Goal: Task Accomplishment & Management: Complete application form

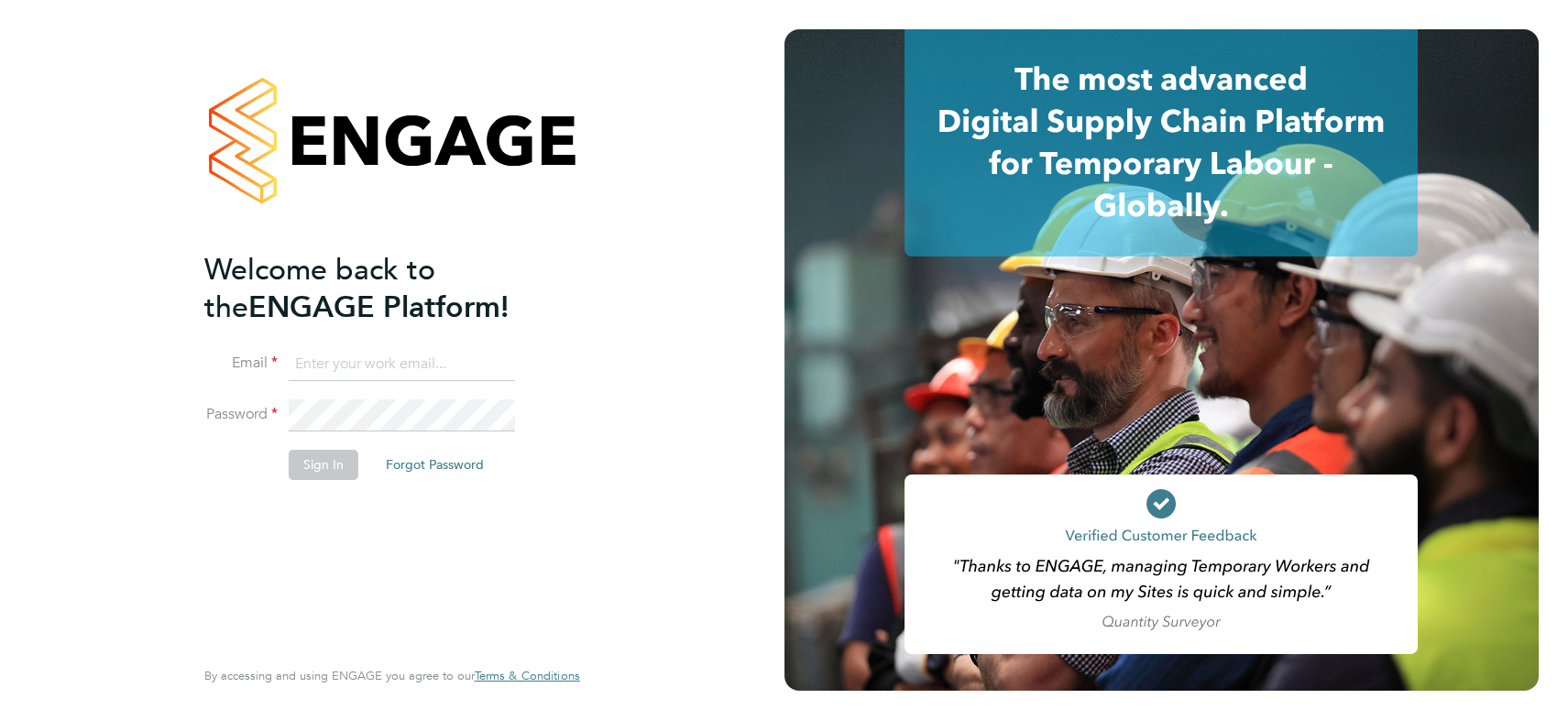
type input "james.symons@nowcareers.co.uk"
click at [331, 455] on button "Sign In" at bounding box center [324, 464] width 69 height 29
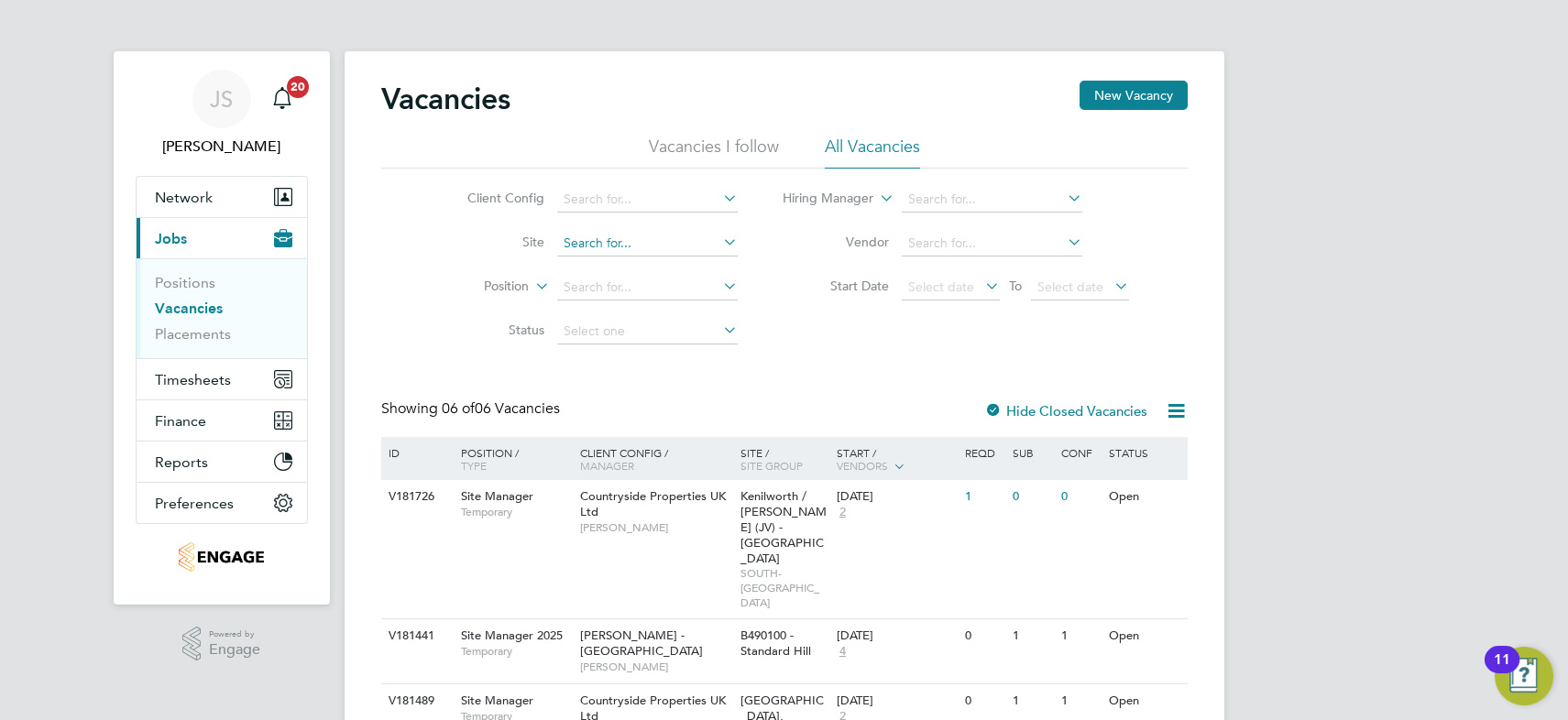
click at [620, 247] on input at bounding box center [647, 244] width 180 height 26
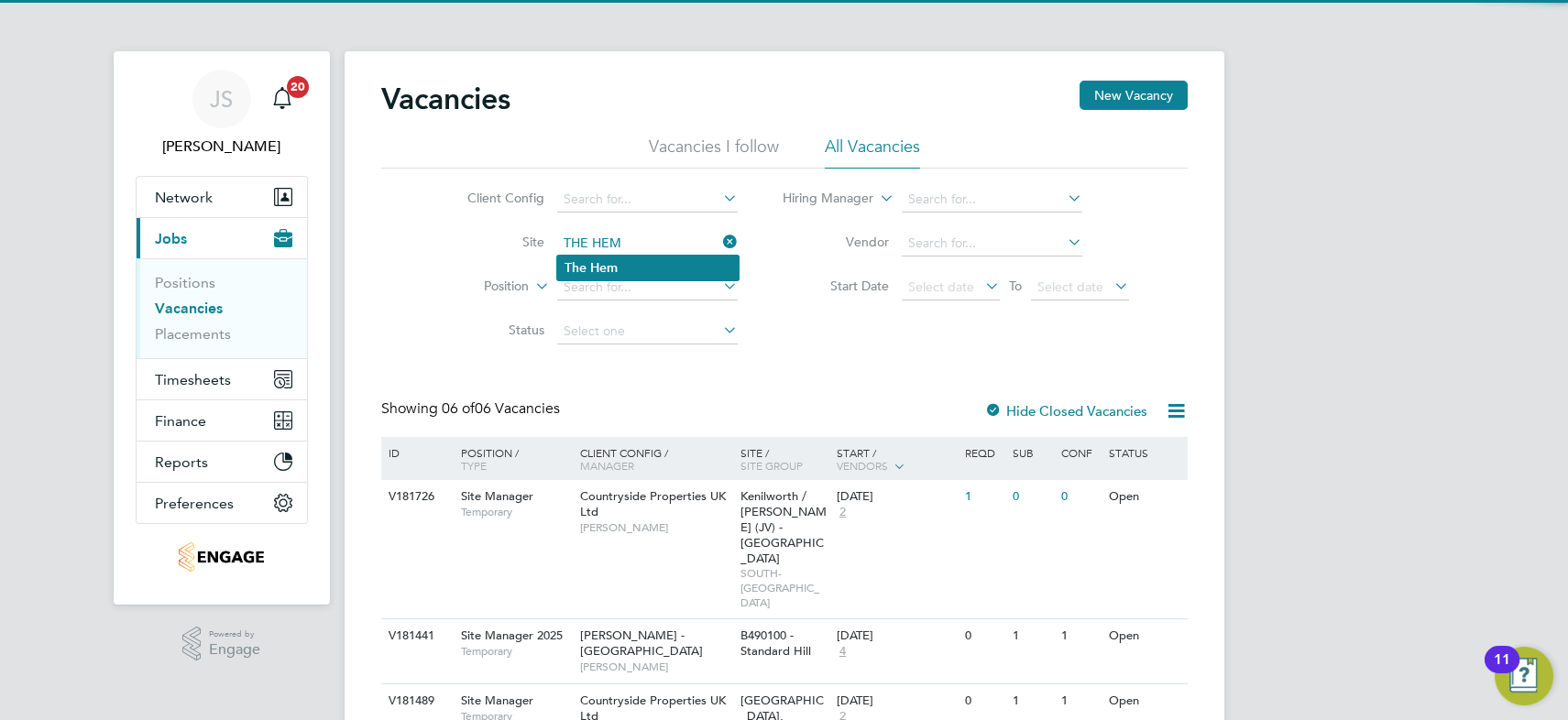
click at [615, 263] on b "Hem" at bounding box center [604, 268] width 28 height 15
type input "The Hem"
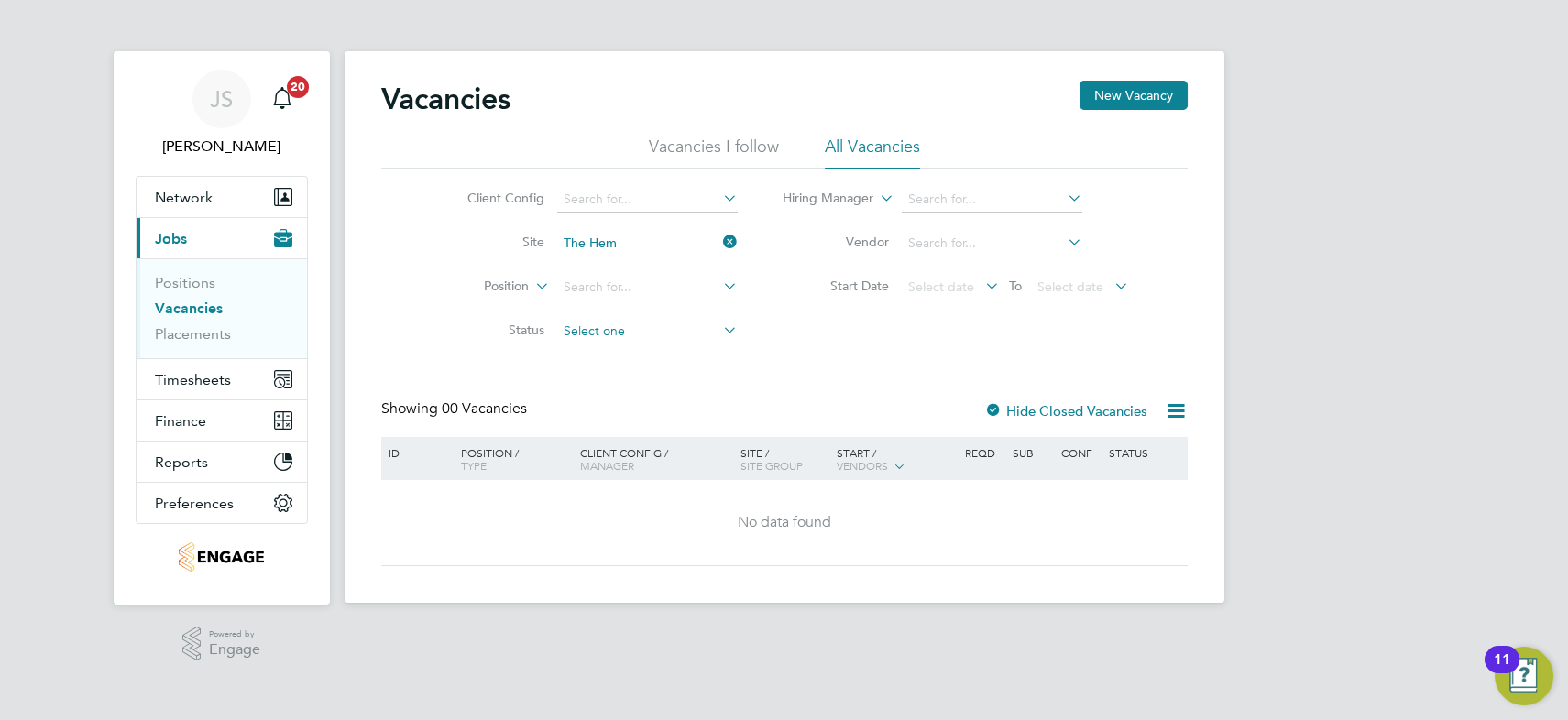
click at [606, 330] on input at bounding box center [647, 331] width 180 height 26
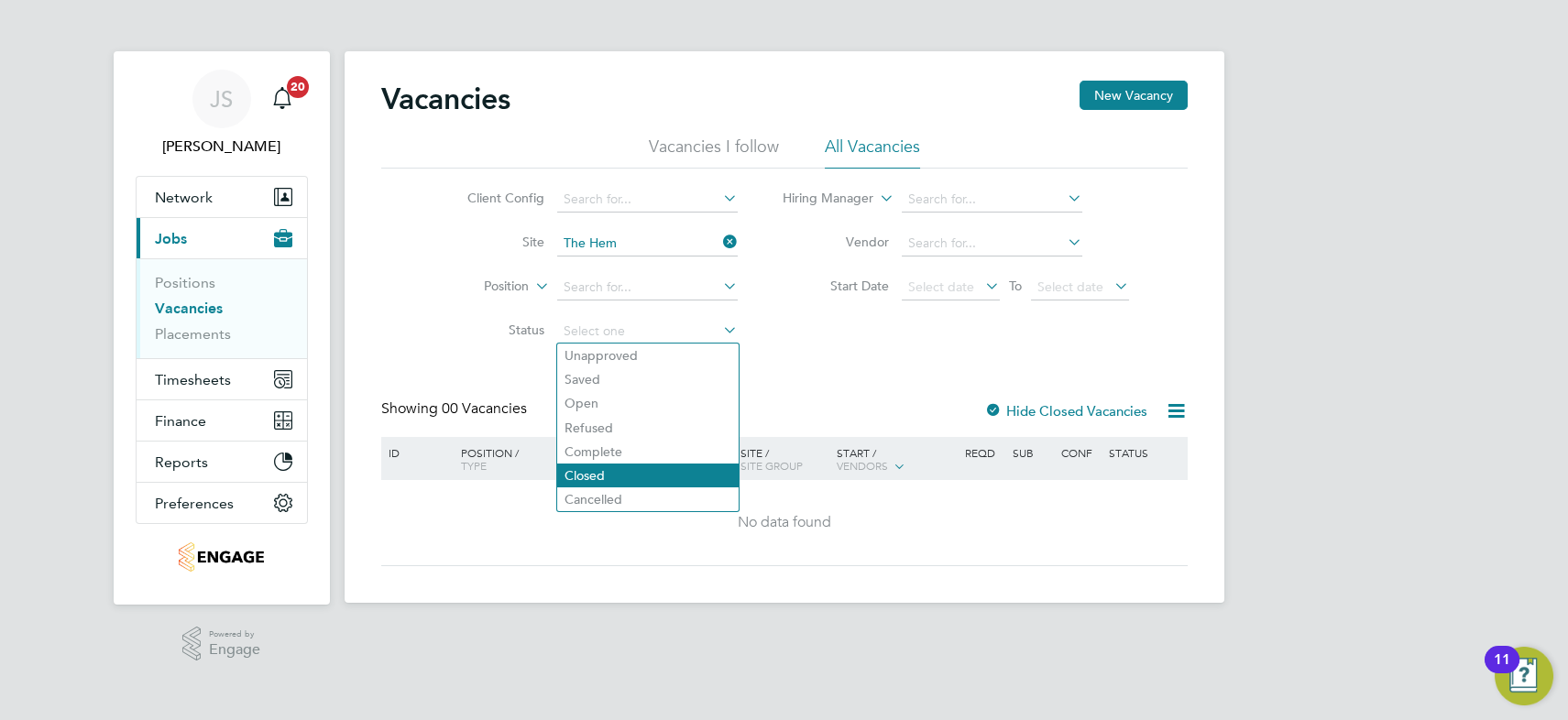
click at [628, 472] on li "Closed" at bounding box center [648, 476] width 181 height 24
type input "Closed"
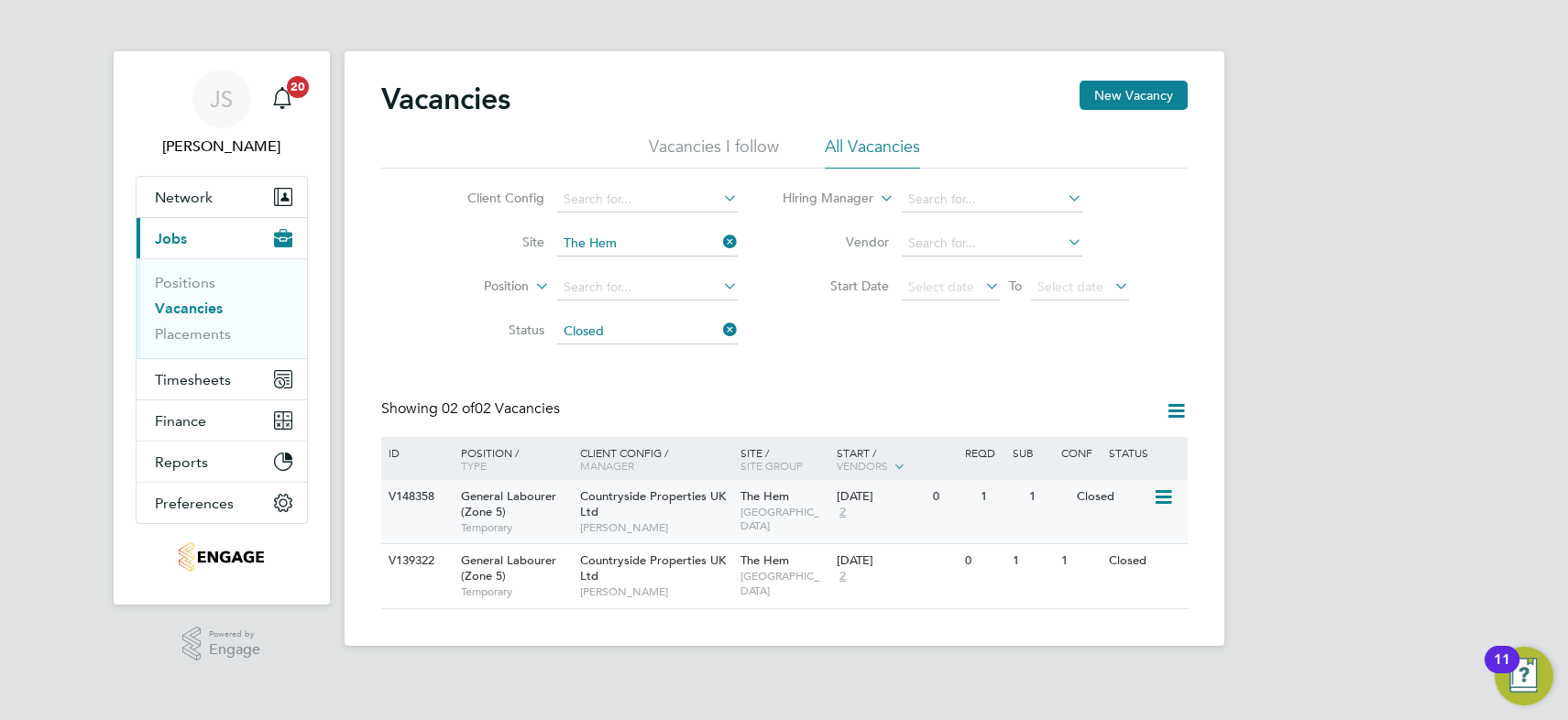
click at [752, 521] on span "[GEOGRAPHIC_DATA]" at bounding box center [784, 519] width 87 height 29
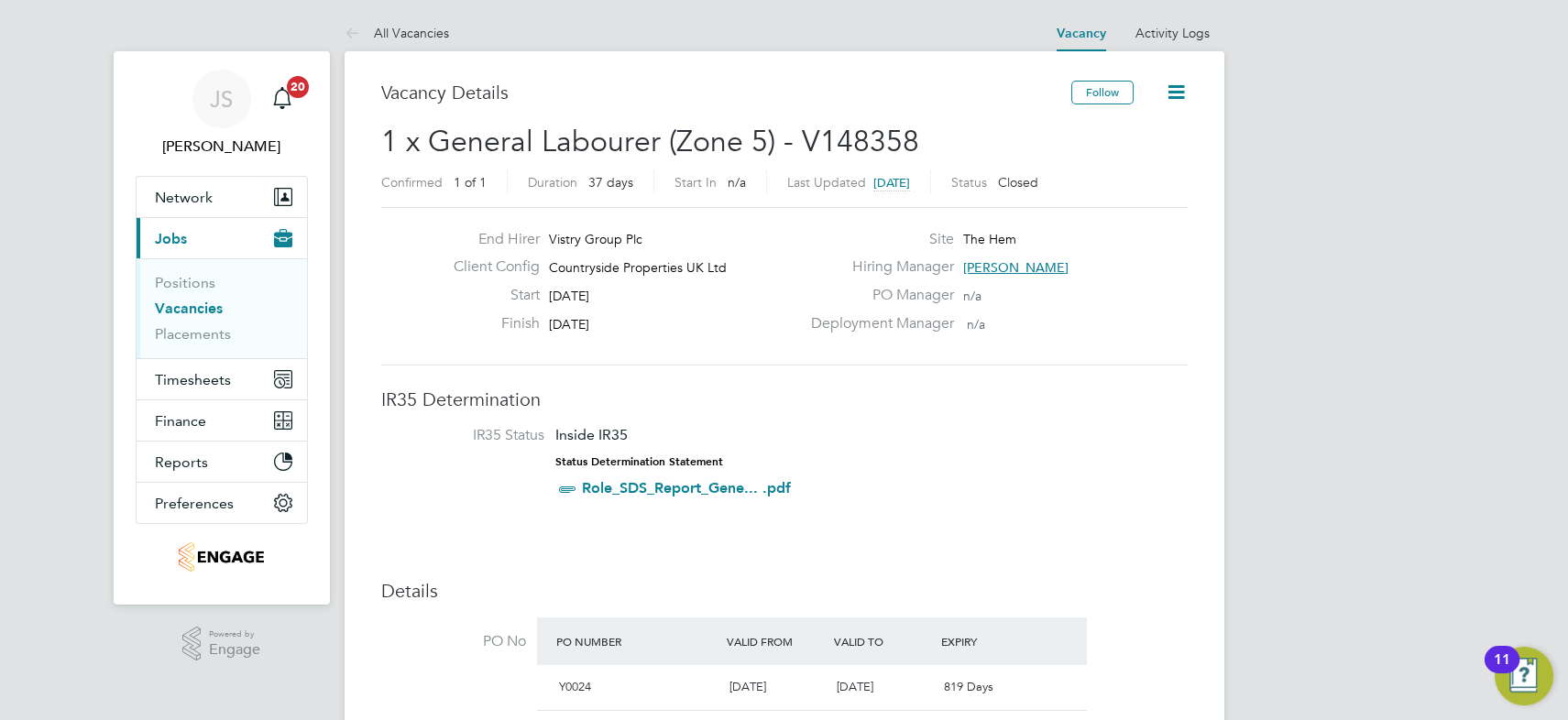
click at [1171, 90] on icon at bounding box center [1177, 92] width 23 height 23
click at [1100, 330] on div "Deployment Manager n/a" at bounding box center [997, 328] width 394 height 29
click at [367, 29] on icon at bounding box center [356, 35] width 23 height 23
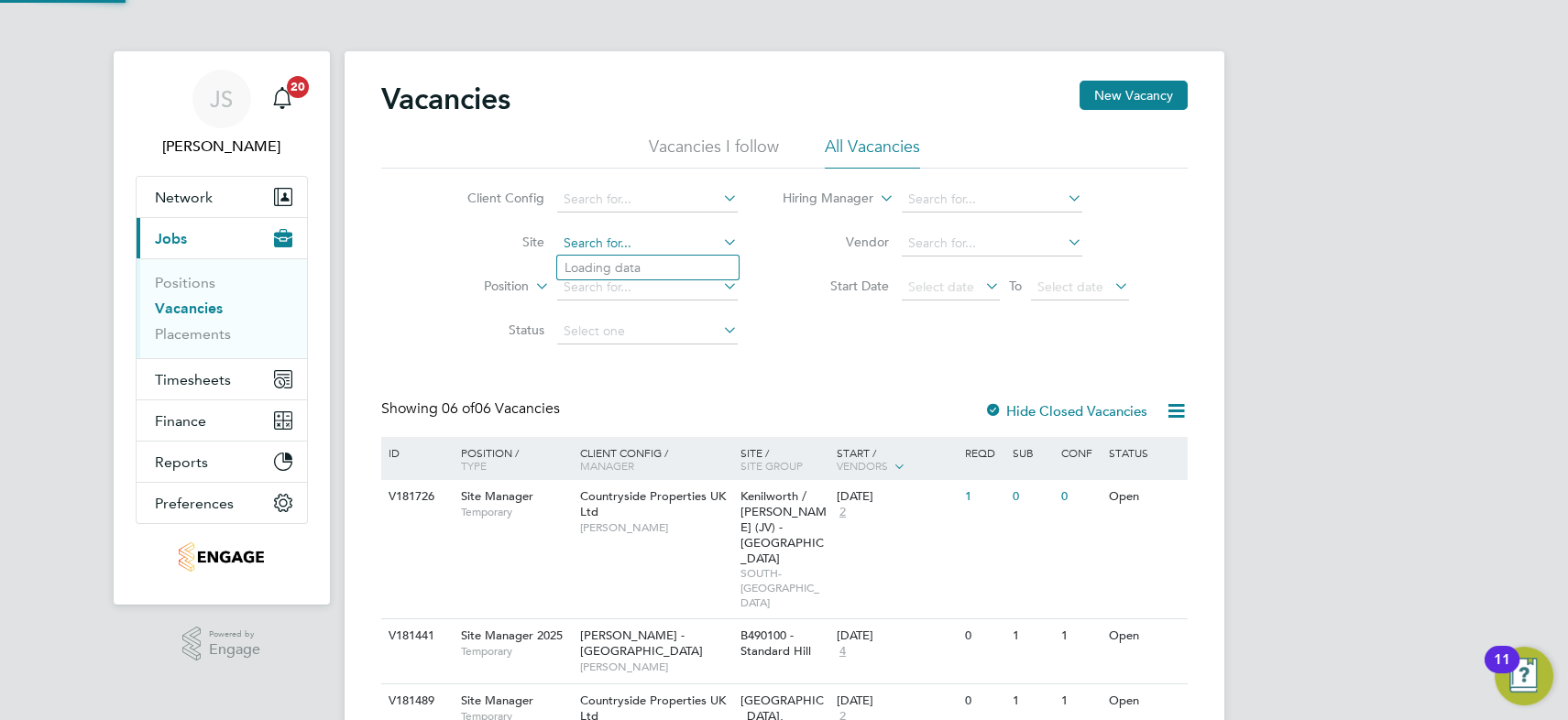
click at [602, 237] on input at bounding box center [647, 244] width 180 height 26
click at [607, 260] on b "Hem" at bounding box center [604, 268] width 28 height 15
type input "The Hem"
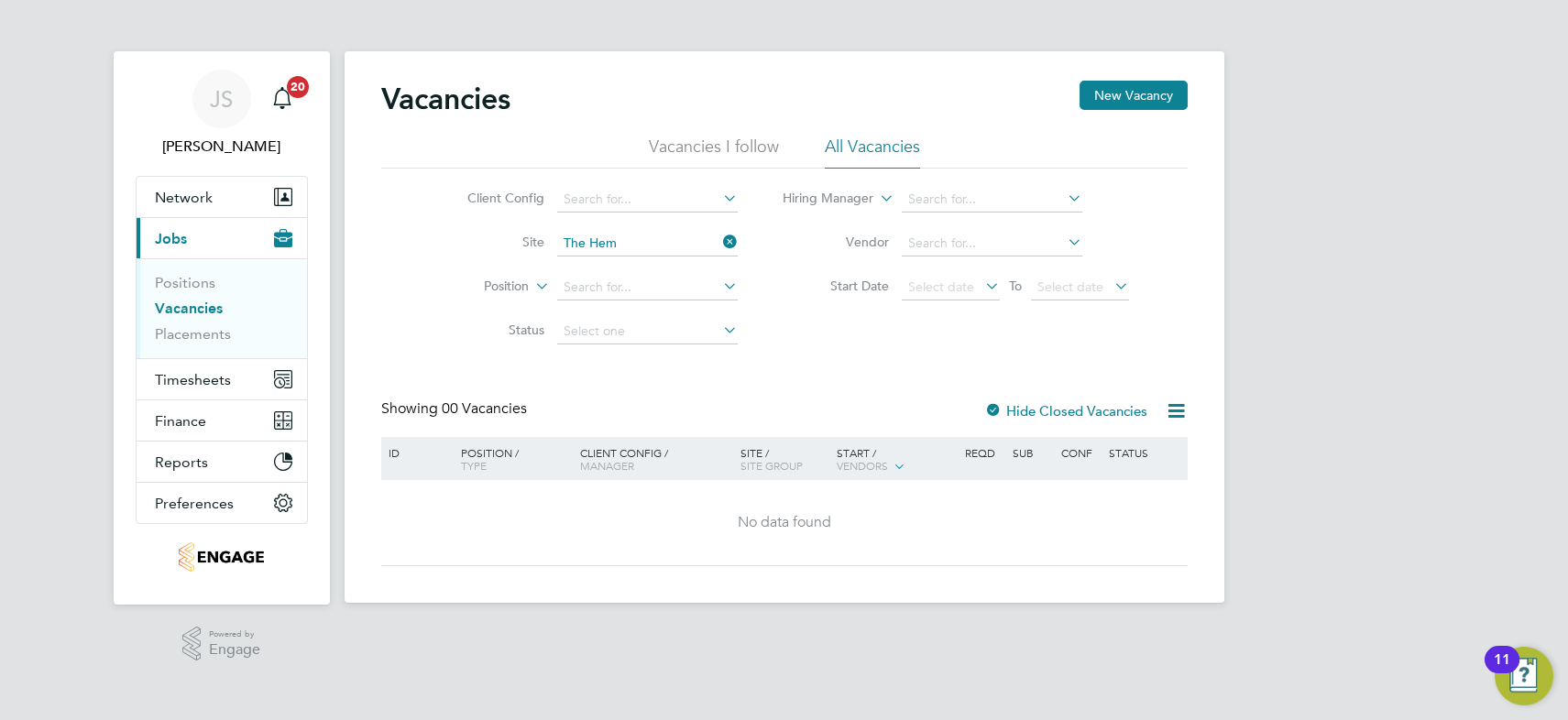
click at [992, 404] on div at bounding box center [993, 412] width 18 height 18
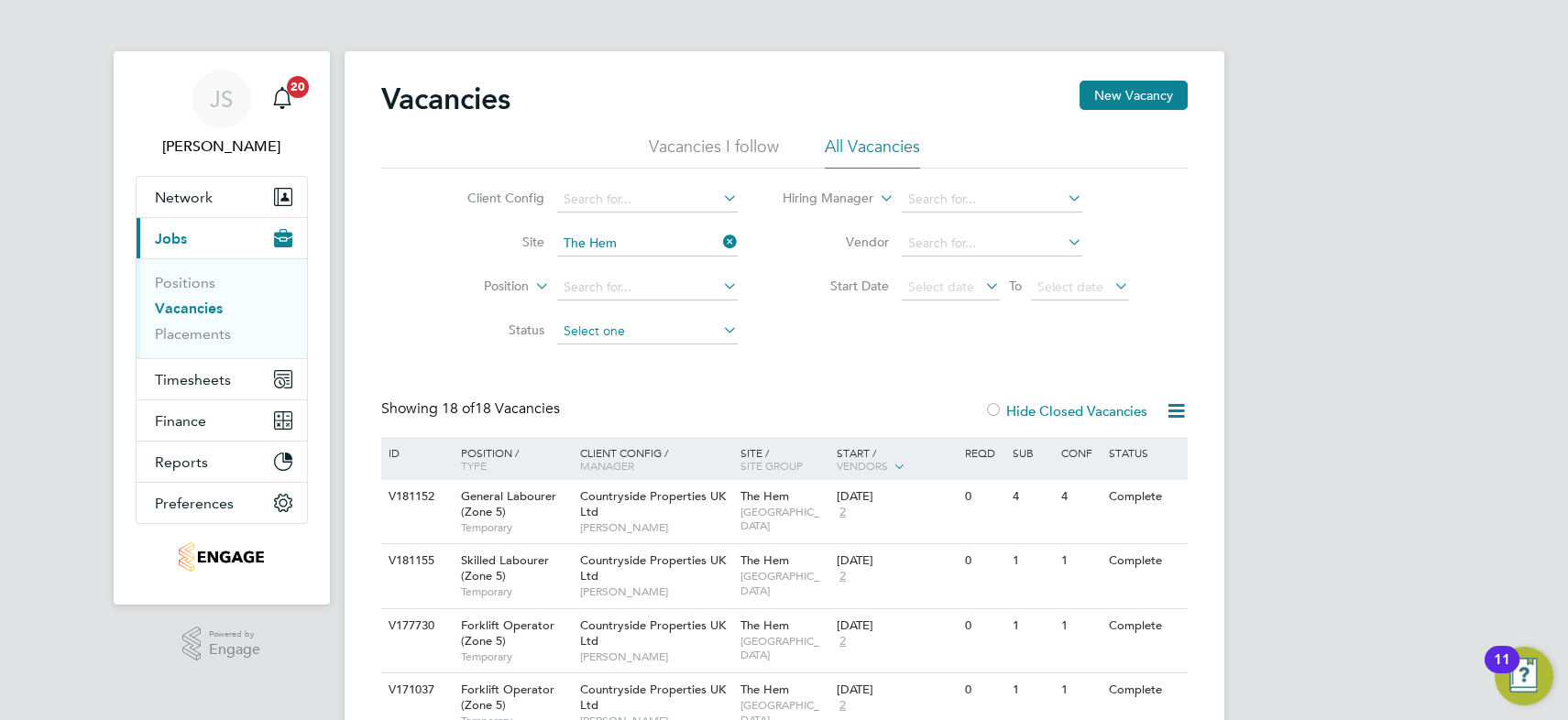
click at [652, 336] on input at bounding box center [647, 331] width 180 height 26
click at [647, 467] on li "Closed" at bounding box center [648, 476] width 181 height 24
type input "Closed"
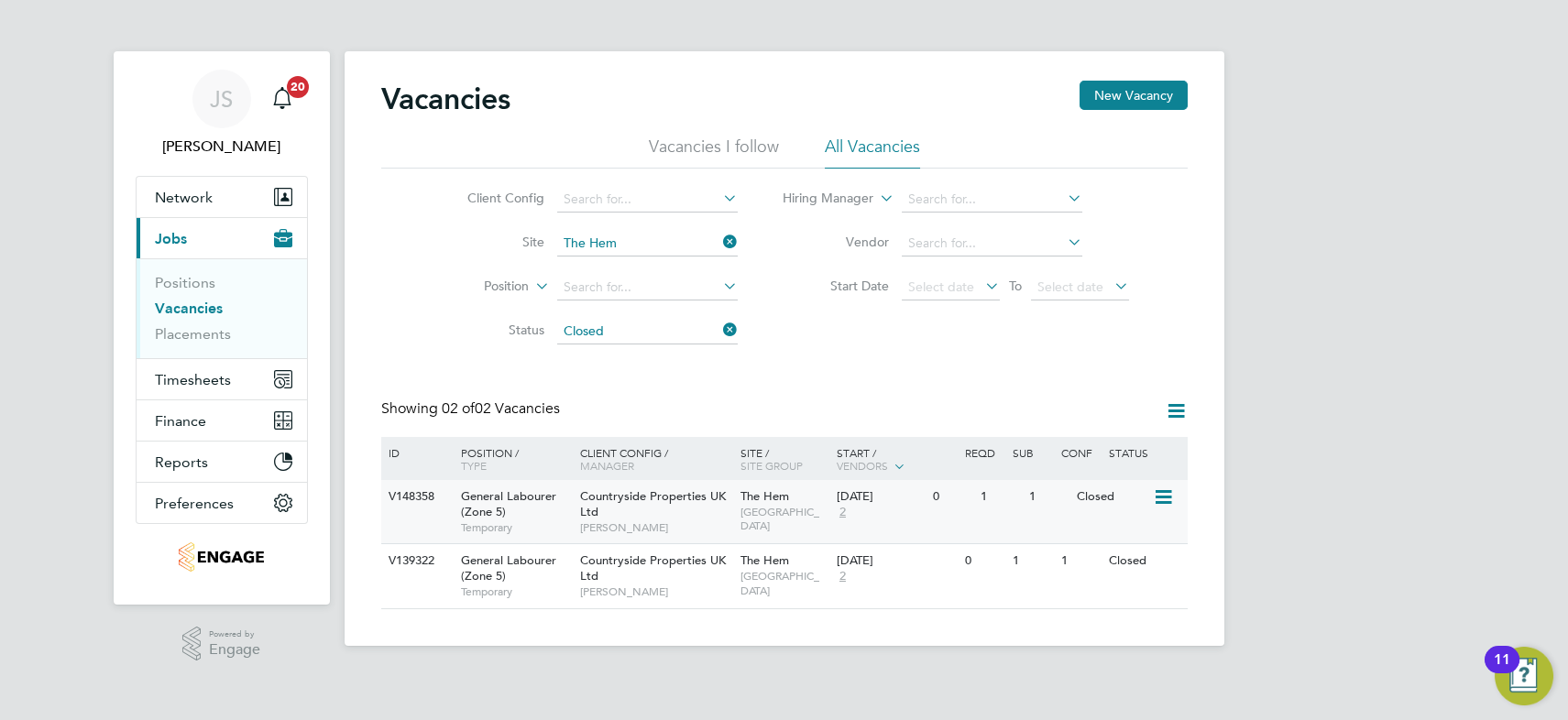
click at [1161, 495] on icon at bounding box center [1161, 497] width 18 height 22
click at [1123, 588] on li "Update Status" at bounding box center [1117, 590] width 106 height 26
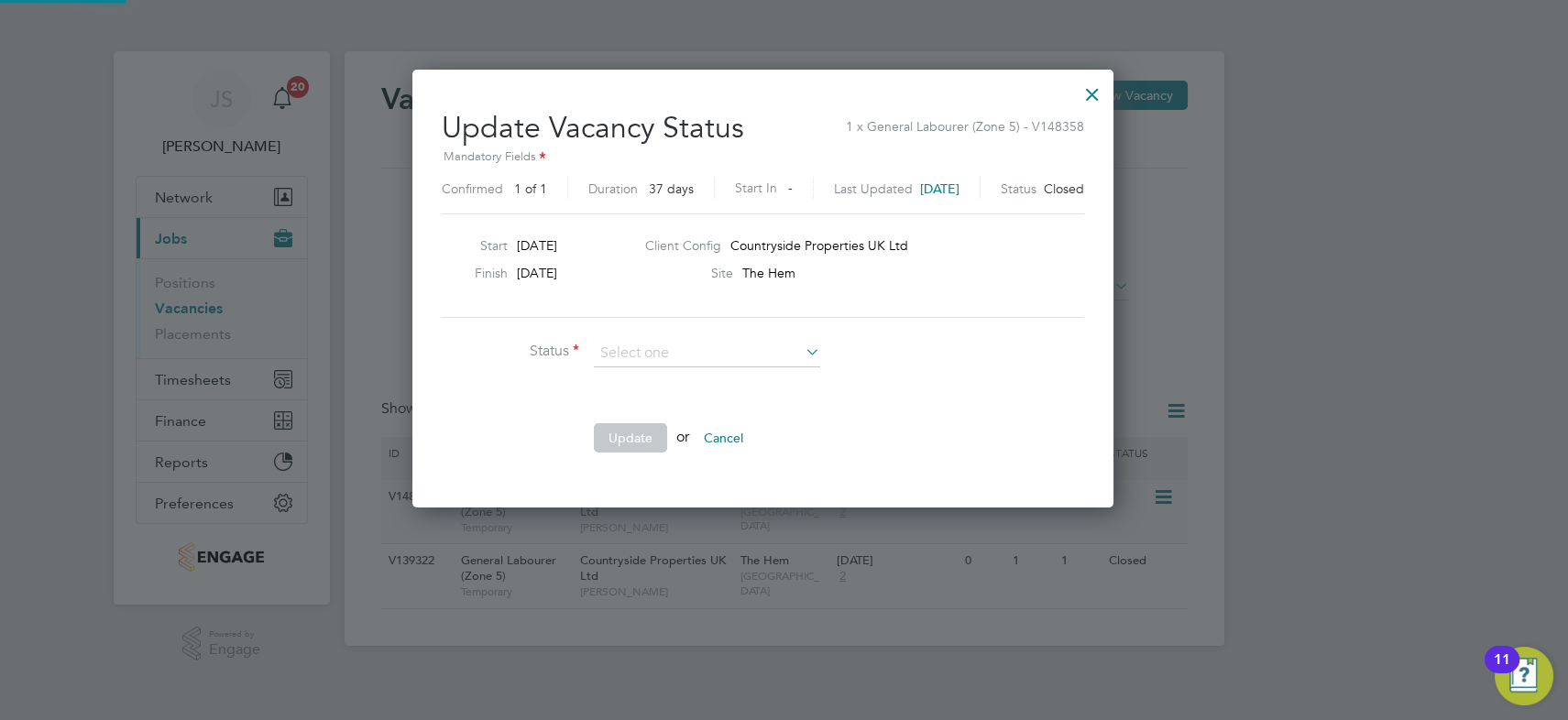
scroll to position [28, 476]
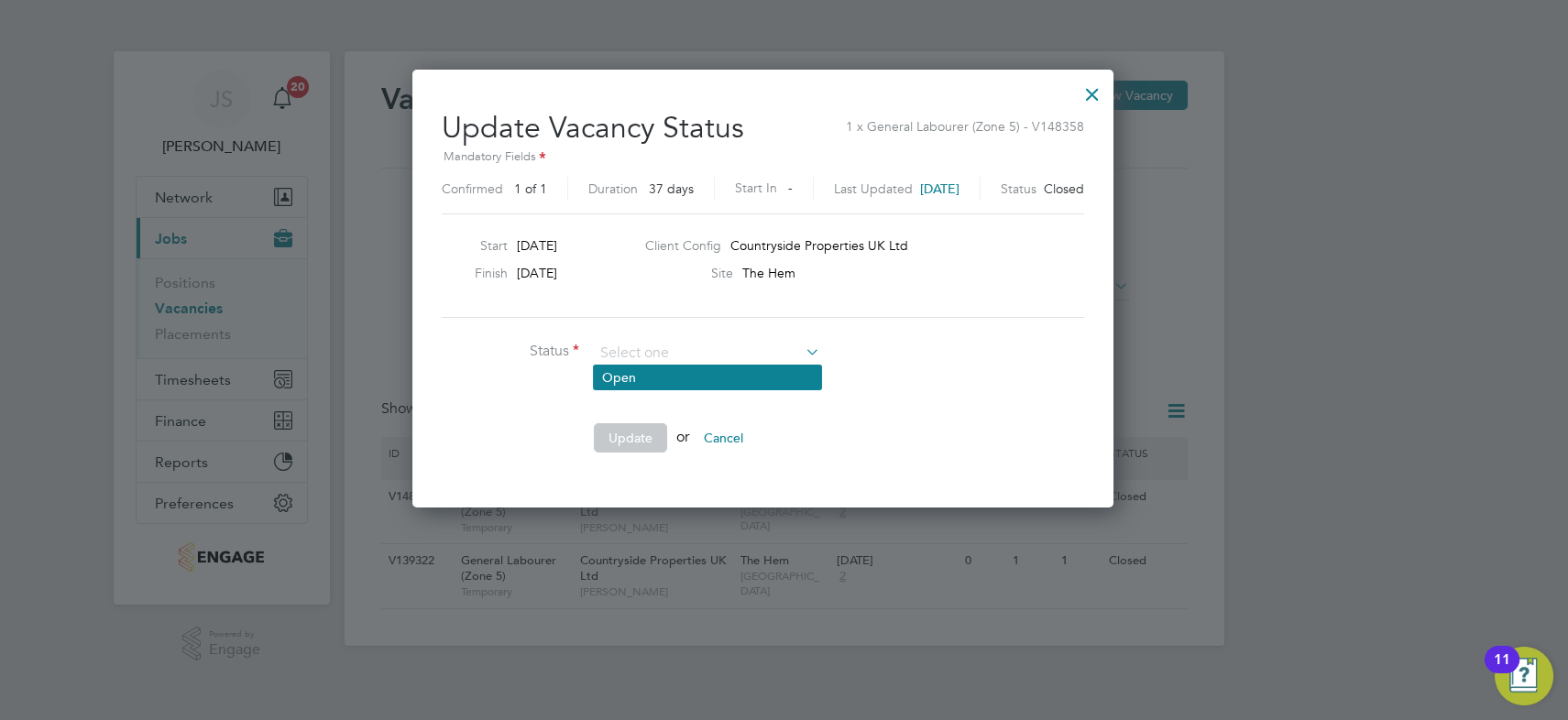
click at [649, 379] on li "Open" at bounding box center [708, 377] width 227 height 24
type input "Open"
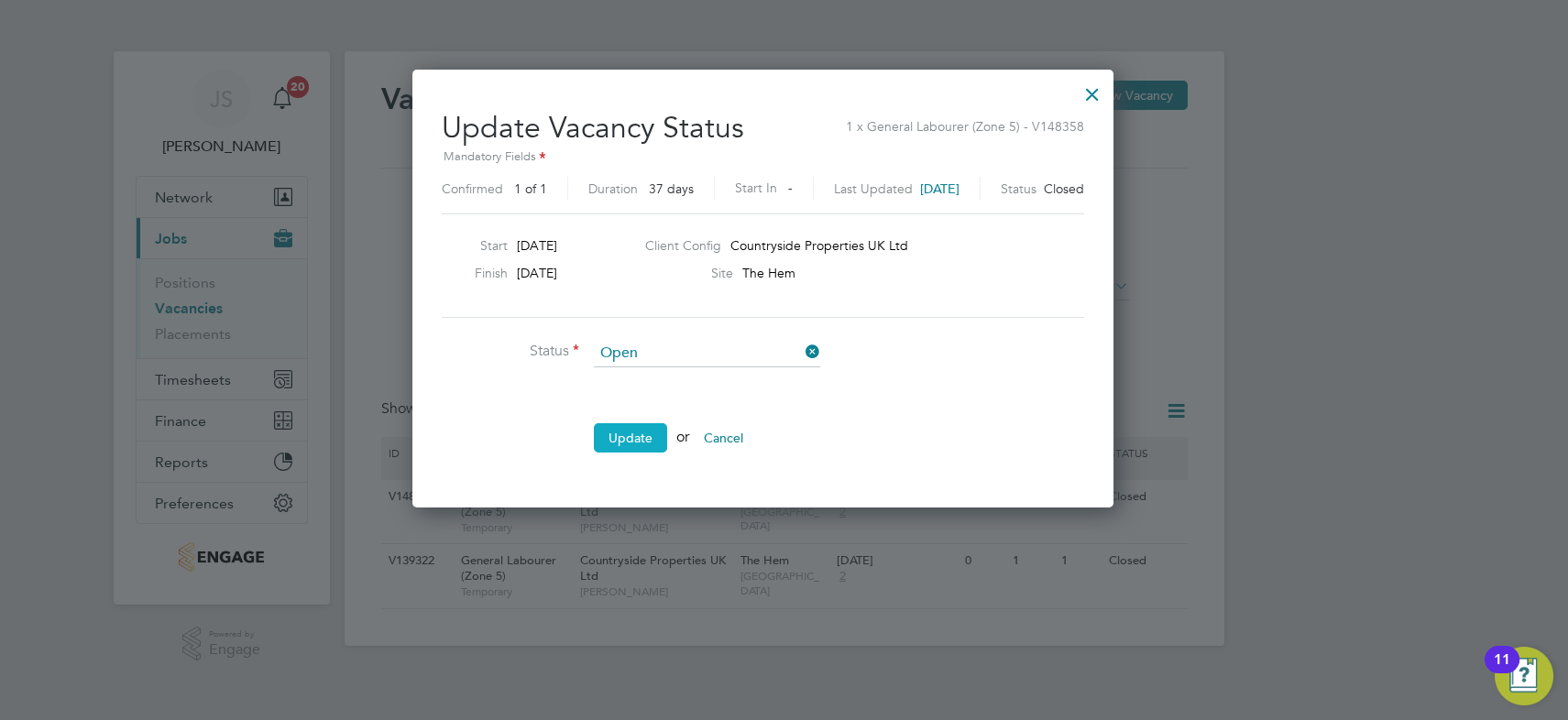
click at [649, 430] on button "Update" at bounding box center [631, 438] width 73 height 29
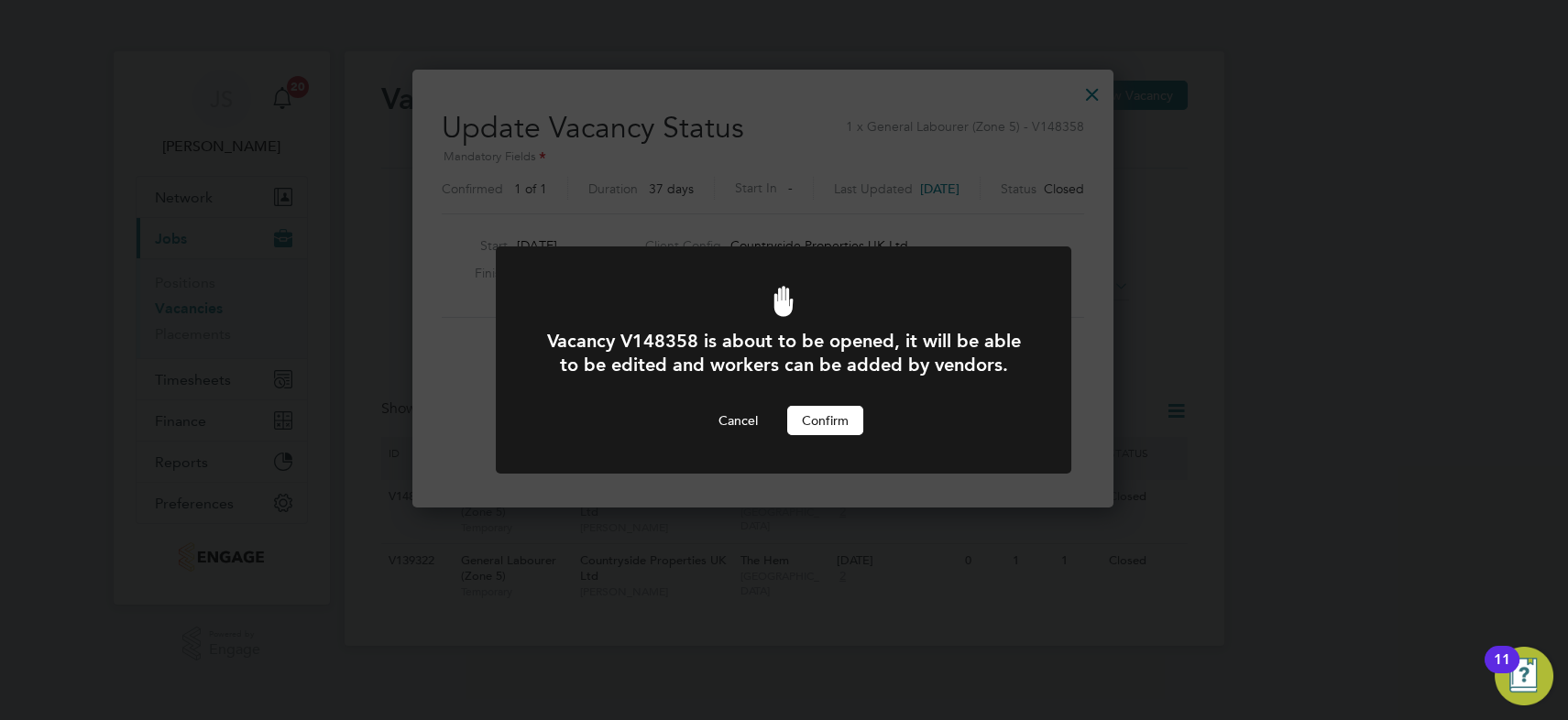
click at [832, 422] on button "Confirm" at bounding box center [824, 421] width 76 height 29
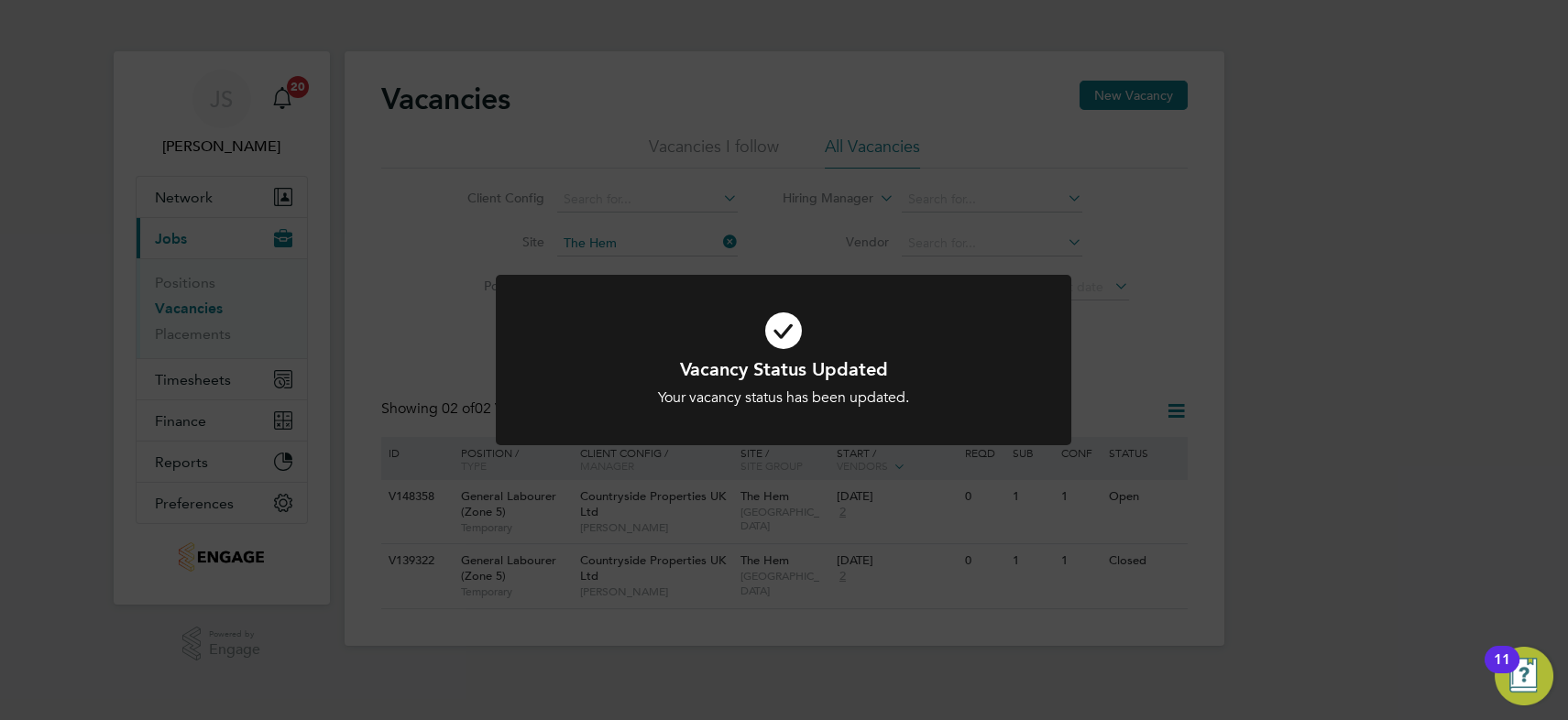
click at [833, 494] on div "Vacancy Status Updated Your vacancy status has been updated. Cancel Okay" at bounding box center [784, 360] width 1568 height 720
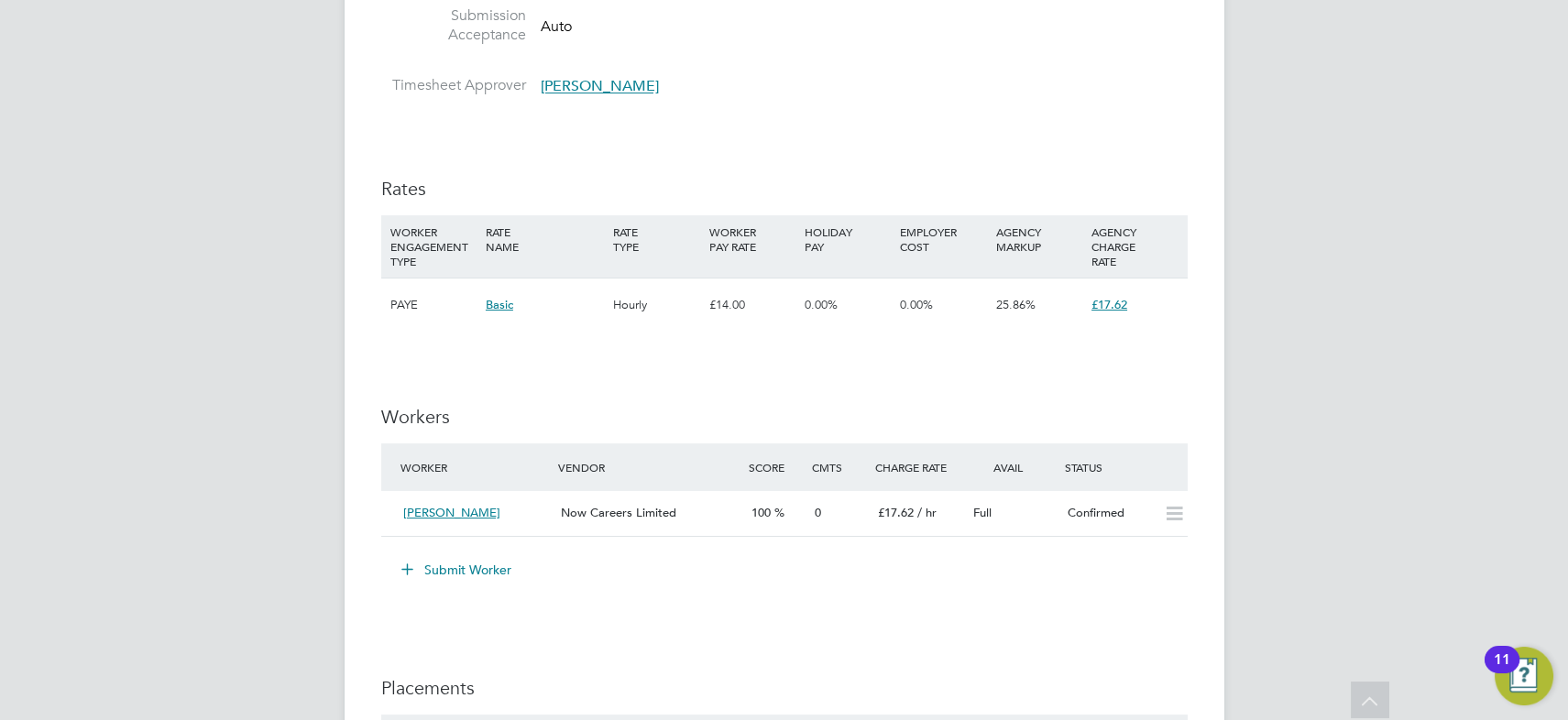
scroll to position [1165, 0]
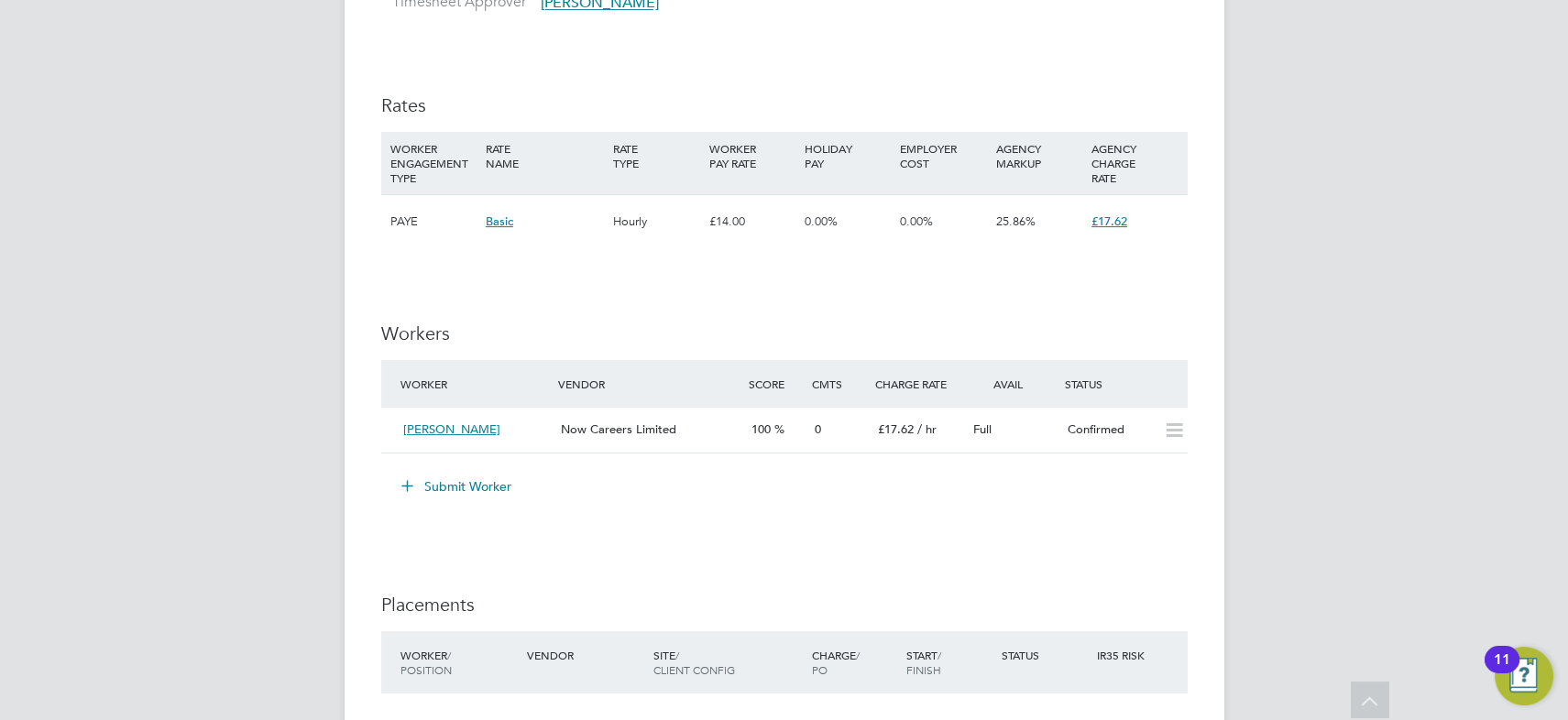
click at [478, 485] on button "Submit Worker" at bounding box center [457, 486] width 138 height 29
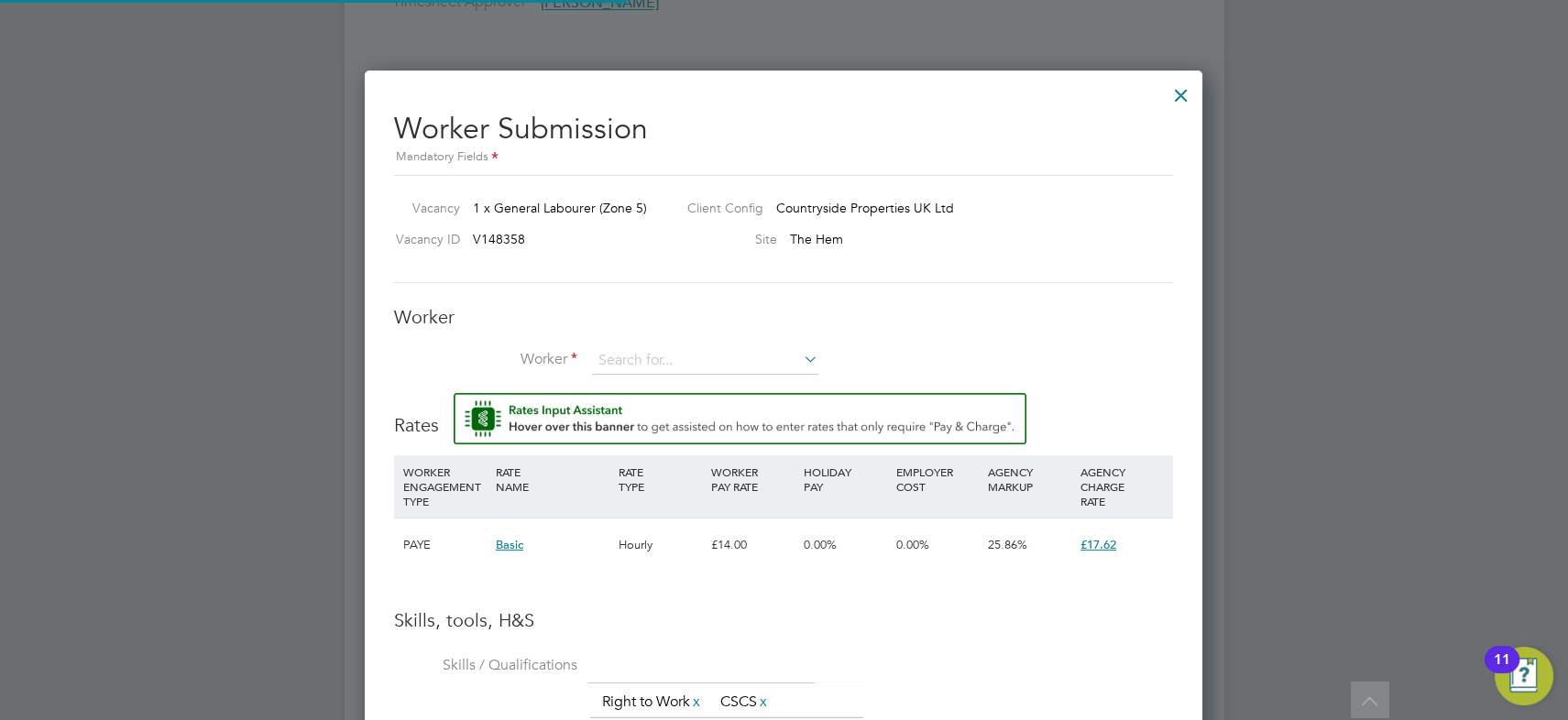
scroll to position [1176, 839]
click at [654, 358] on input at bounding box center [705, 361] width 226 height 28
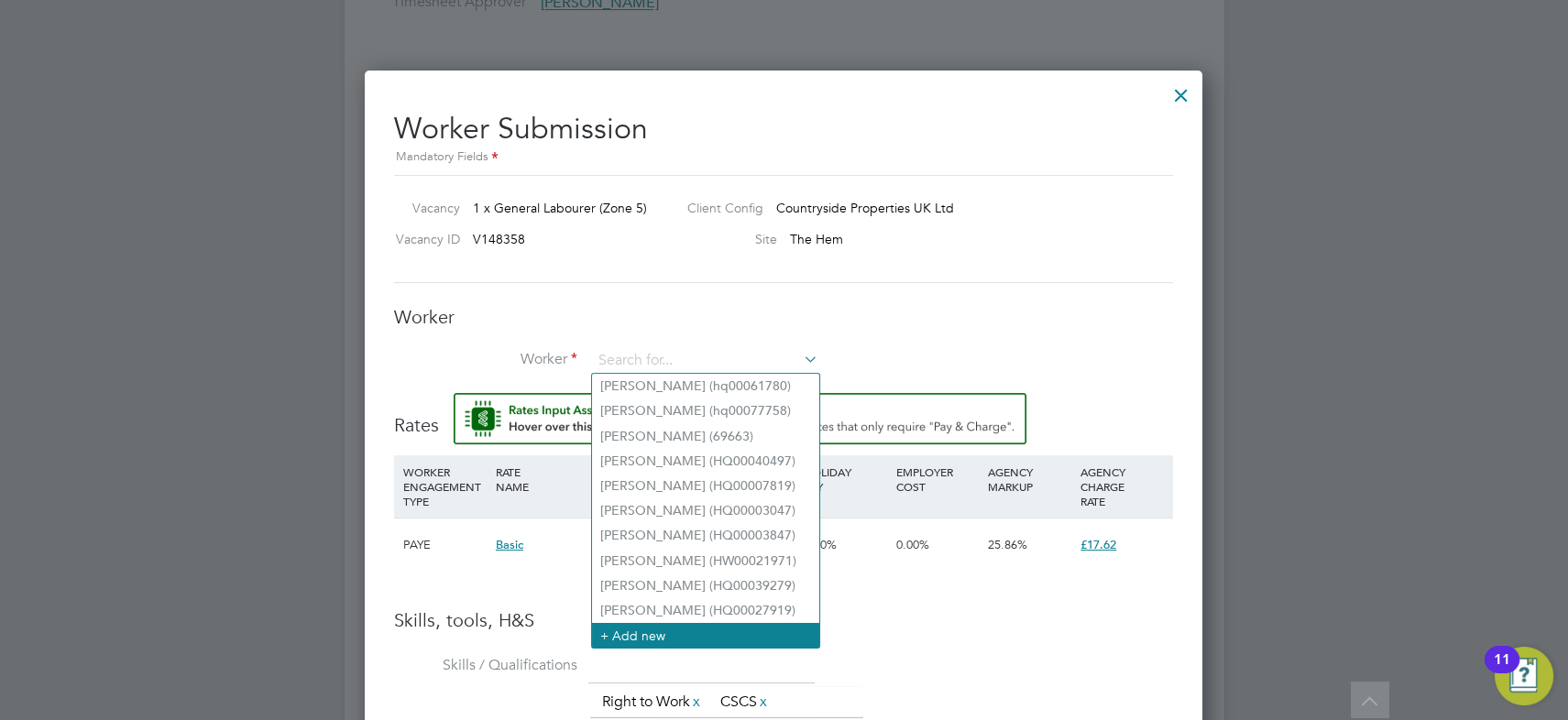
click at [673, 630] on li "+ Add new" at bounding box center [706, 635] width 227 height 25
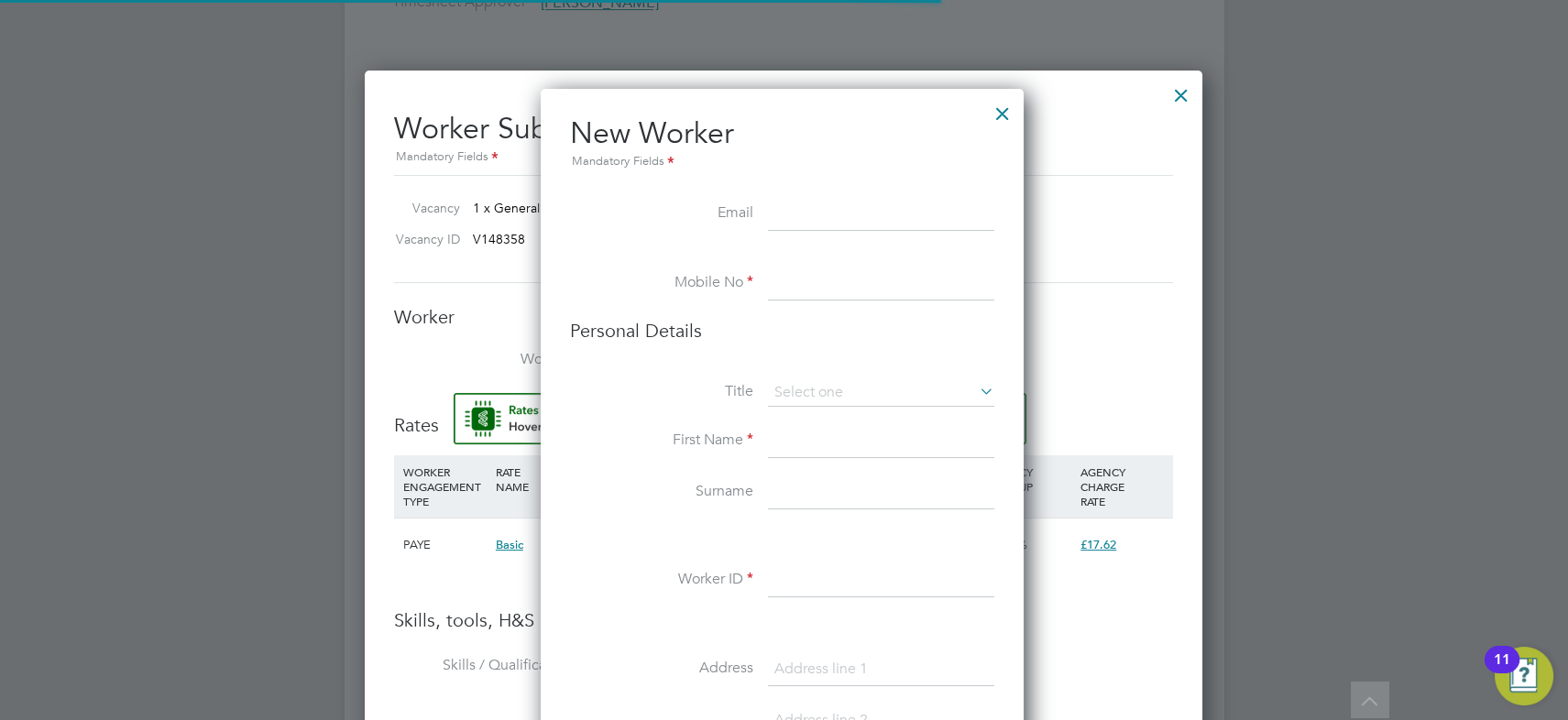
scroll to position [1544, 485]
paste input "Mohamed-rimo-uk@hotmail.com"
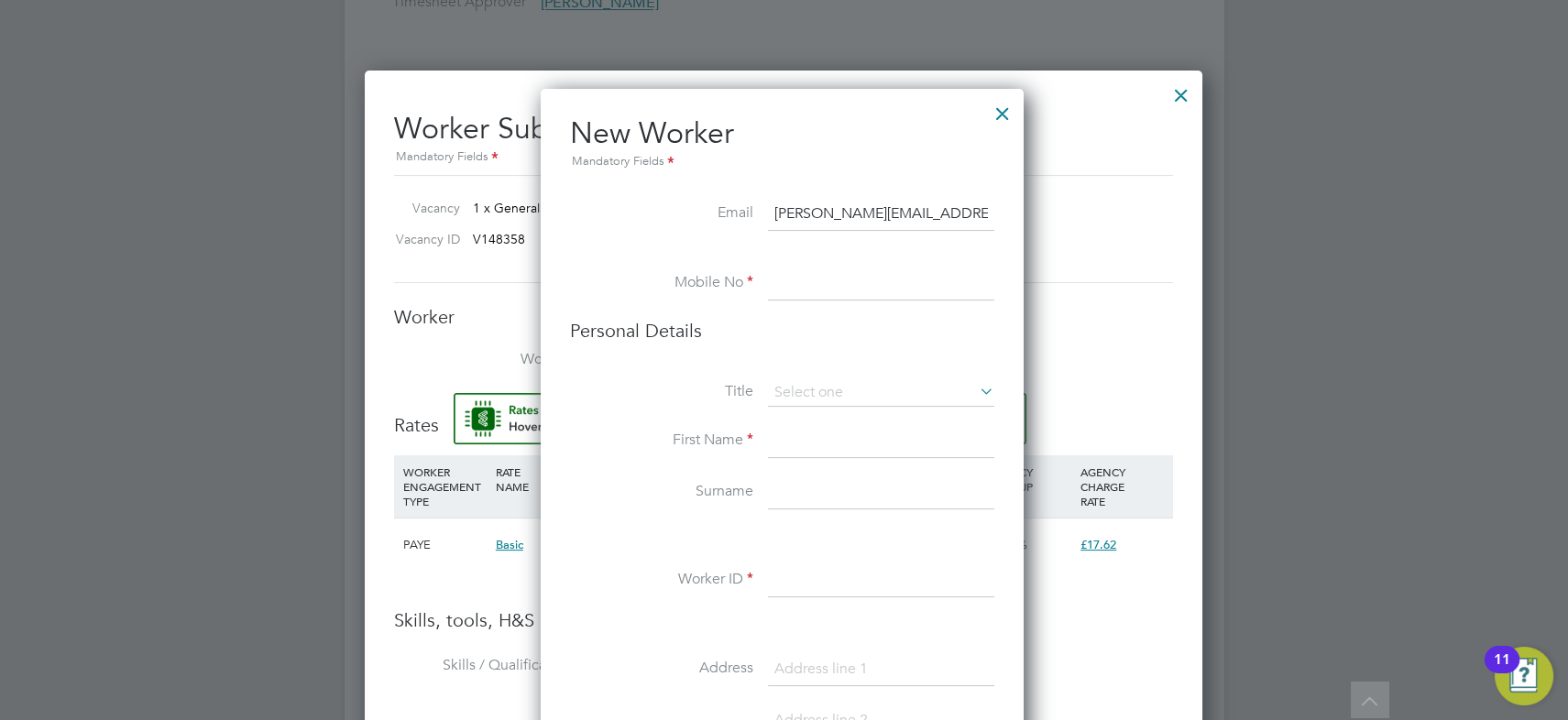
scroll to position [0, 0]
type input "Mohamed-rimo-uk@hotmail.com"
click at [782, 276] on input at bounding box center [880, 284] width 226 height 33
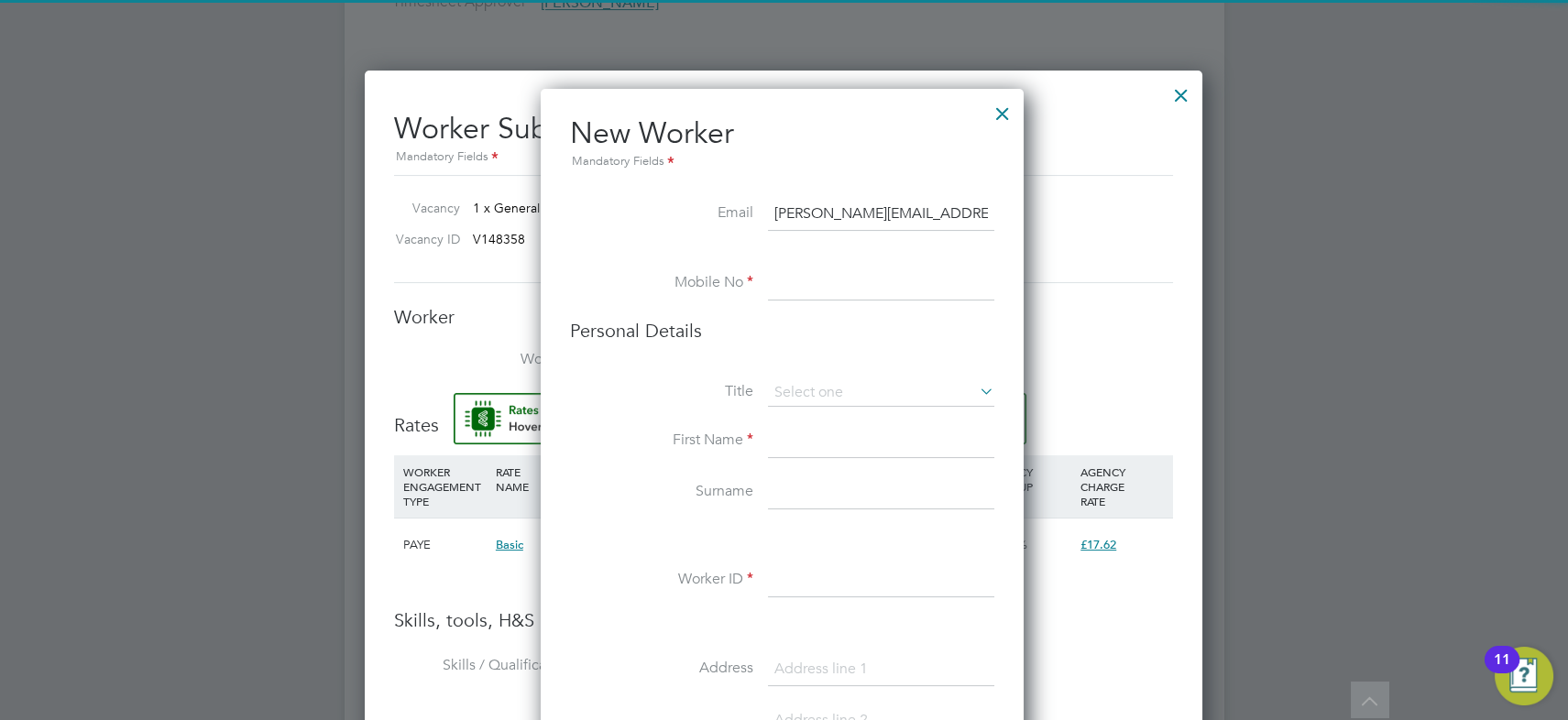
paste input "07504208479"
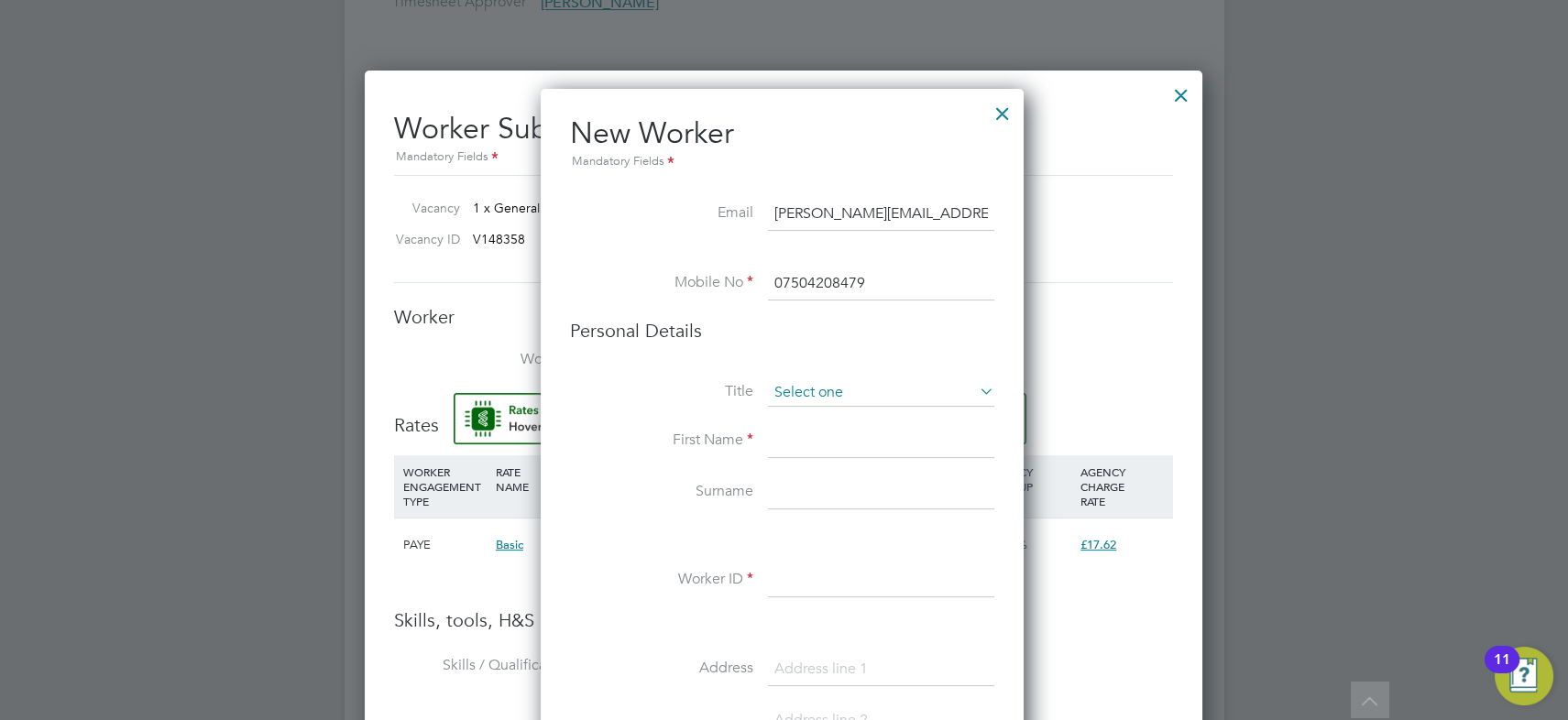
type input "07504208479"
click at [817, 388] on input at bounding box center [880, 393] width 226 height 28
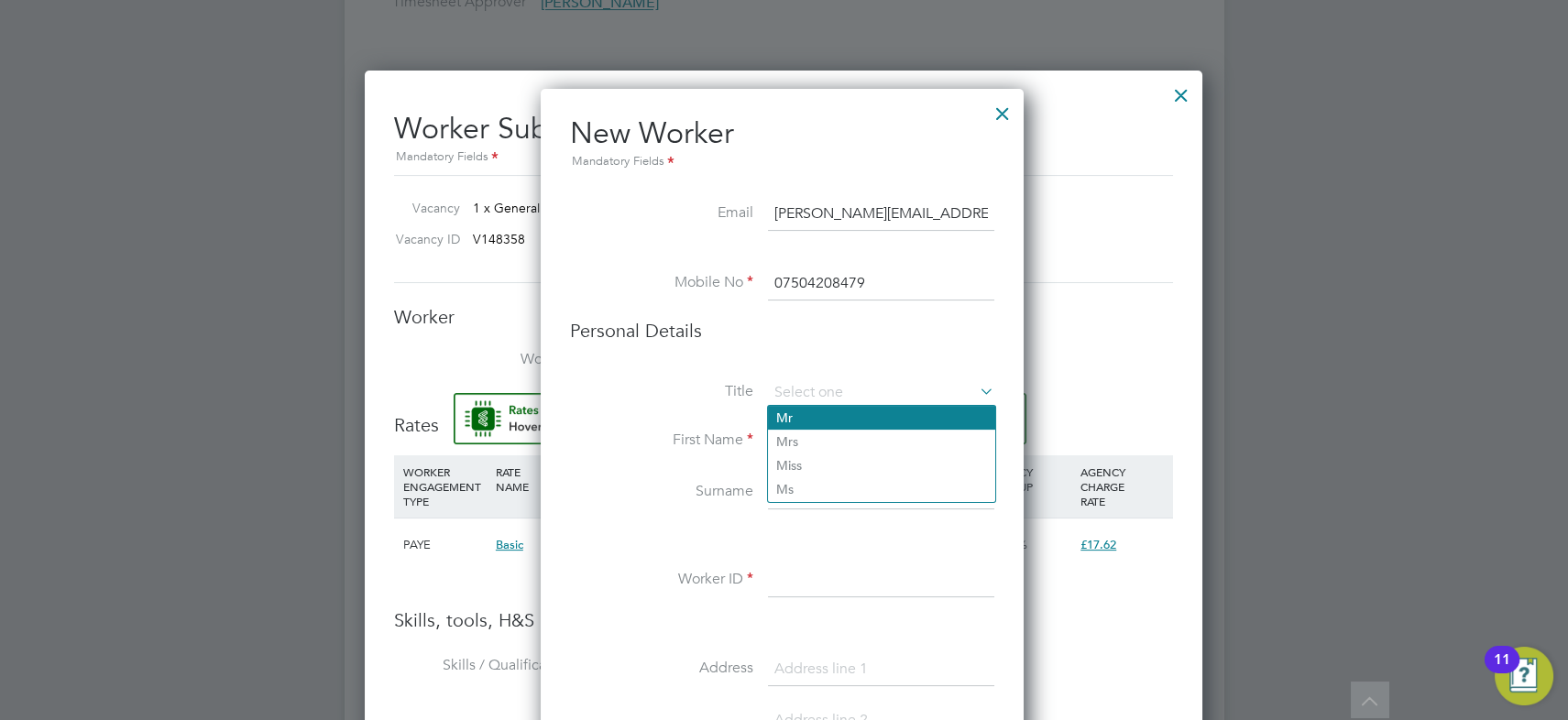
click at [815, 410] on li "Mr" at bounding box center [881, 418] width 227 height 24
type input "Mr"
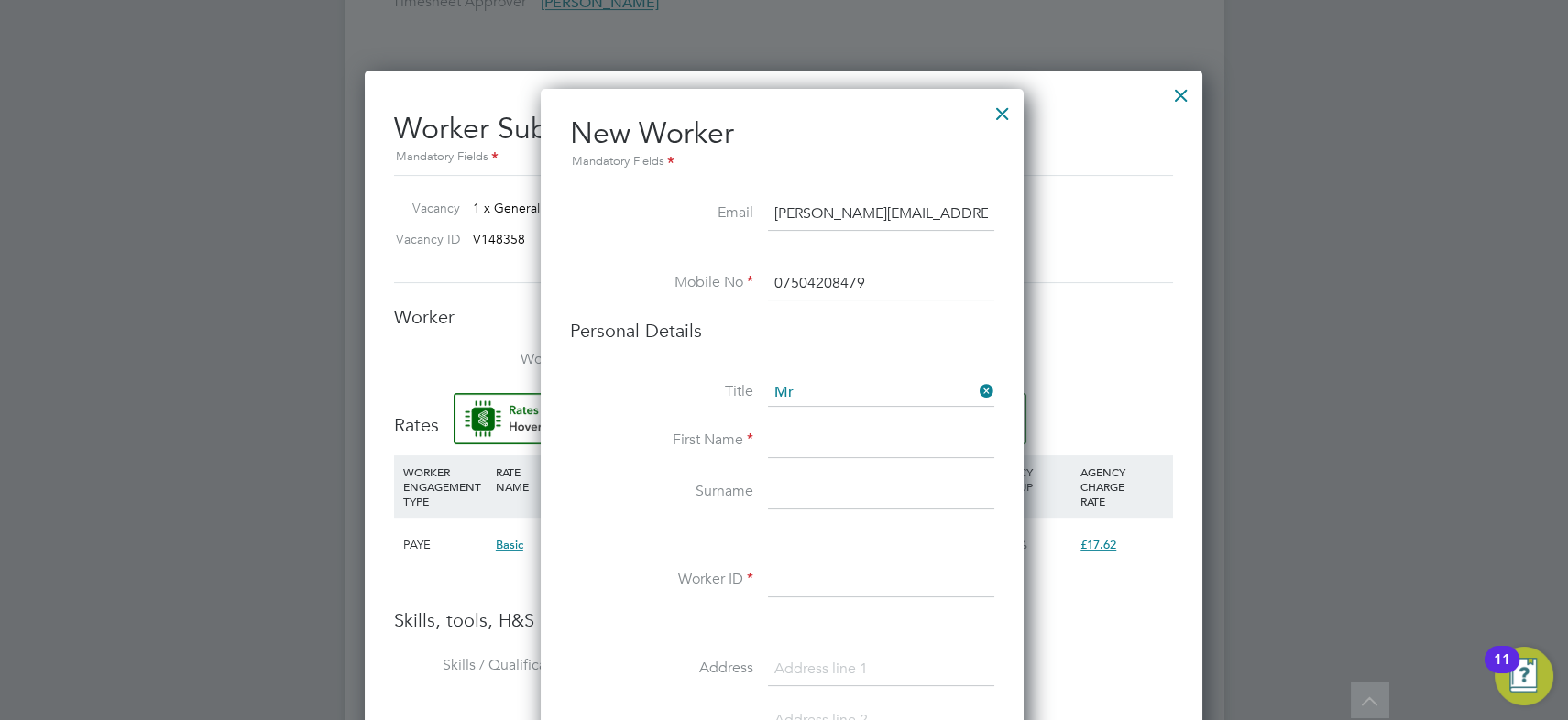
click at [805, 441] on input at bounding box center [880, 442] width 226 height 33
paste input "Mohamed"
type input "Mohamed"
click at [805, 491] on input at bounding box center [880, 493] width 226 height 33
paste input "Abubkr"
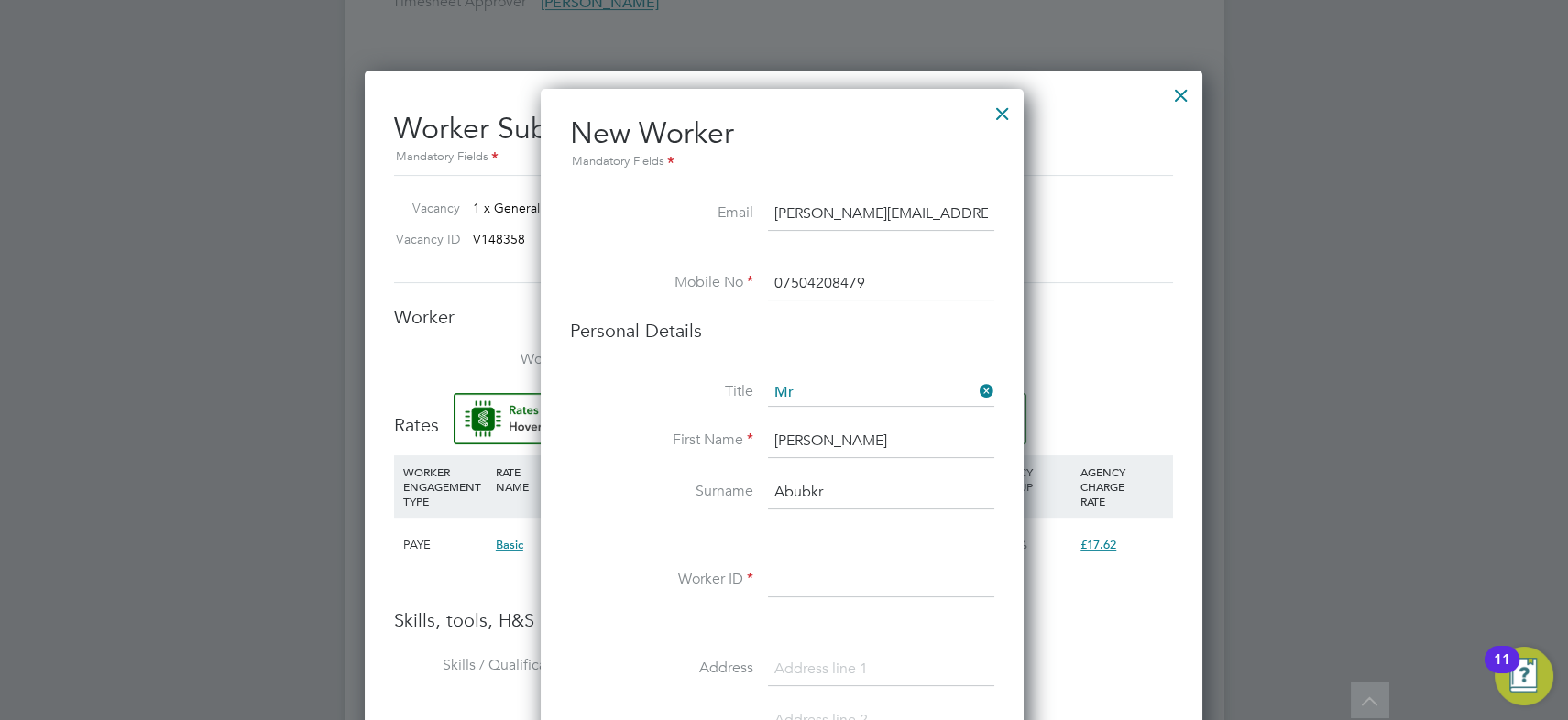
type input "Abubkr"
click at [787, 582] on input at bounding box center [880, 581] width 226 height 33
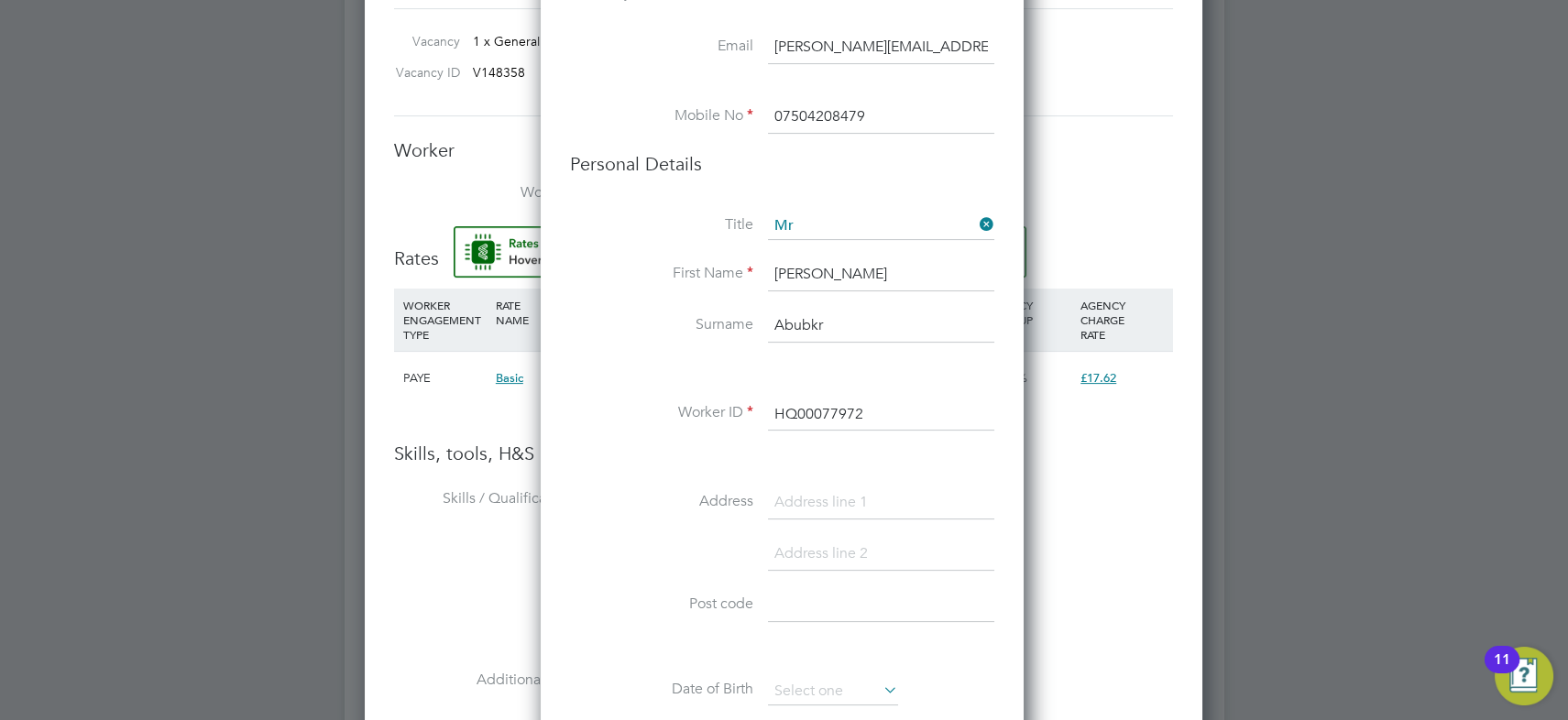
type input "HQ00077972"
click at [846, 494] on input at bounding box center [880, 502] width 226 height 33
paste input "11 Rakegate Close"
type input "11 Rakegate Close"
click at [797, 549] on input at bounding box center [880, 554] width 226 height 33
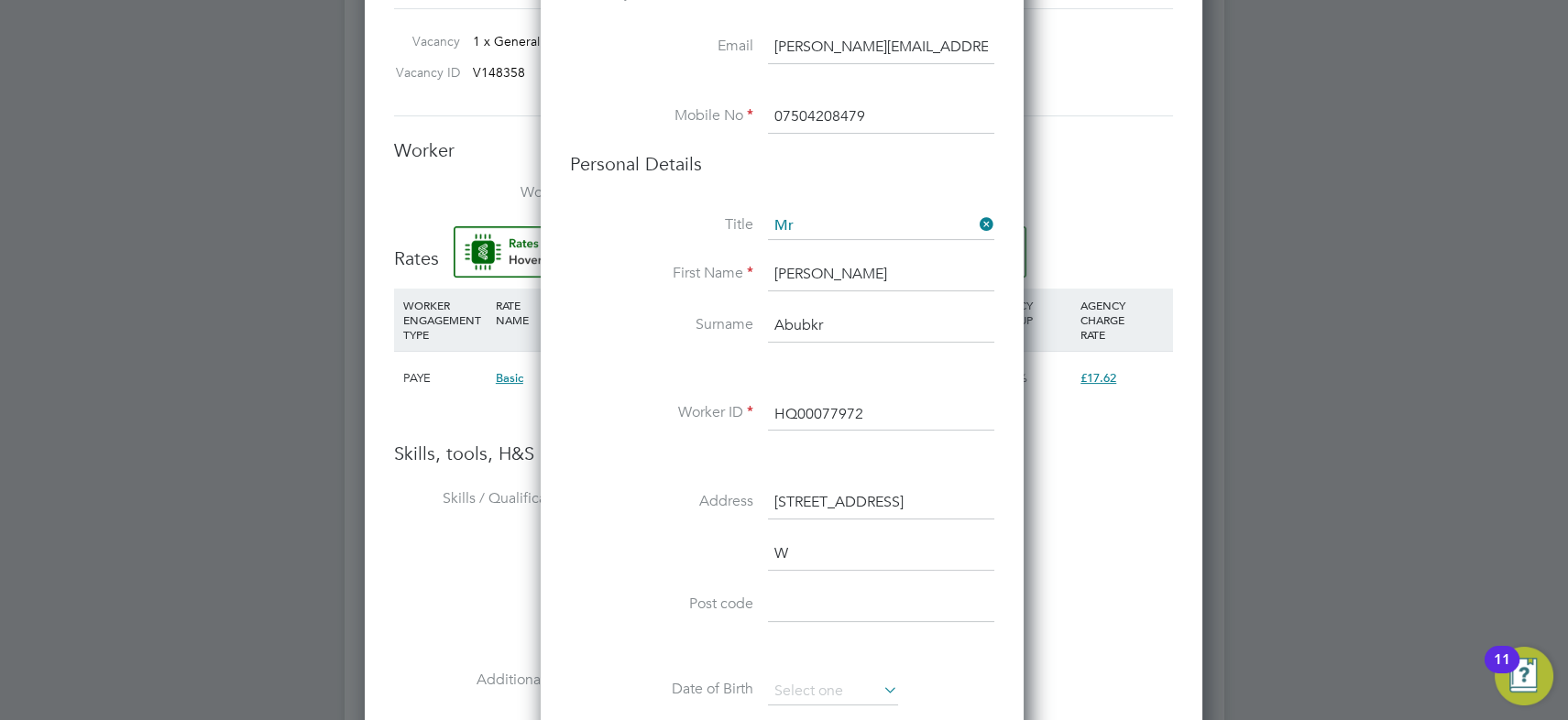
scroll to position [1596, 485]
type input "WOLVERHAMPTON"
click at [844, 653] on input at bounding box center [880, 656] width 226 height 33
paste input "WV10 6US"
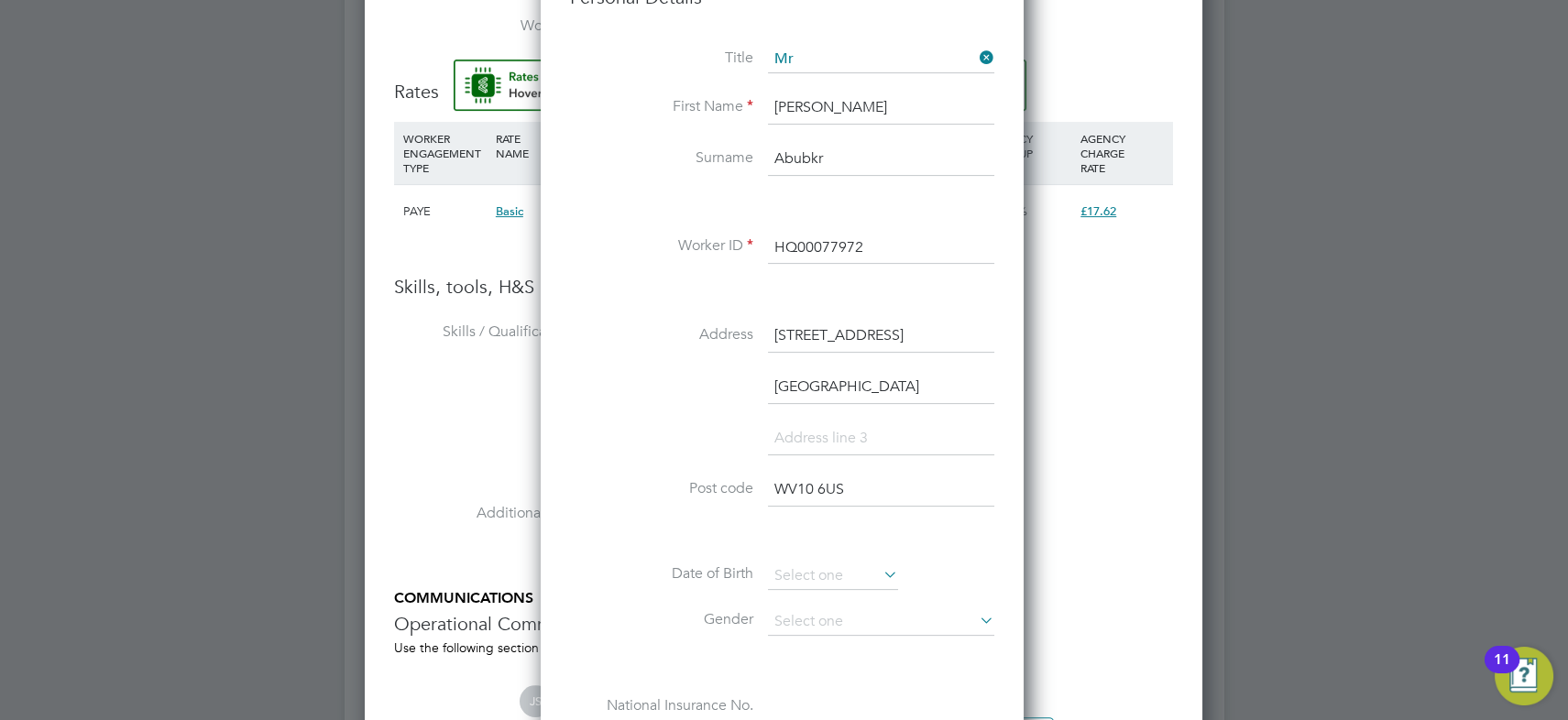
scroll to position [1665, 0]
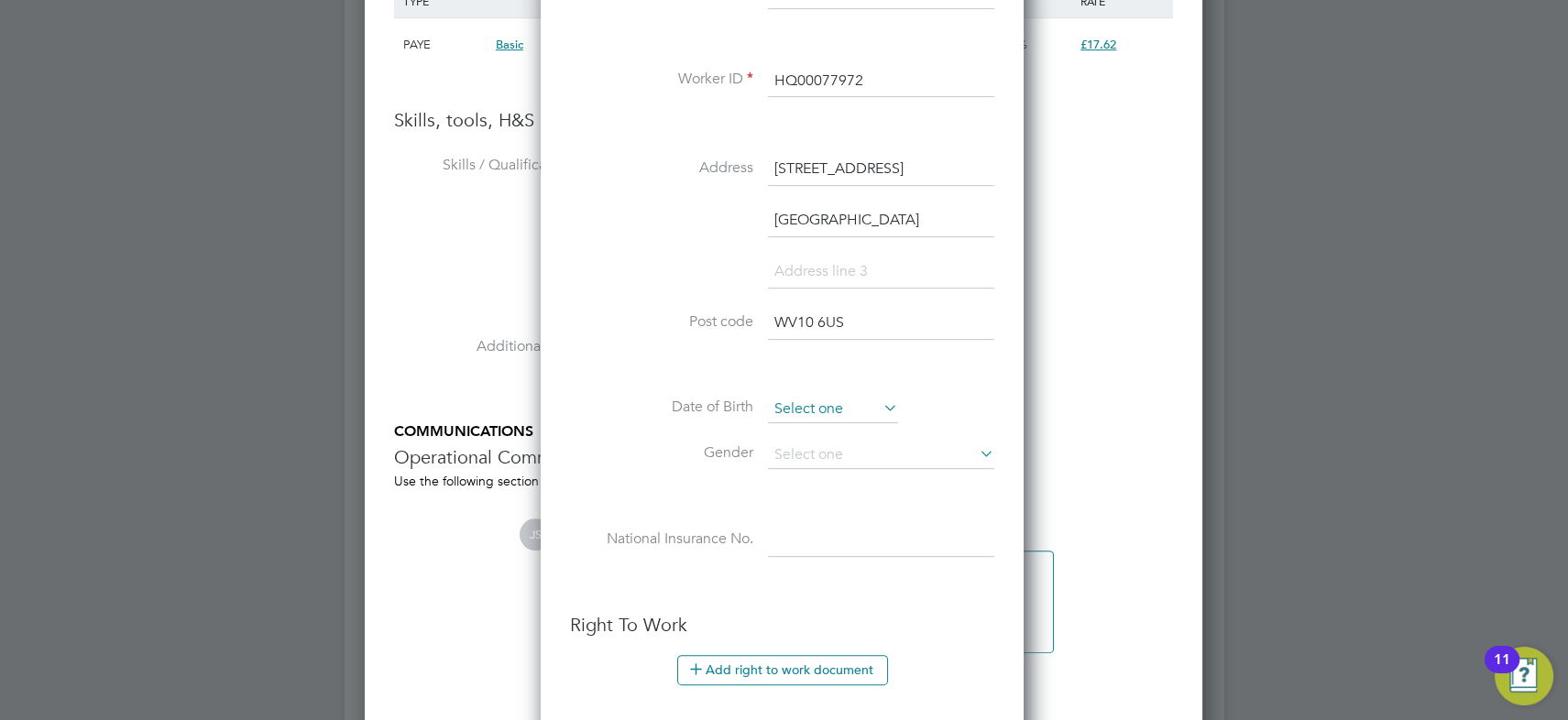
type input "WV10 6US"
click at [805, 407] on input at bounding box center [832, 409] width 130 height 28
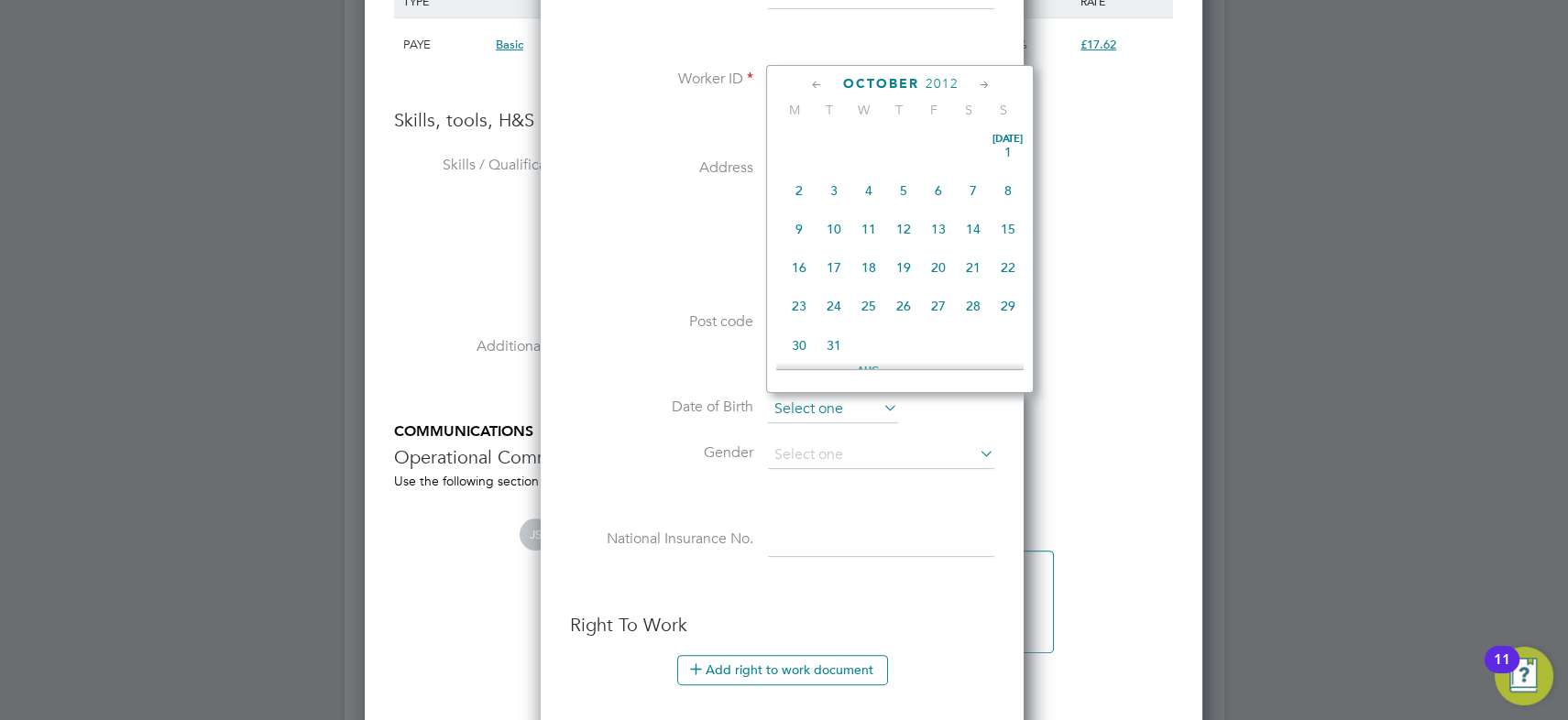
scroll to position [546, 0]
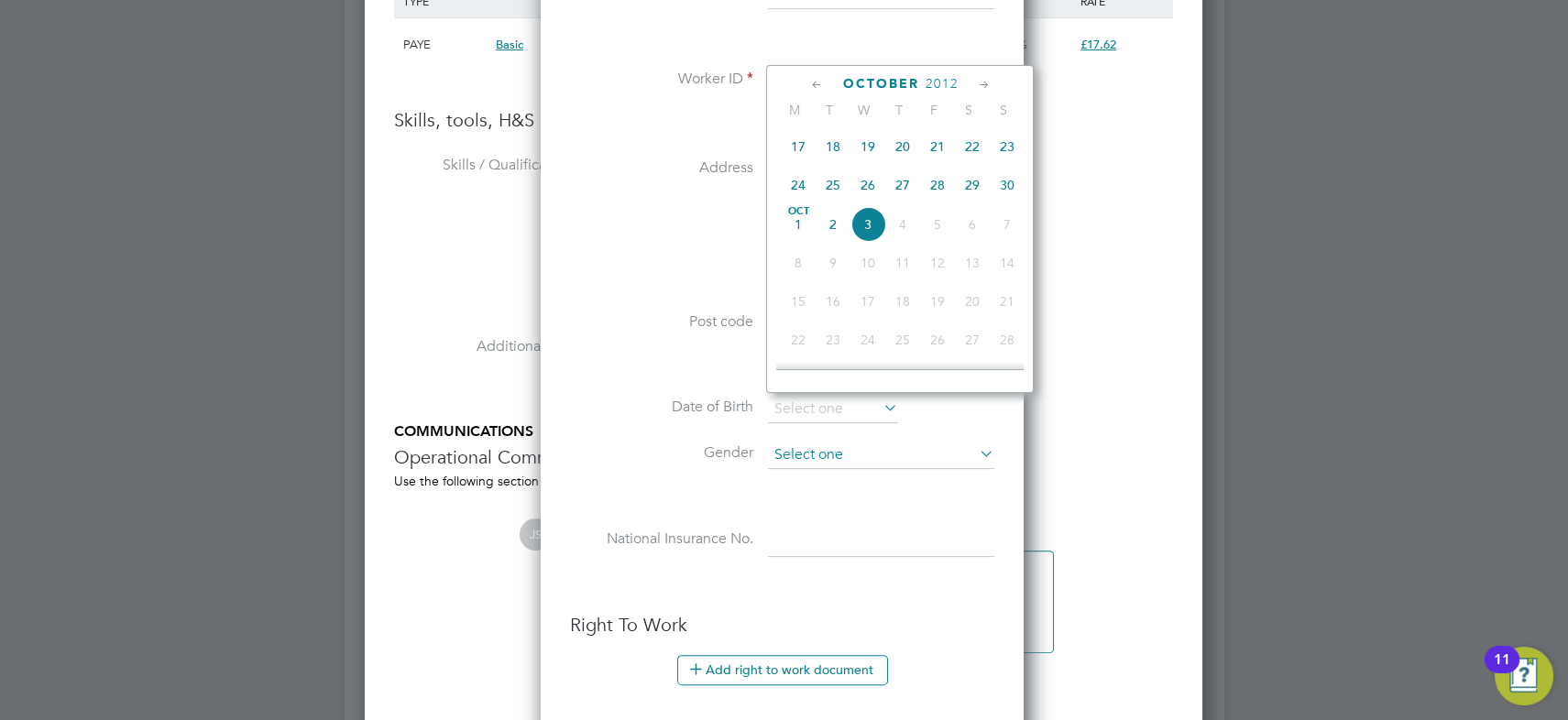
click at [805, 447] on input at bounding box center [880, 455] width 226 height 28
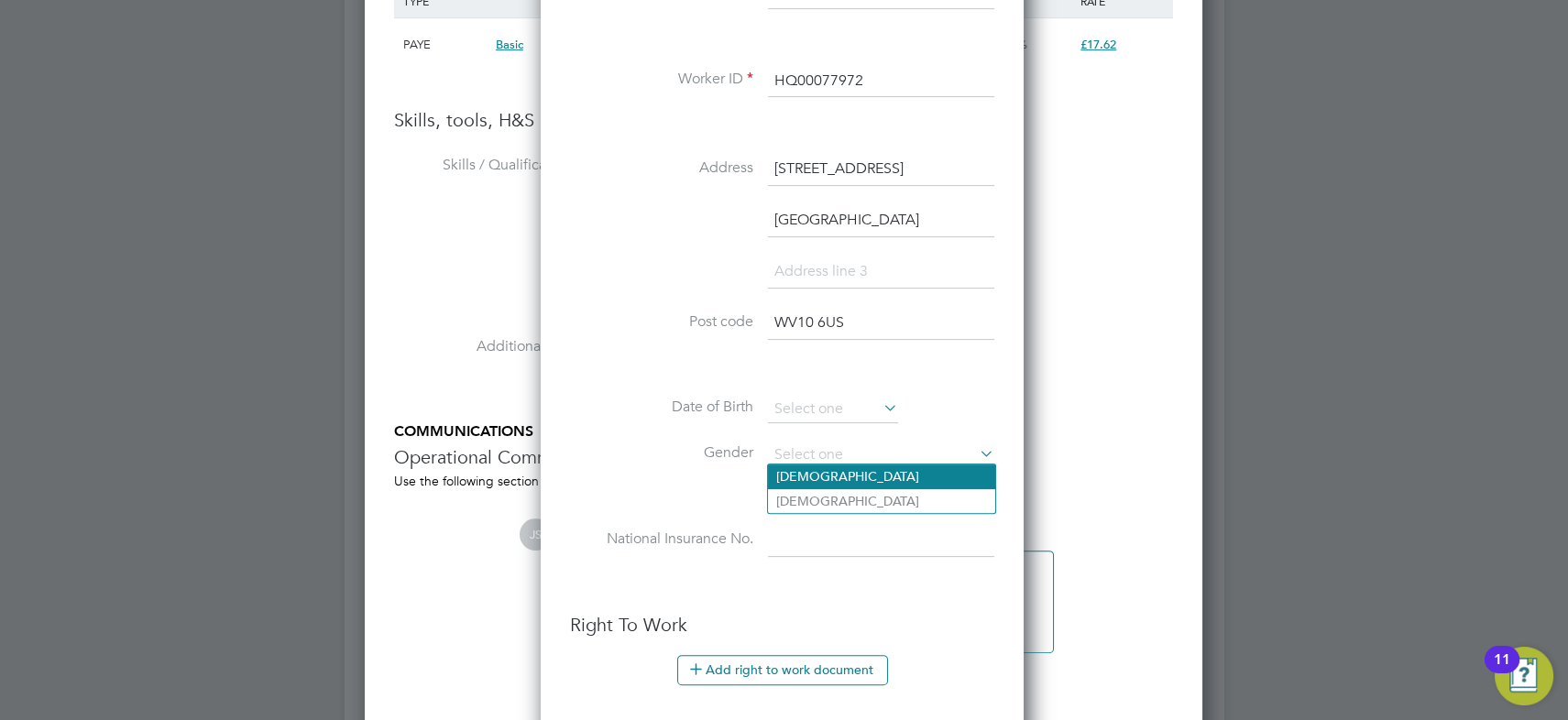
click at [808, 472] on li "Male" at bounding box center [881, 476] width 227 height 24
type input "Male"
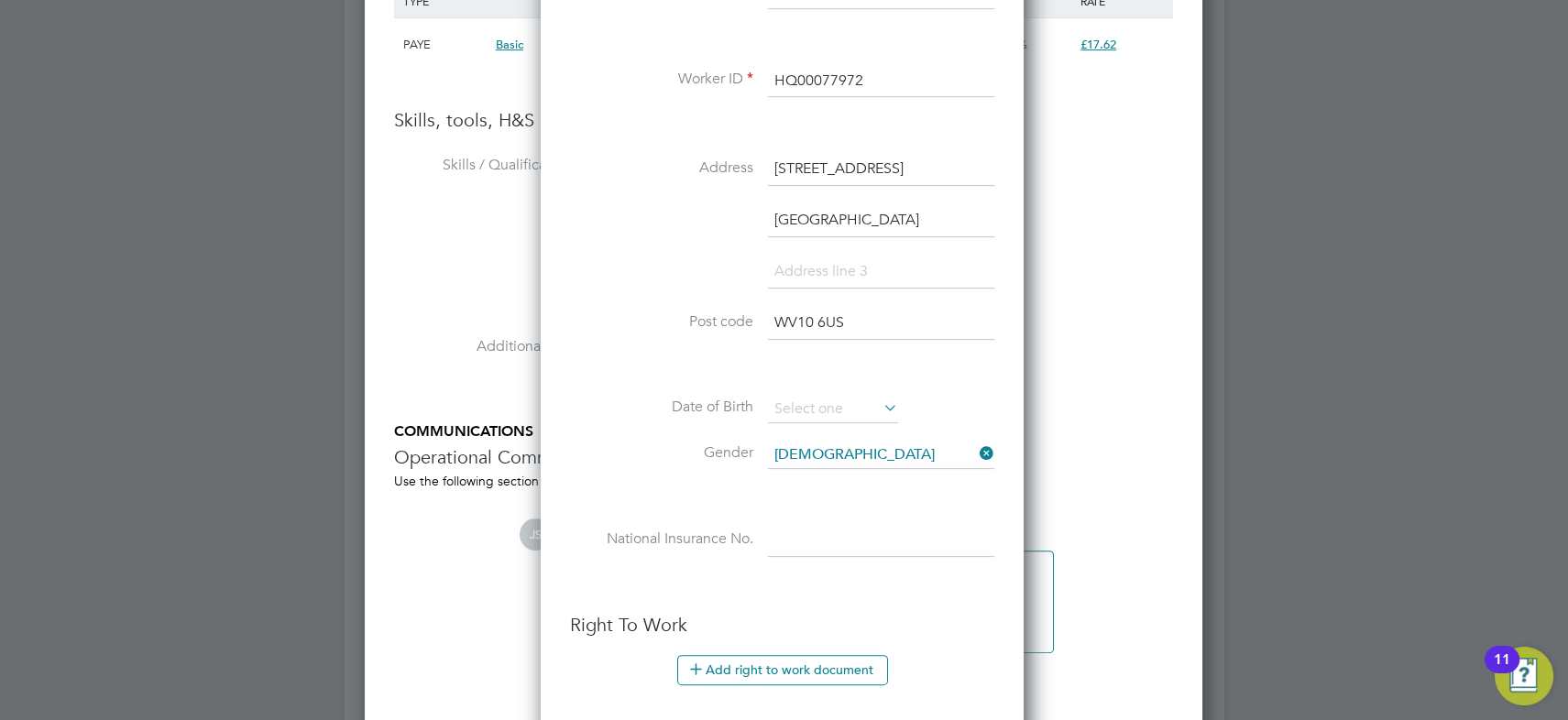
drag, startPoint x: 805, startPoint y: 531, endPoint x: 789, endPoint y: 567, distance: 39.4
click at [805, 532] on input at bounding box center [880, 541] width 226 height 33
paste input "SY332144A"
type input "SY 33 21 44 A"
click at [856, 396] on input at bounding box center [832, 409] width 130 height 28
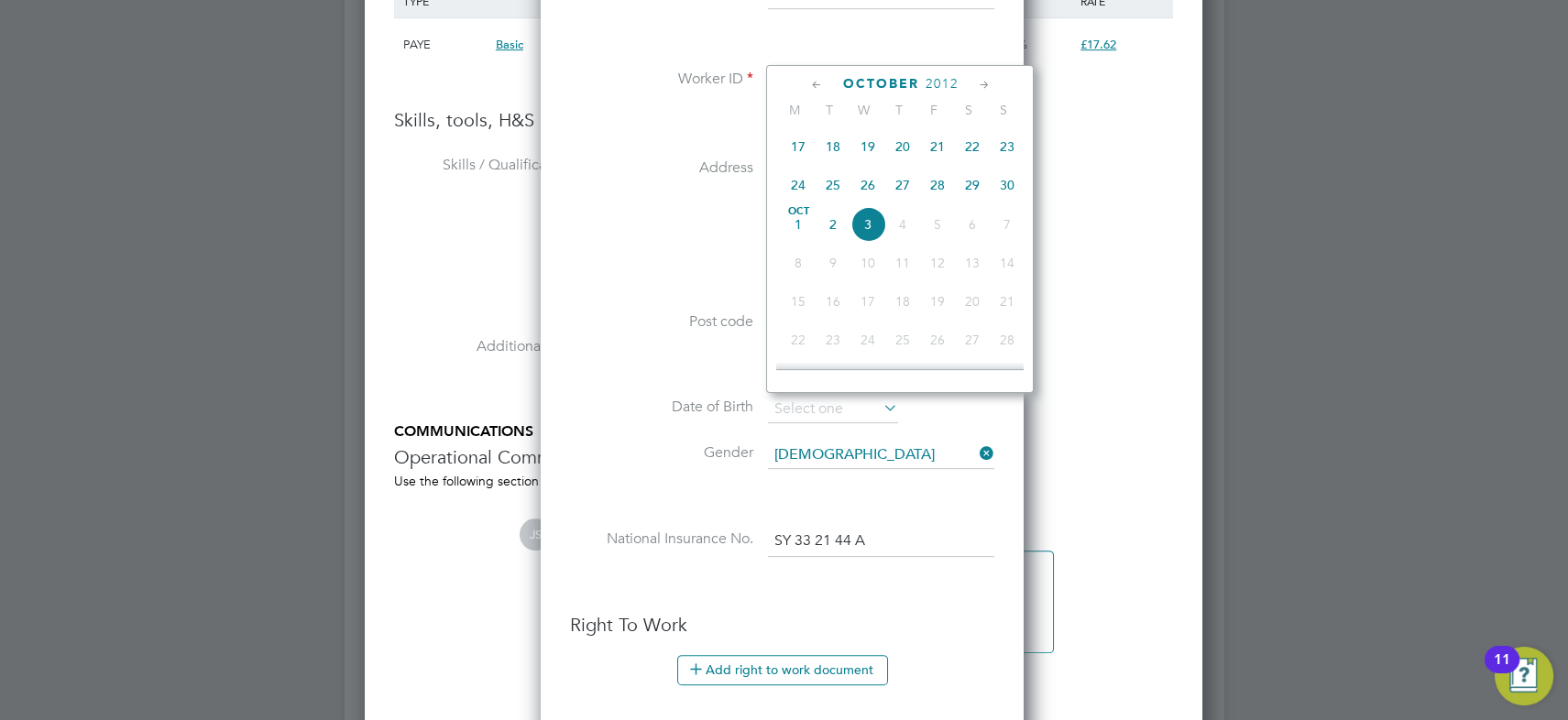
click at [937, 86] on span "2012" at bounding box center [941, 84] width 33 height 15
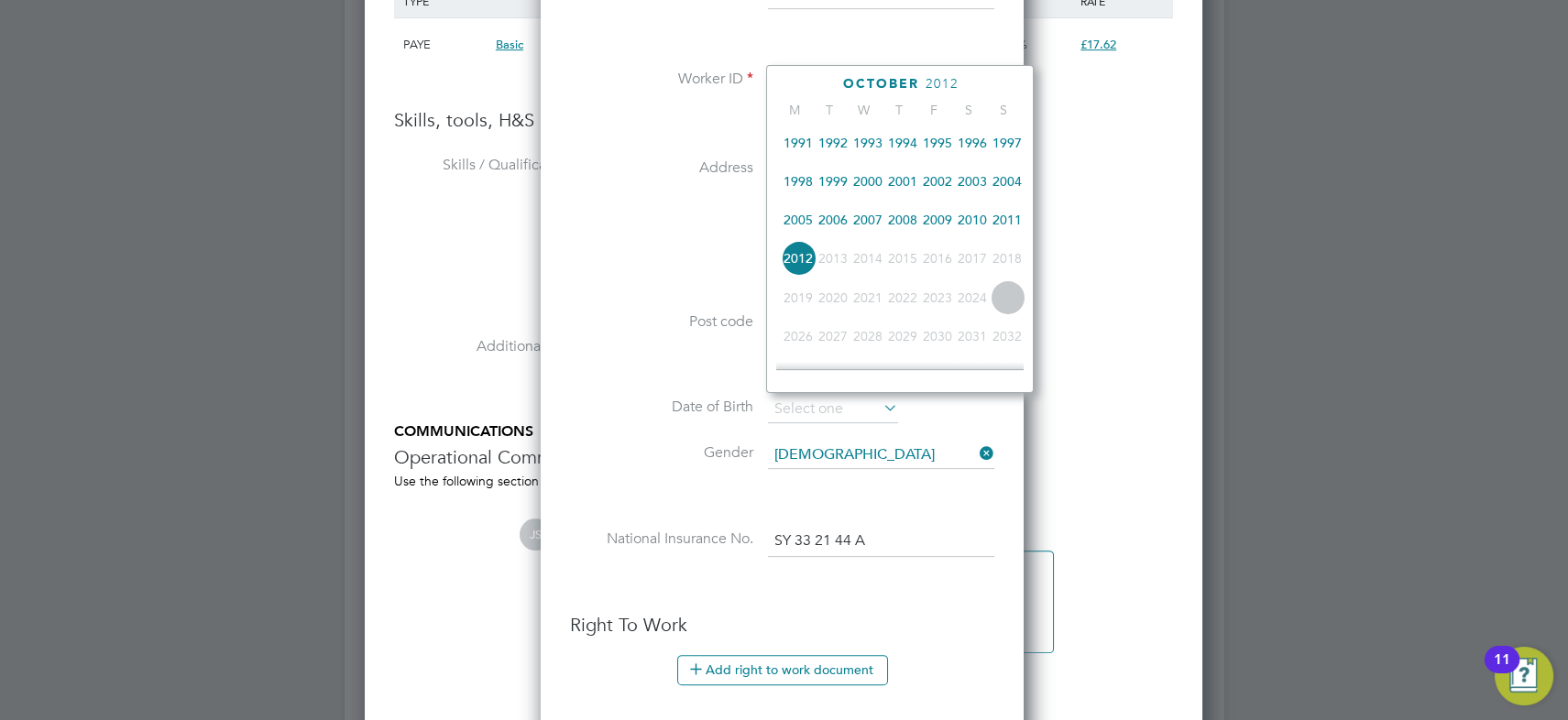
click at [844, 183] on span "1999" at bounding box center [833, 181] width 35 height 35
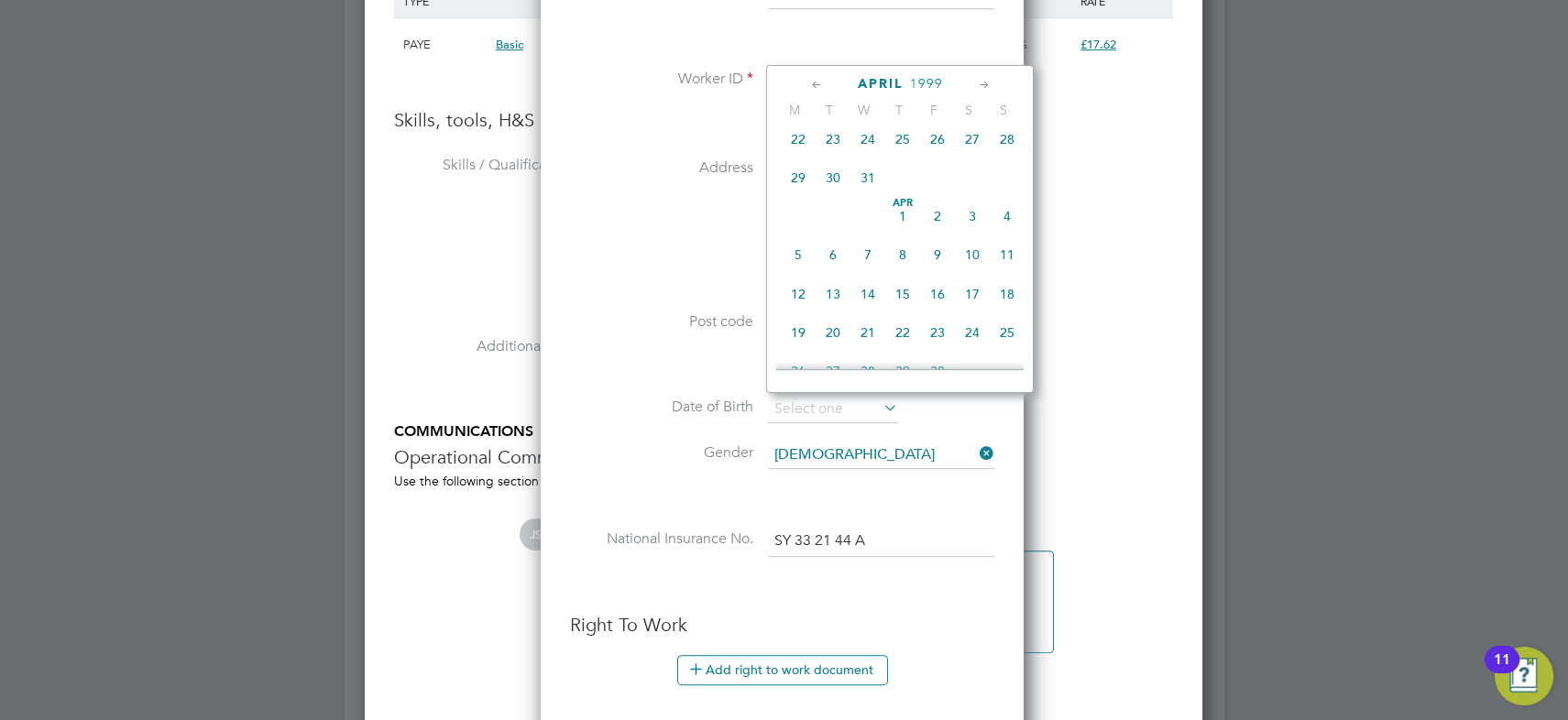
scroll to position [199, 0]
click at [1005, 182] on span "21" at bounding box center [1007, 184] width 35 height 35
type input "21 Mar 1999"
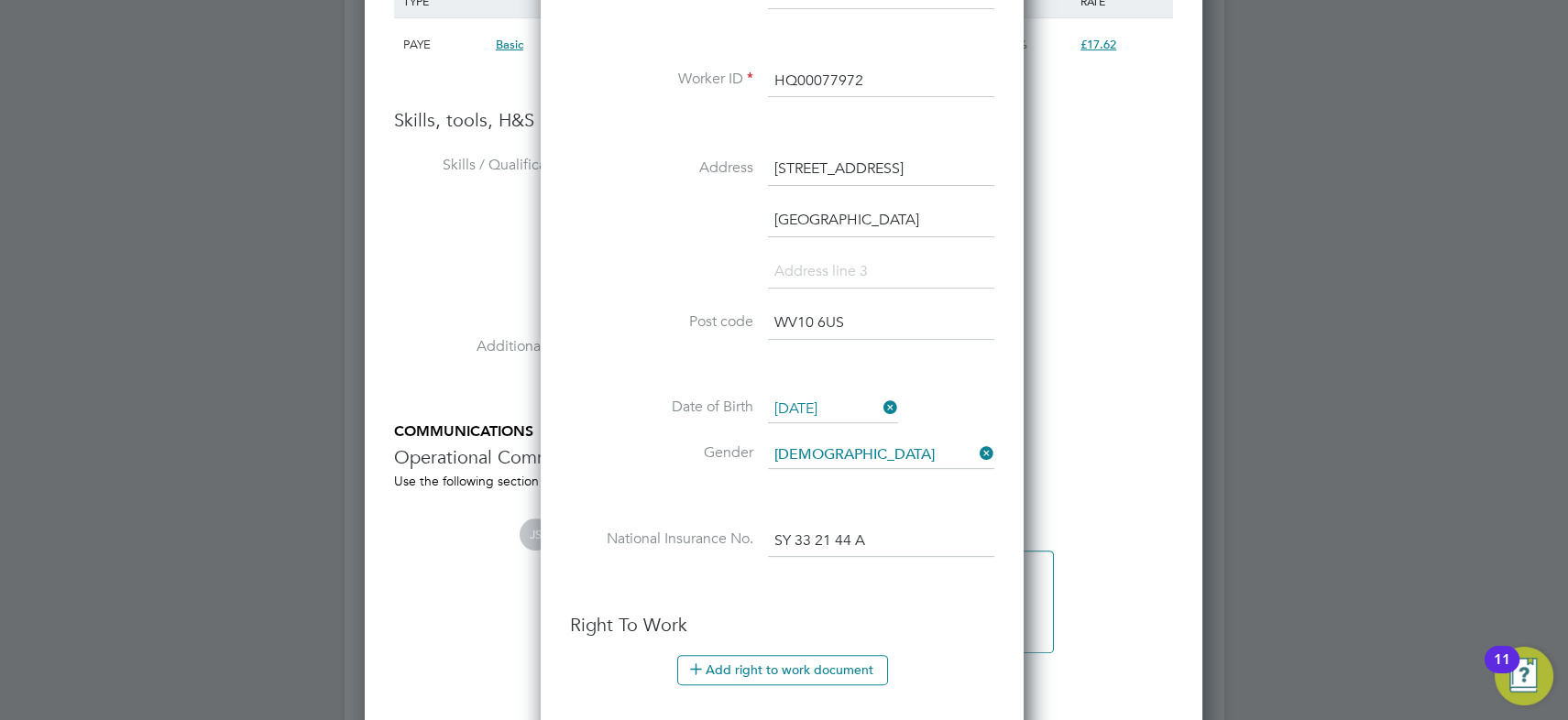
click at [644, 289] on li at bounding box center [782, 281] width 425 height 51
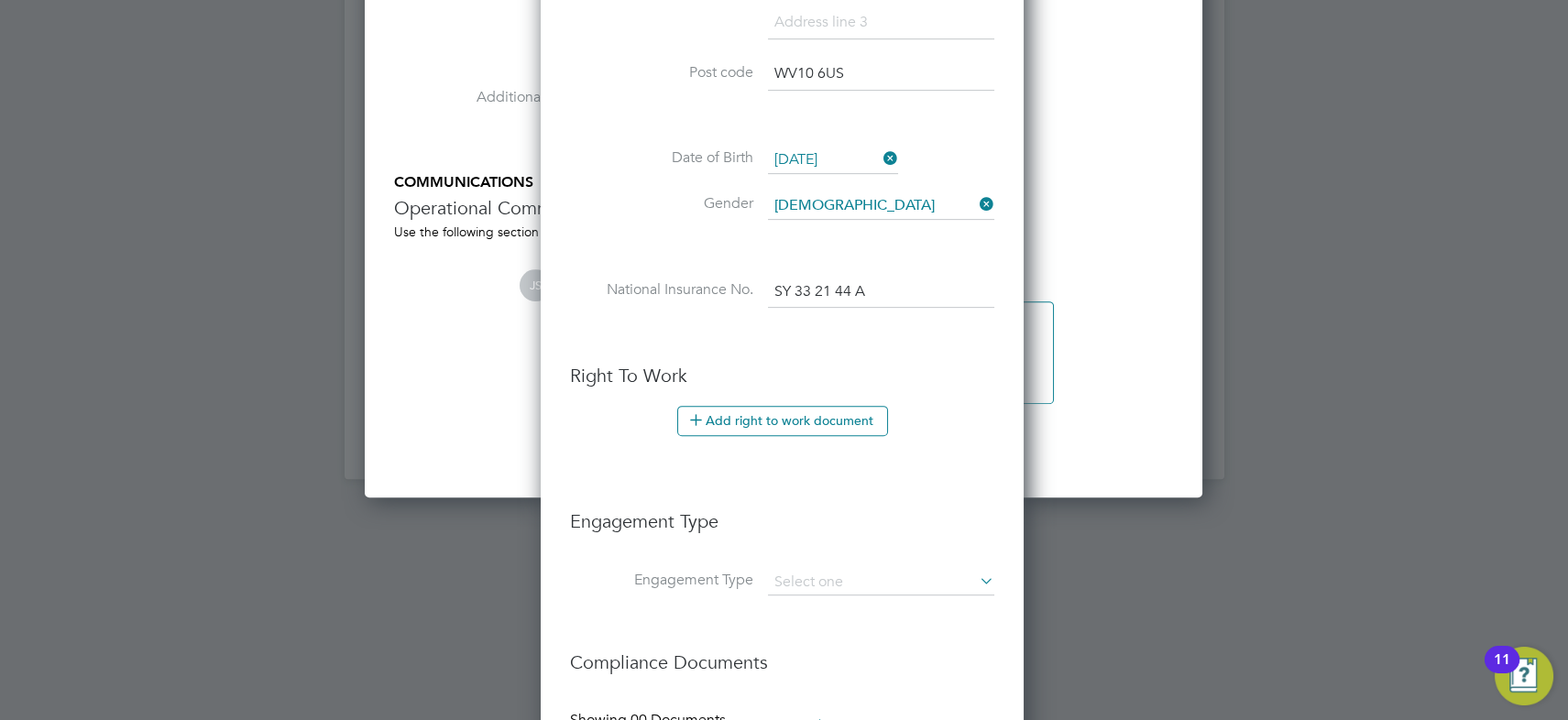
scroll to position [2081, 0]
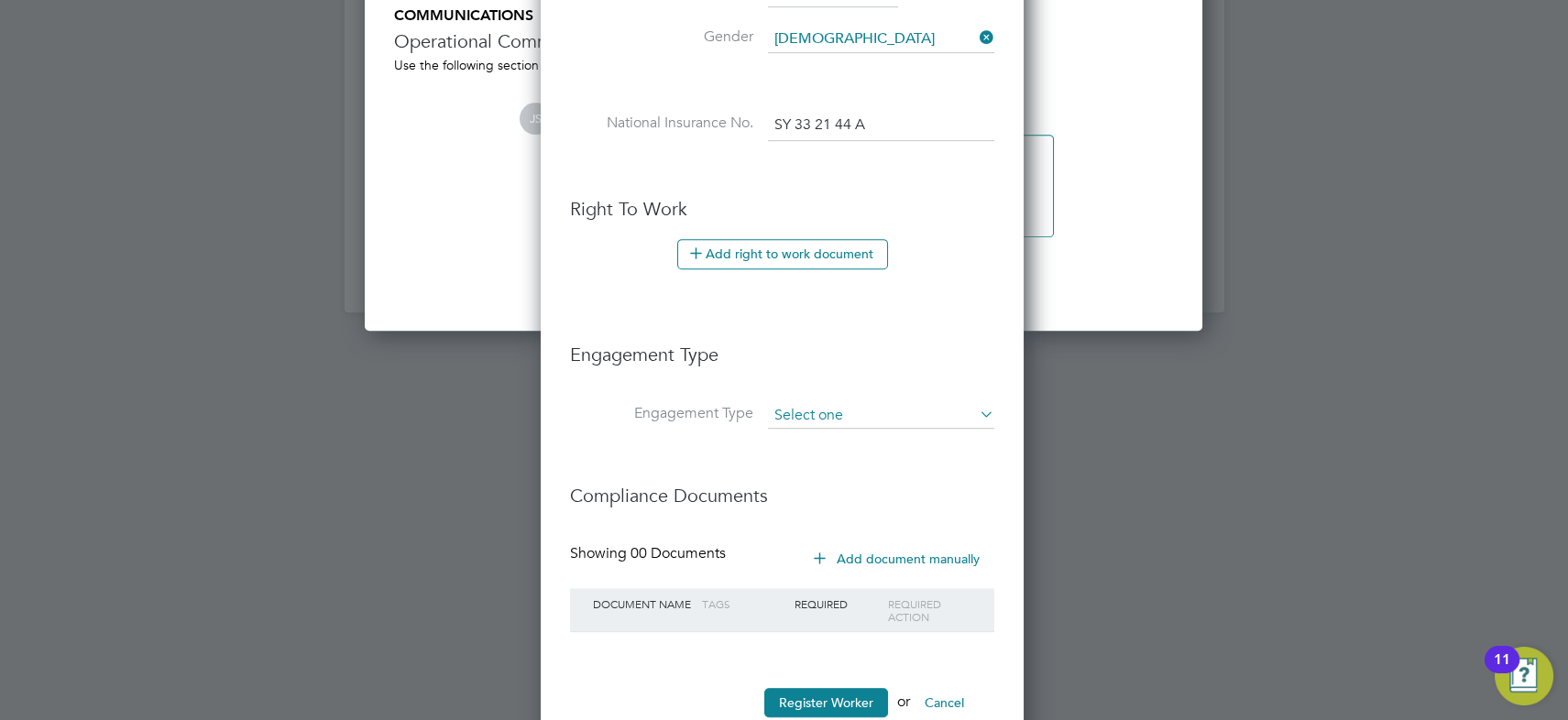
click at [840, 411] on input at bounding box center [880, 416] width 226 height 26
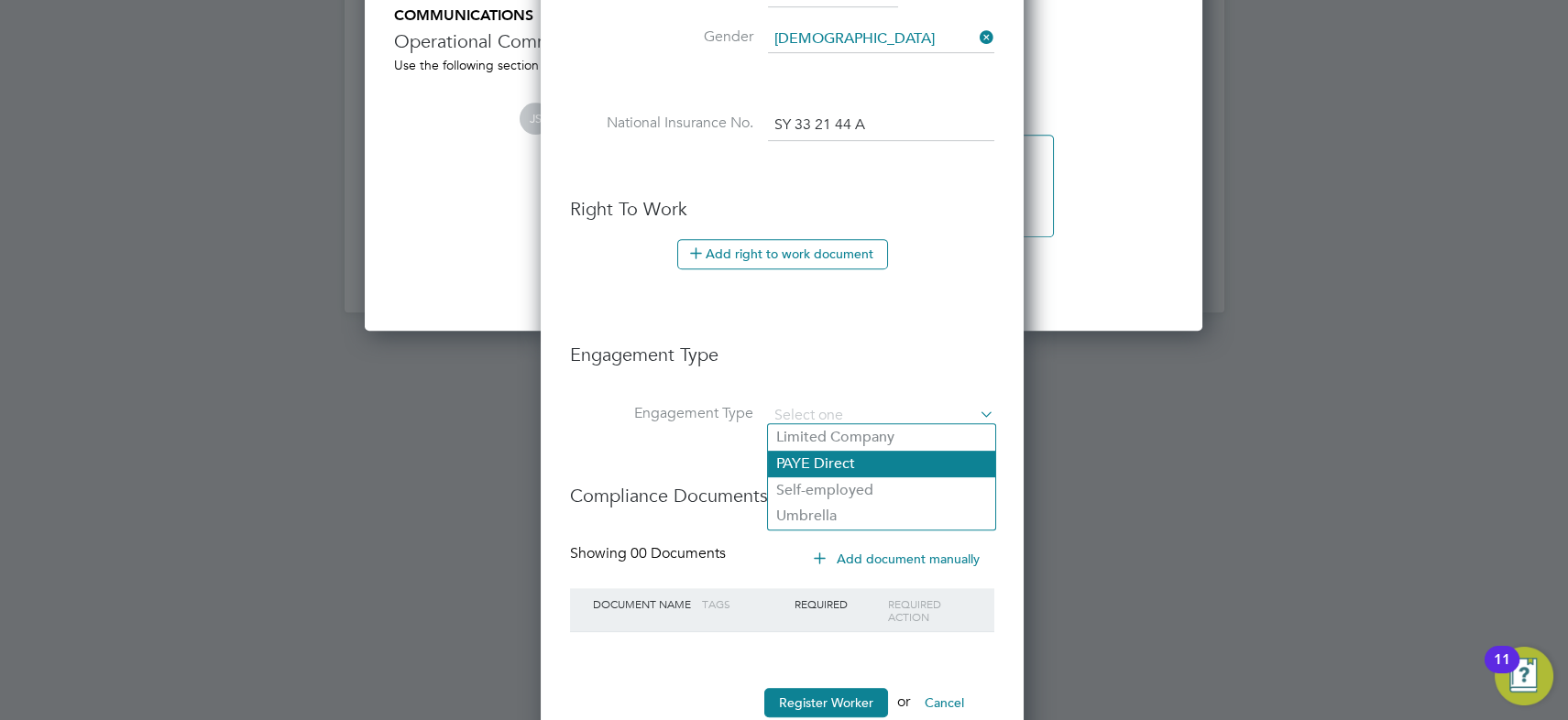
click at [837, 457] on li "PAYE Direct" at bounding box center [881, 464] width 227 height 27
type input "PAYE Direct"
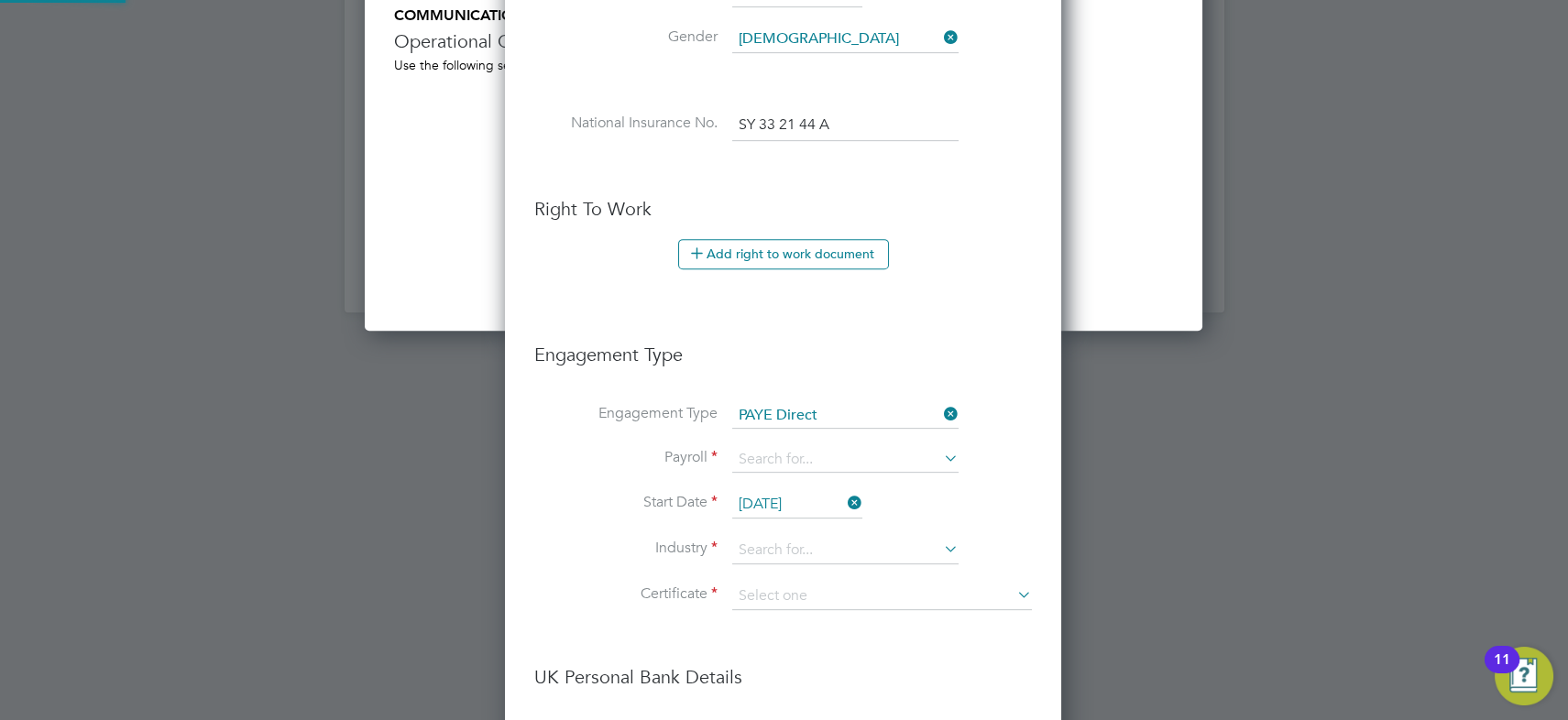
scroll to position [2125, 559]
click at [836, 458] on input at bounding box center [845, 459] width 226 height 26
click at [824, 482] on li "Agency PAYE" at bounding box center [846, 481] width 227 height 27
type input "Agency PAYE"
click at [817, 540] on input at bounding box center [845, 551] width 226 height 28
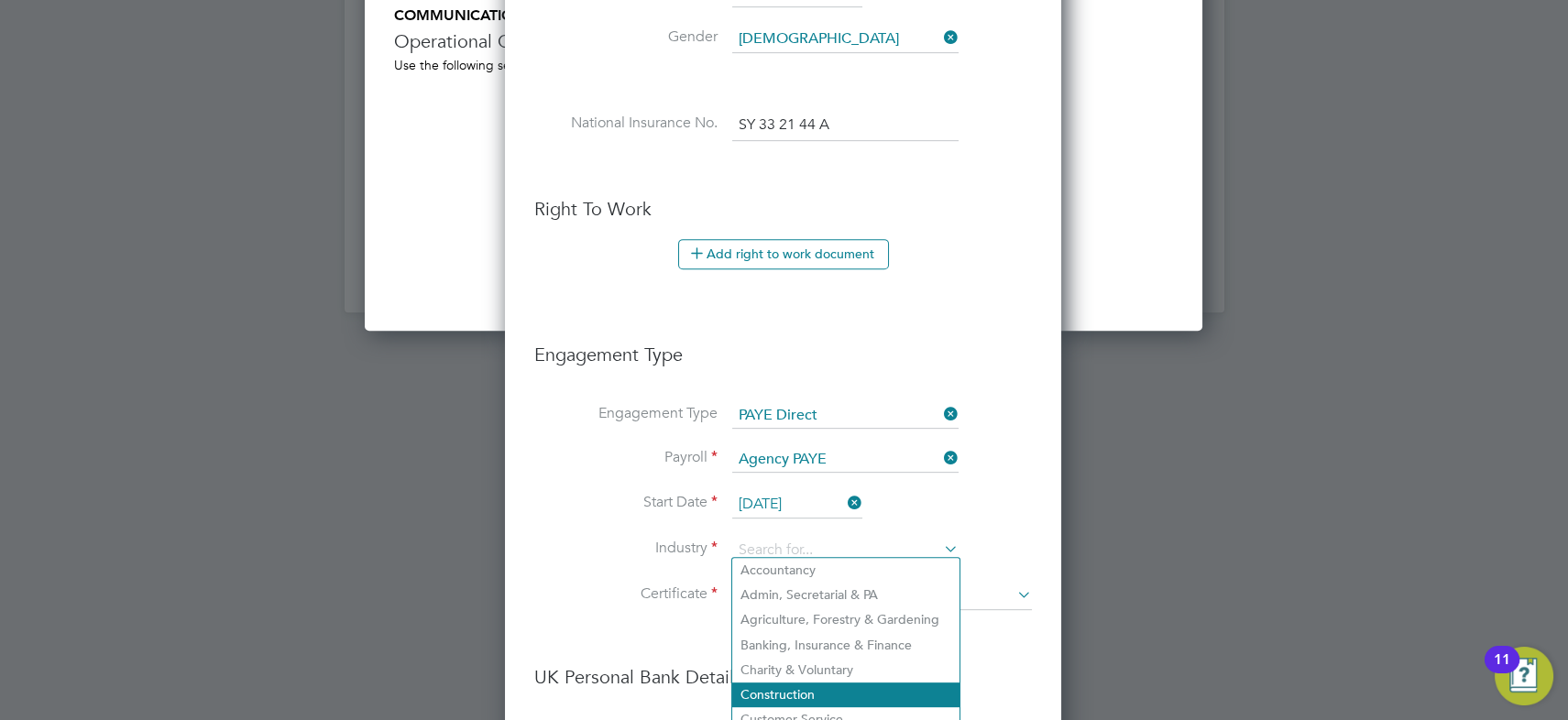
click at [800, 682] on li "Construction" at bounding box center [846, 695] width 227 height 25
type input "Construction"
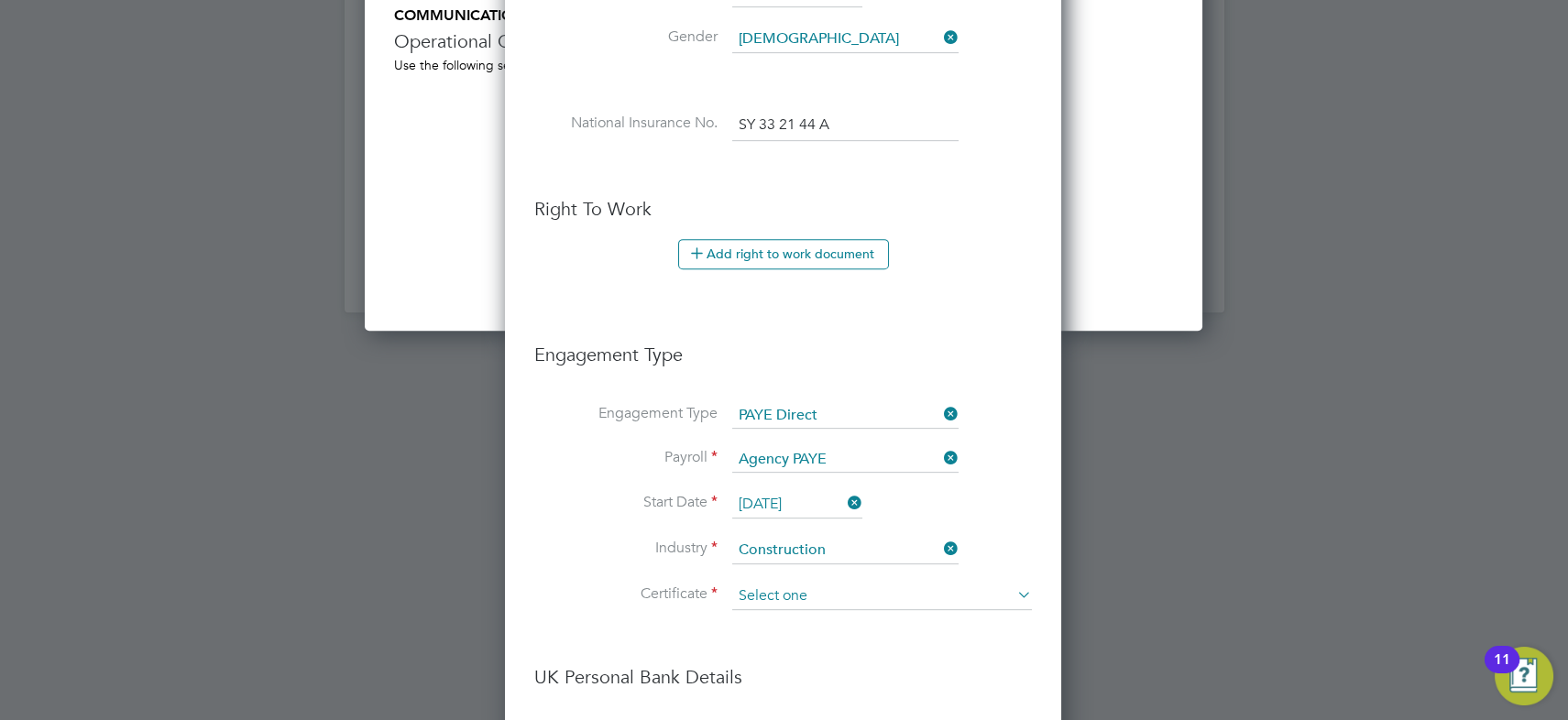
click at [771, 582] on input at bounding box center [881, 596] width 300 height 28
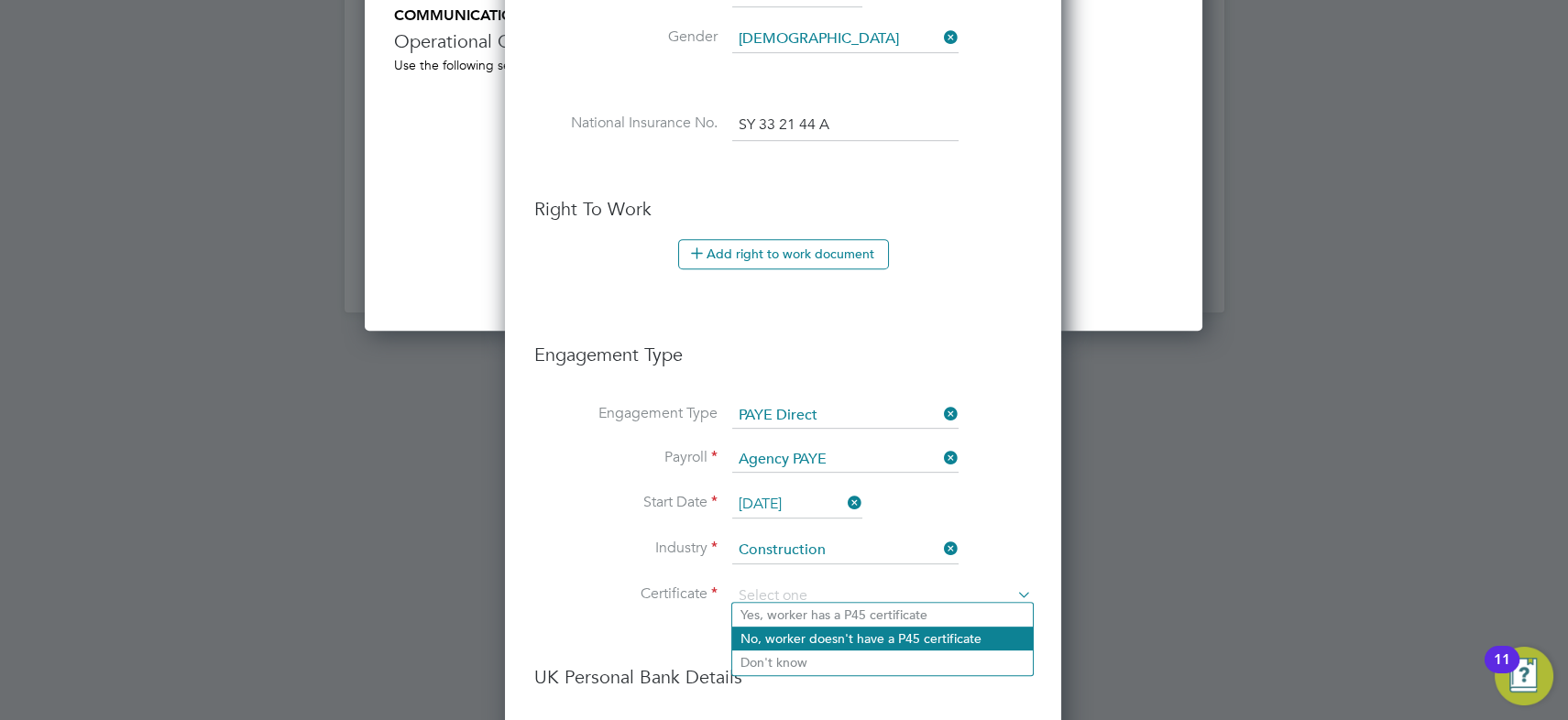
click at [768, 632] on li "No, worker doesn't have a P45 certificate" at bounding box center [882, 638] width 301 height 24
type input "No, worker doesn't have a P45 certificate"
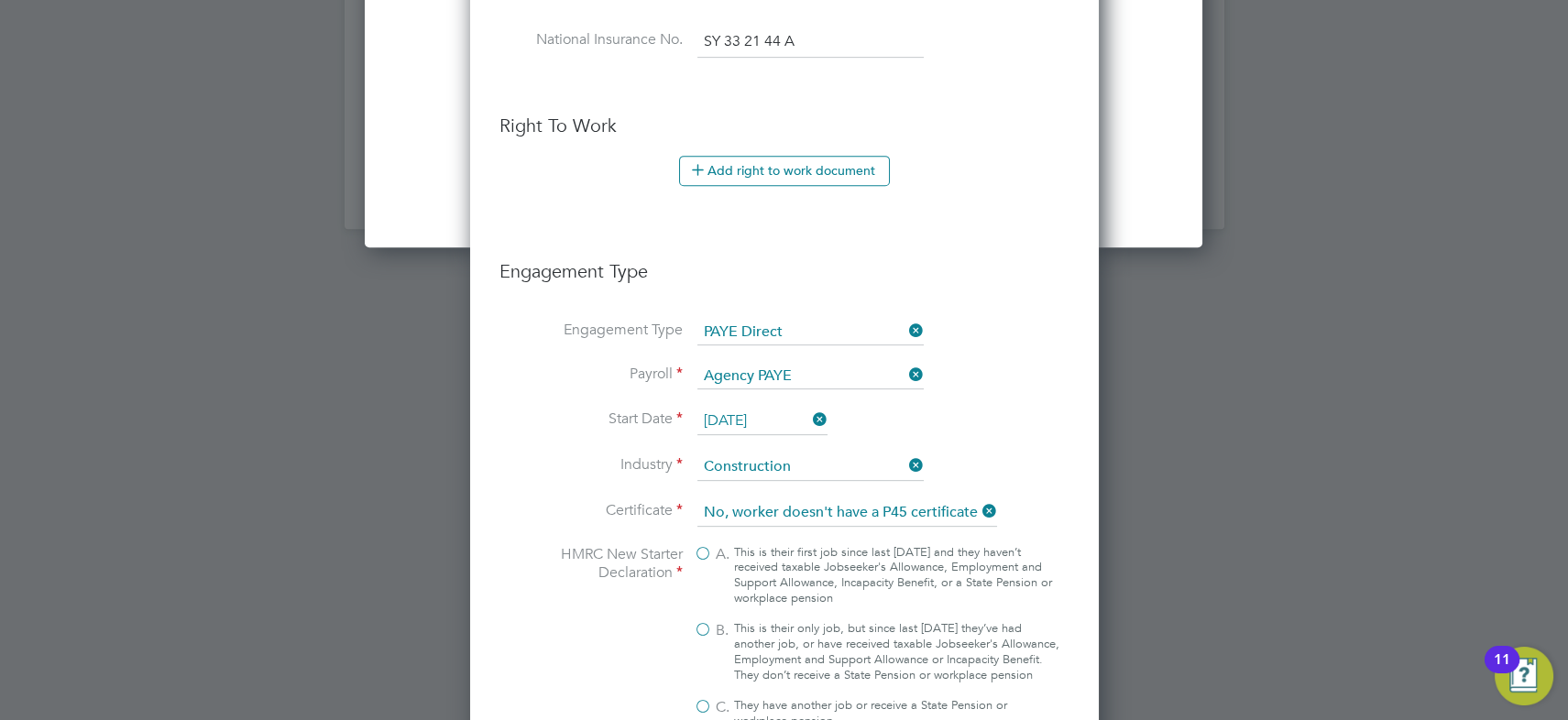
scroll to position [2248, 0]
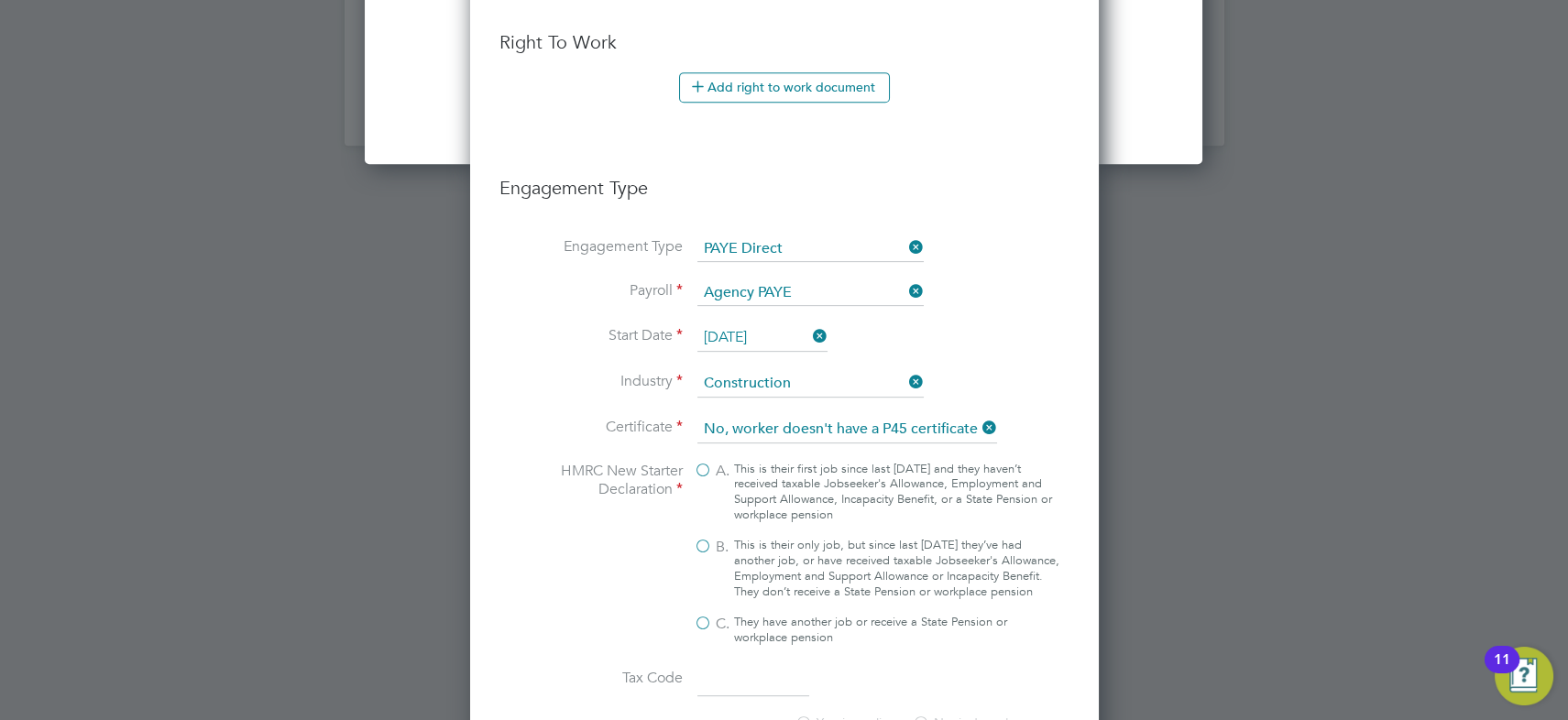
click at [728, 462] on span "A." at bounding box center [722, 472] width 13 height 19
click at [0, 0] on input "A. This is their first job since last 6 April and they haven’t received taxable…" at bounding box center [0, 0] width 0 height 0
type input "1257L"
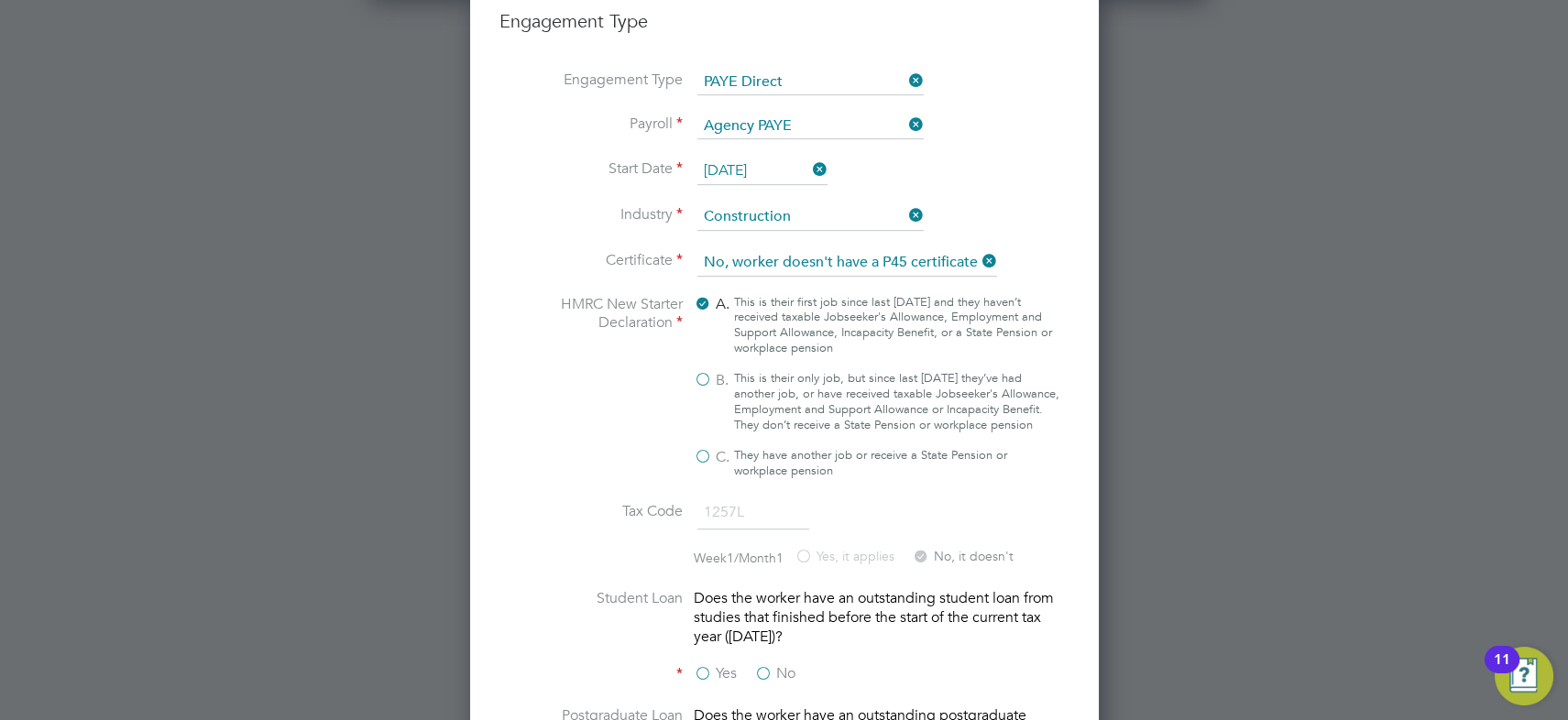
scroll to position [2664, 0]
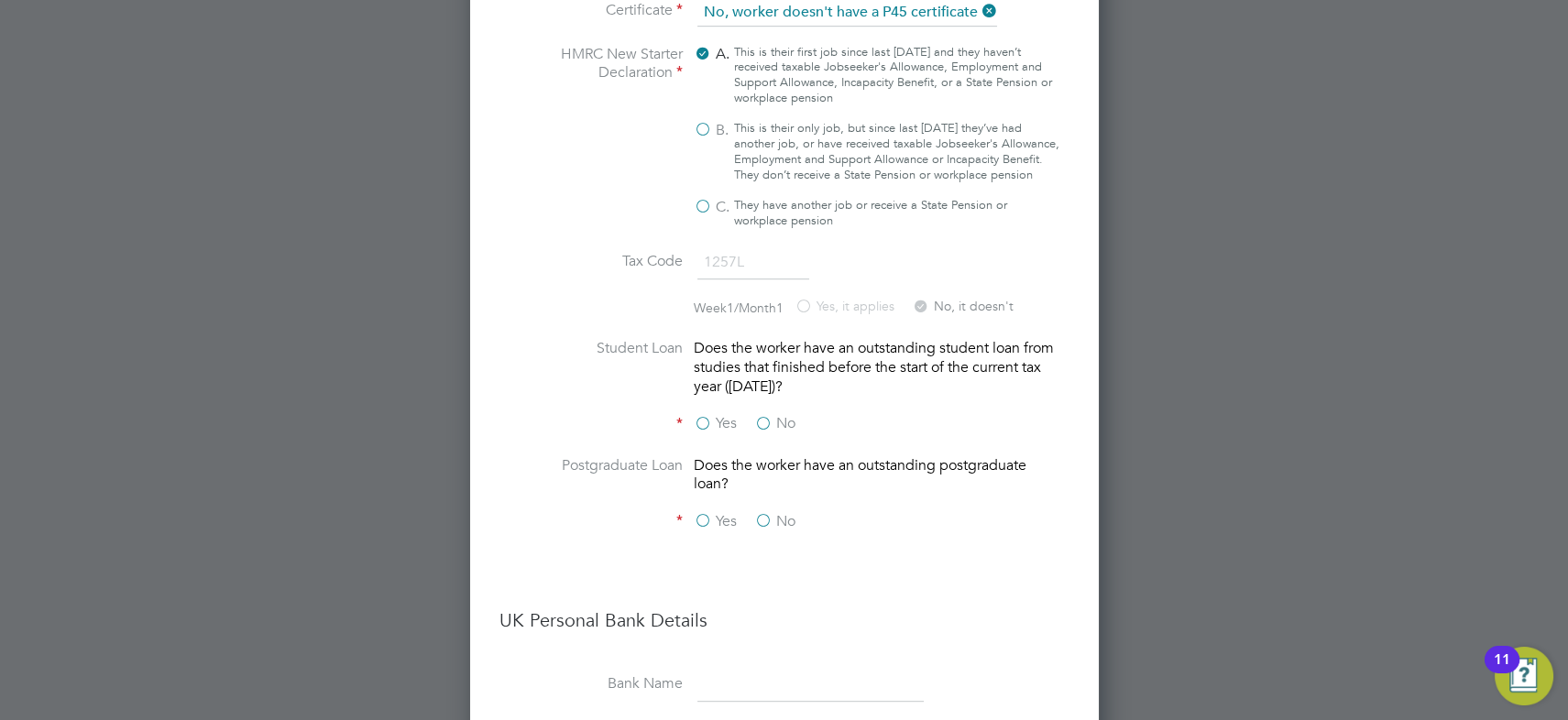
drag, startPoint x: 767, startPoint y: 421, endPoint x: 767, endPoint y: 440, distance: 19.0
click at [767, 420] on label "No" at bounding box center [774, 424] width 41 height 19
click at [0, 0] on input "No" at bounding box center [0, 0] width 0 height 0
click at [762, 527] on label "No" at bounding box center [774, 522] width 41 height 19
click at [0, 0] on input "No" at bounding box center [0, 0] width 0 height 0
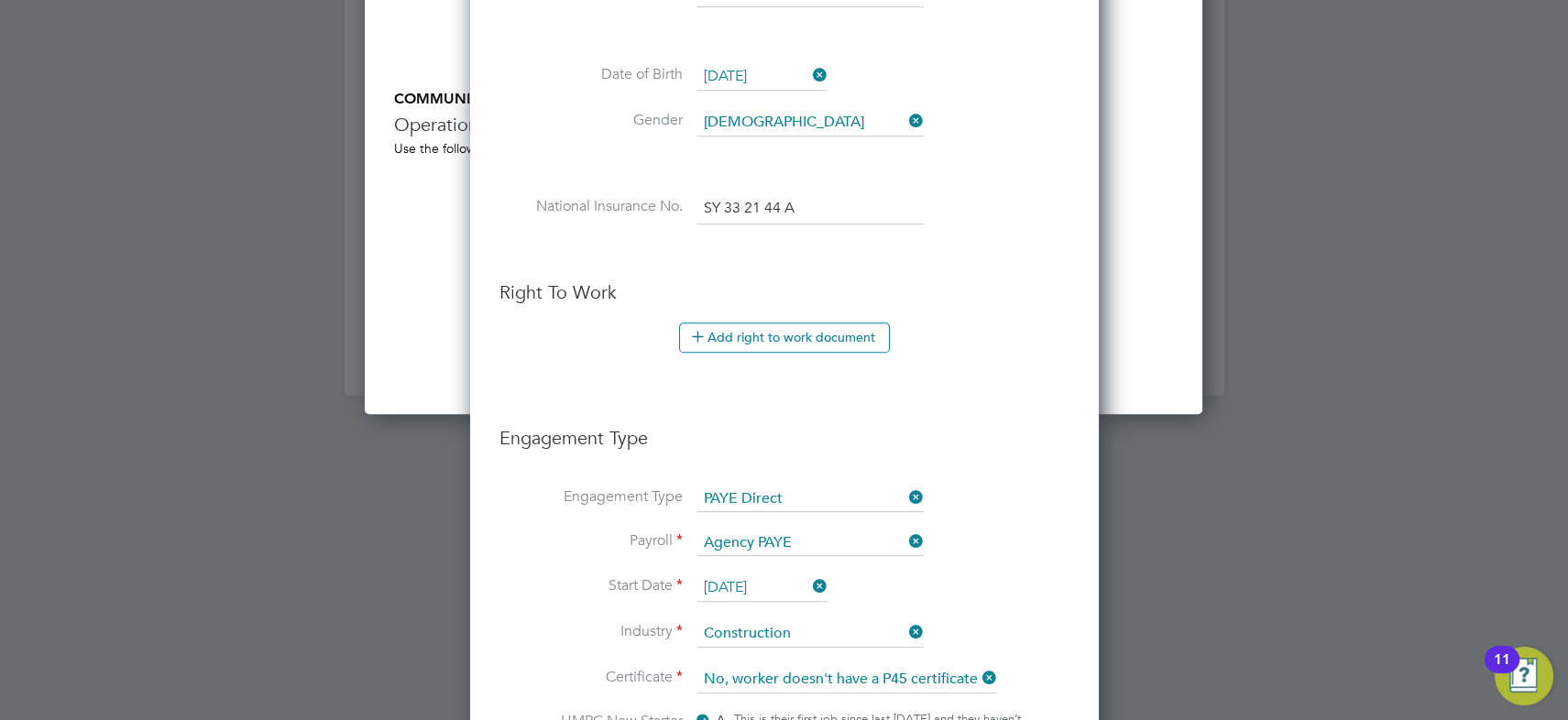
scroll to position [1915, 0]
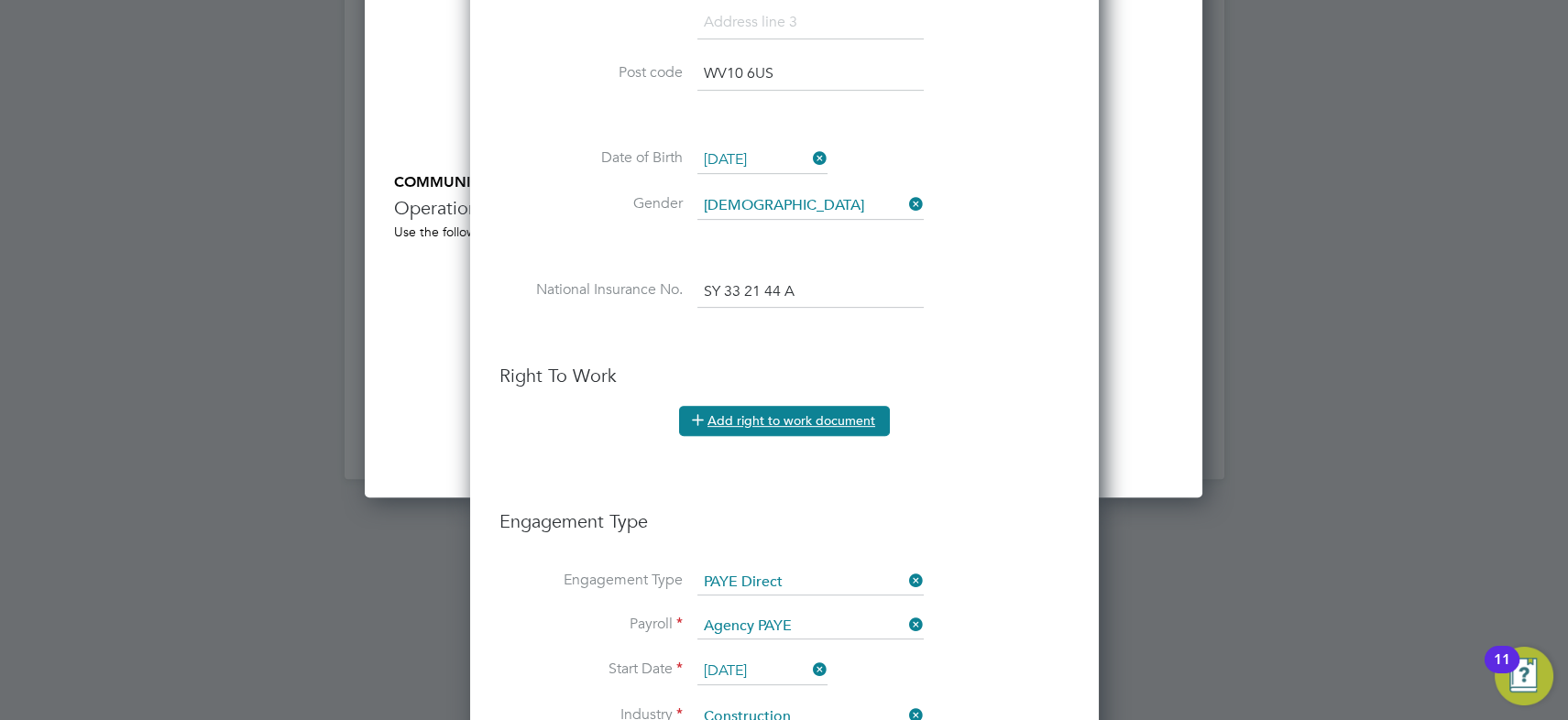
click at [770, 418] on button "Add right to work document" at bounding box center [784, 421] width 211 height 29
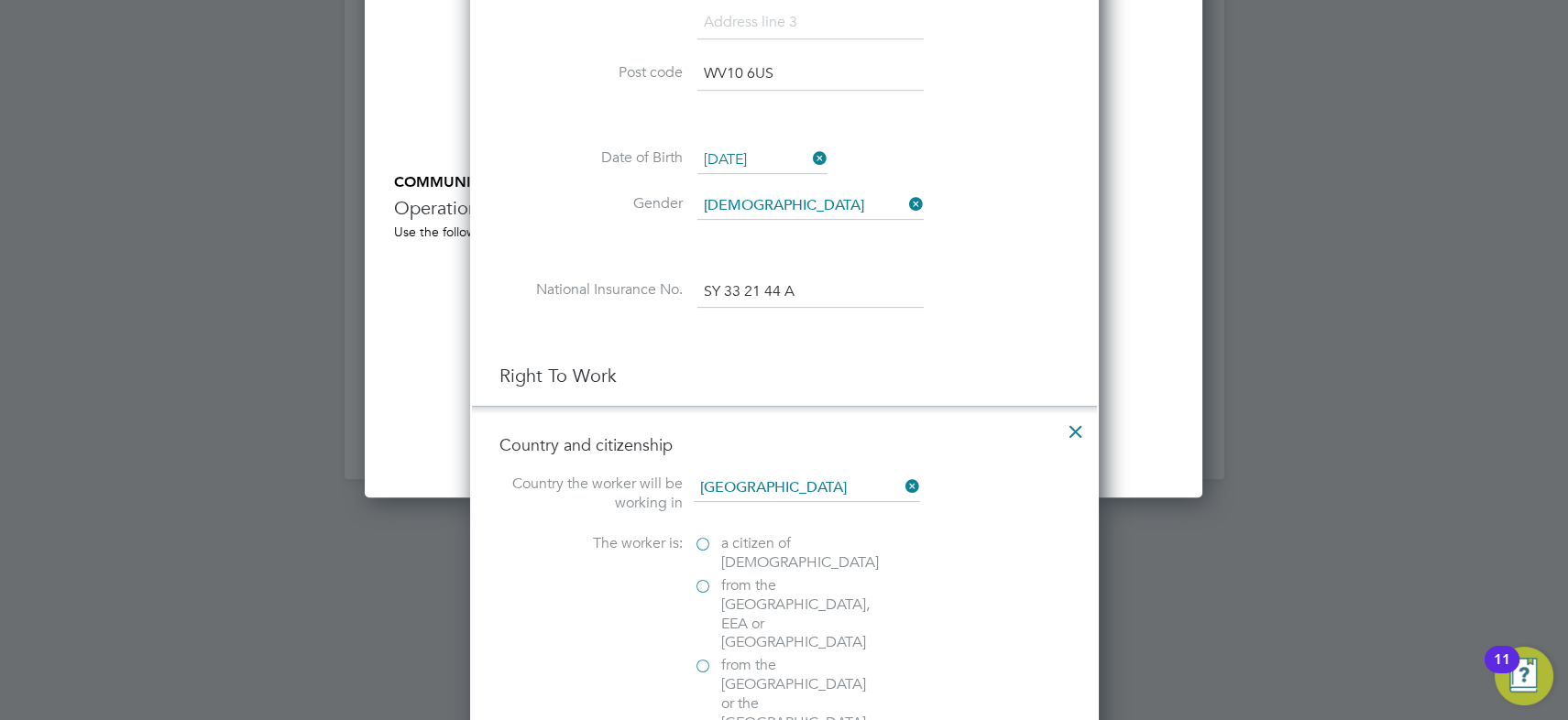
click at [745, 543] on span "a citizen of United Kingdom" at bounding box center [800, 553] width 158 height 39
click at [0, 0] on input "a citizen of United Kingdom" at bounding box center [0, 0] width 0 height 0
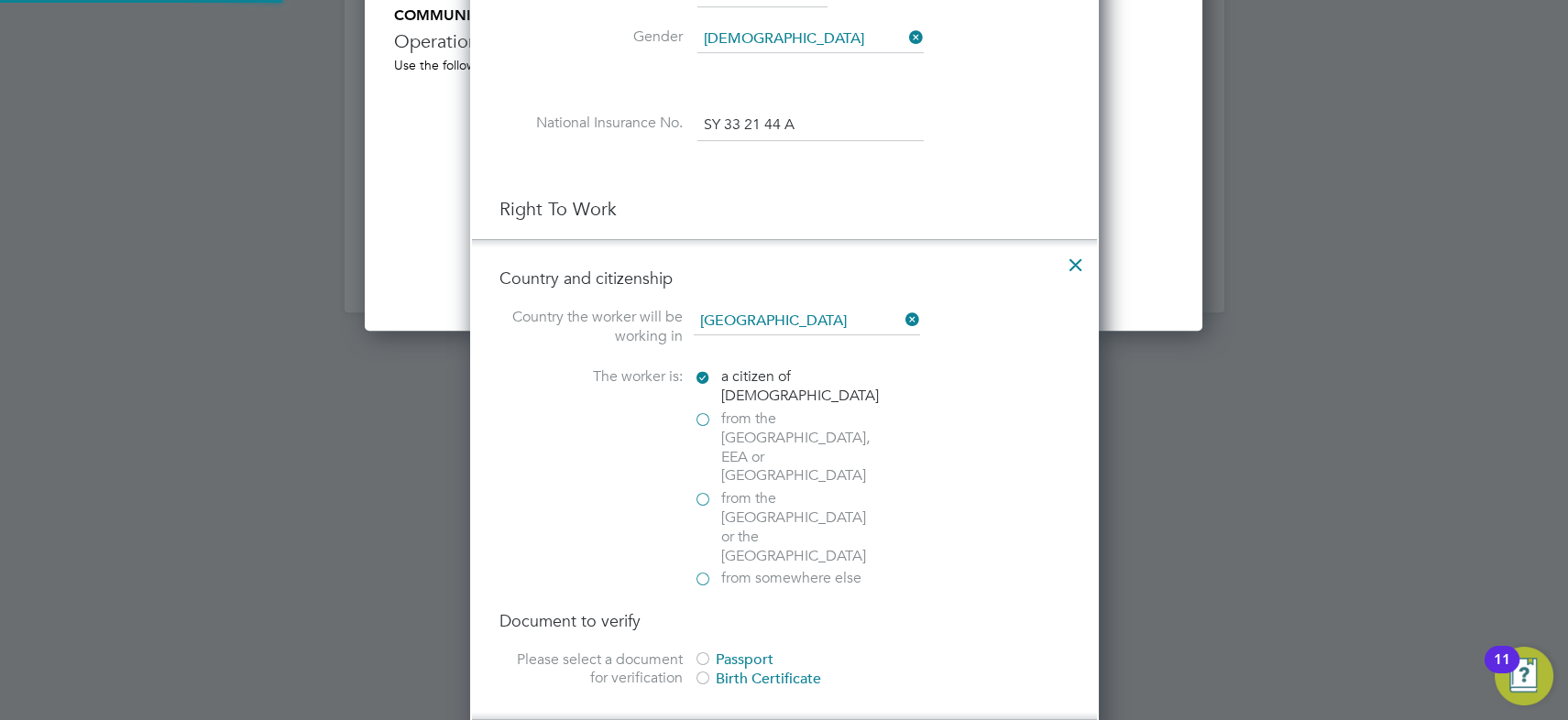
scroll to position [2331, 0]
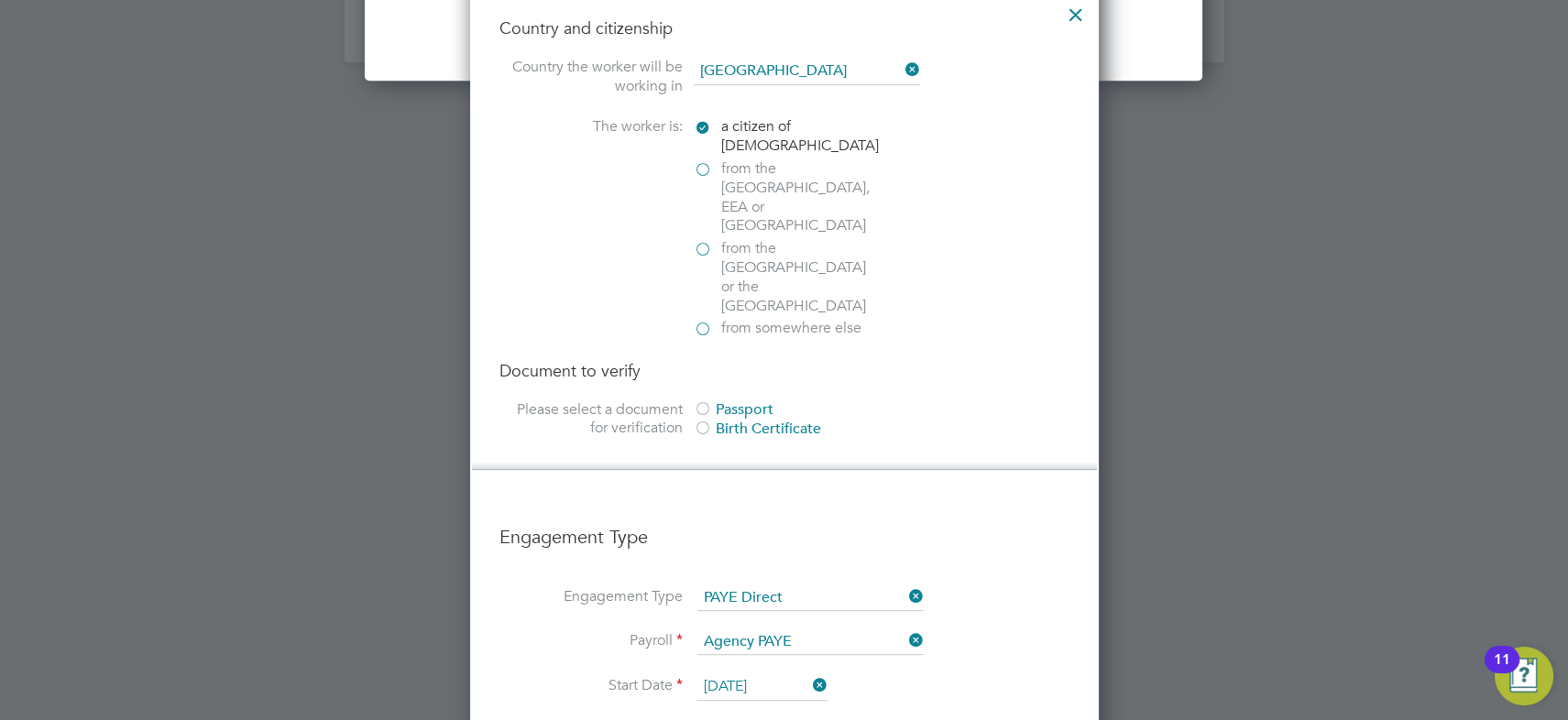
click at [735, 400] on div "Passport" at bounding box center [830, 410] width 274 height 19
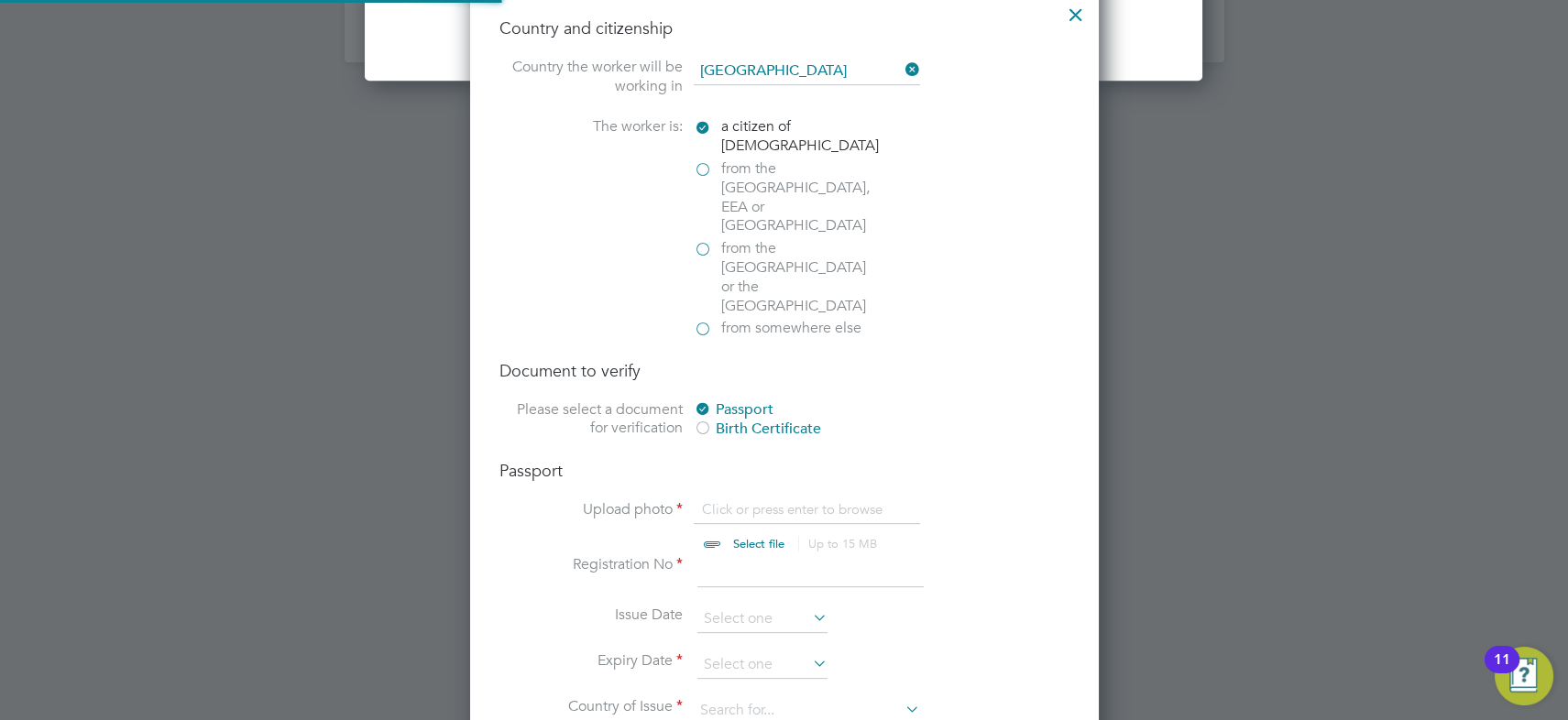
scroll to position [3389, 628]
click at [753, 501] on input "file" at bounding box center [776, 527] width 288 height 55
type input "C:\fakepath\My passport mohamed.pdf"
click at [769, 555] on input at bounding box center [810, 572] width 226 height 33
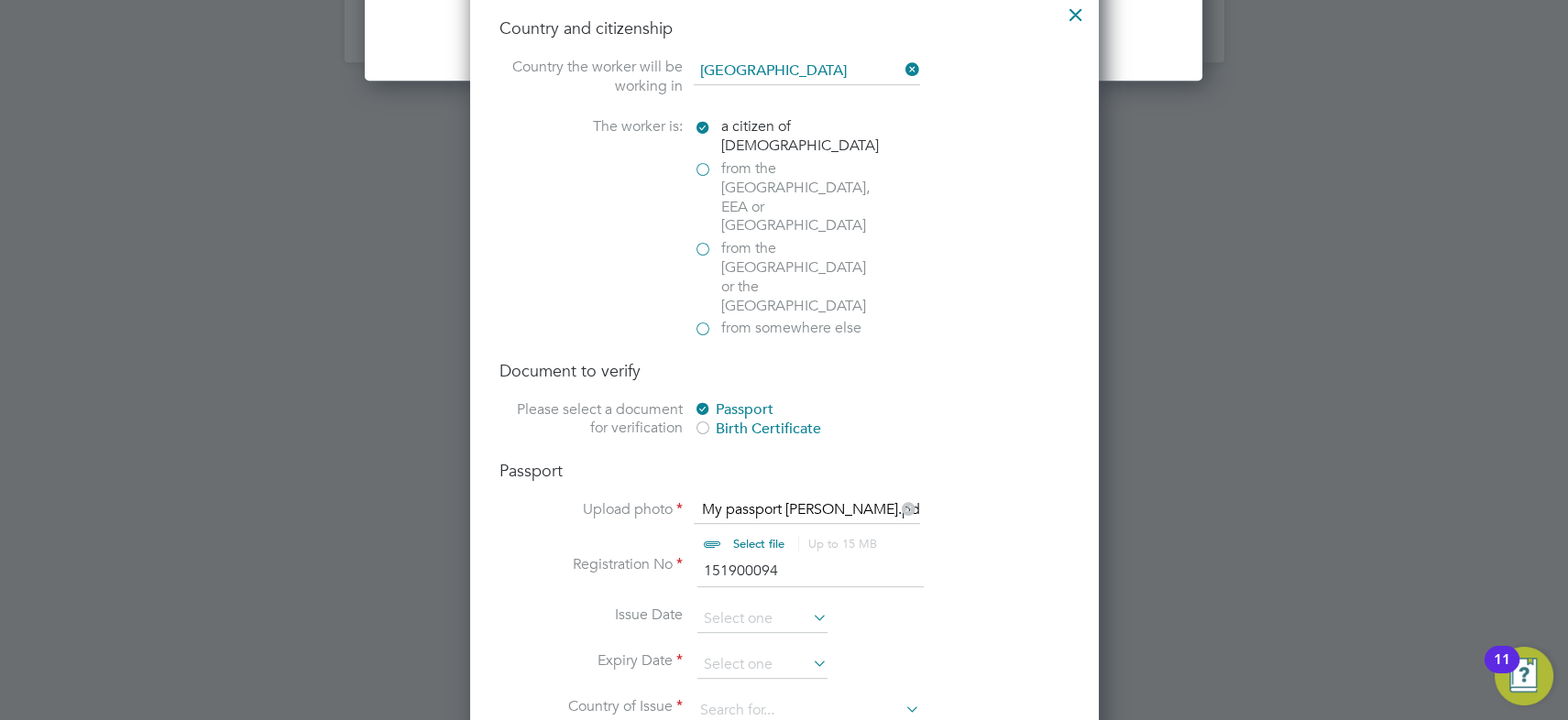
type input "151900094"
click at [727, 652] on input at bounding box center [762, 665] width 130 height 28
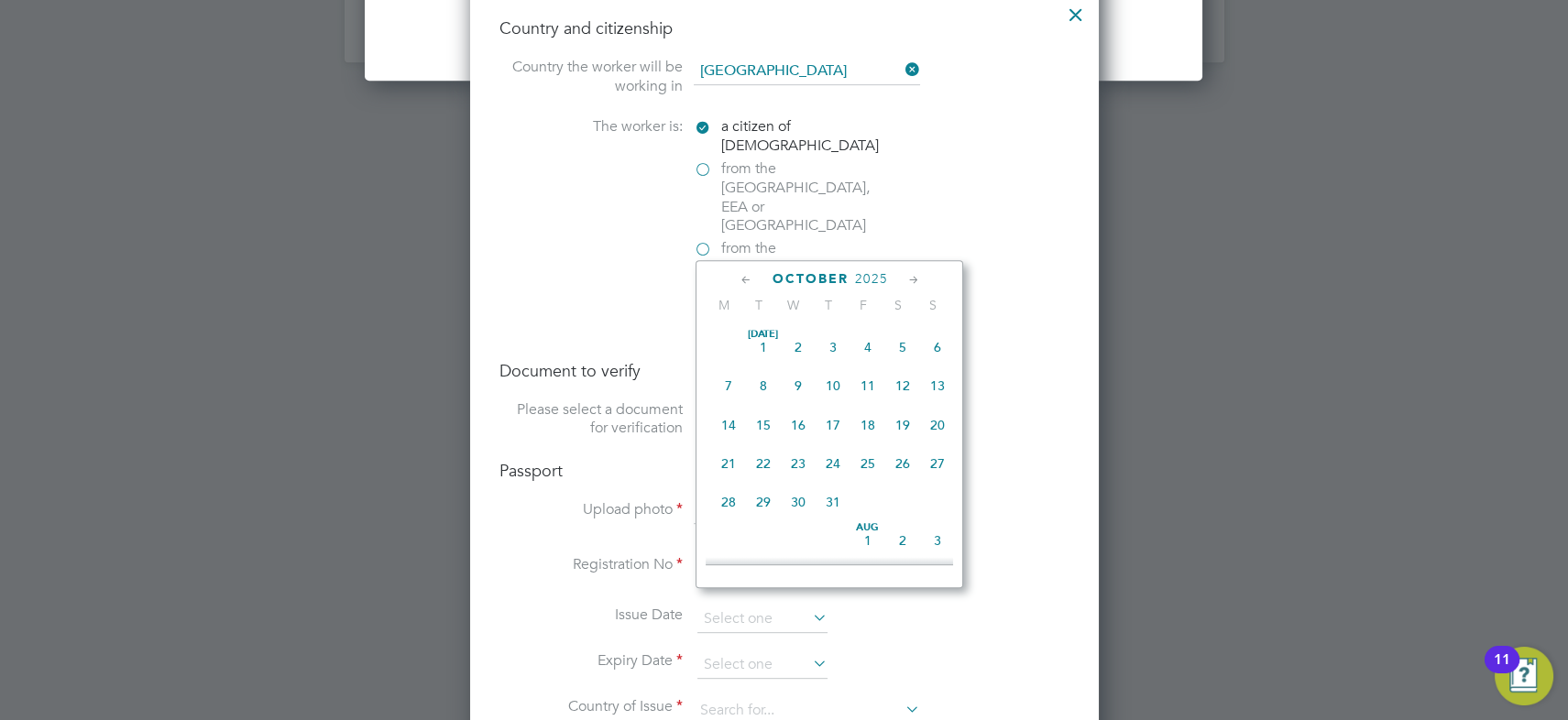
scroll to position [506, 0]
click at [878, 274] on span "2025" at bounding box center [871, 279] width 33 height 15
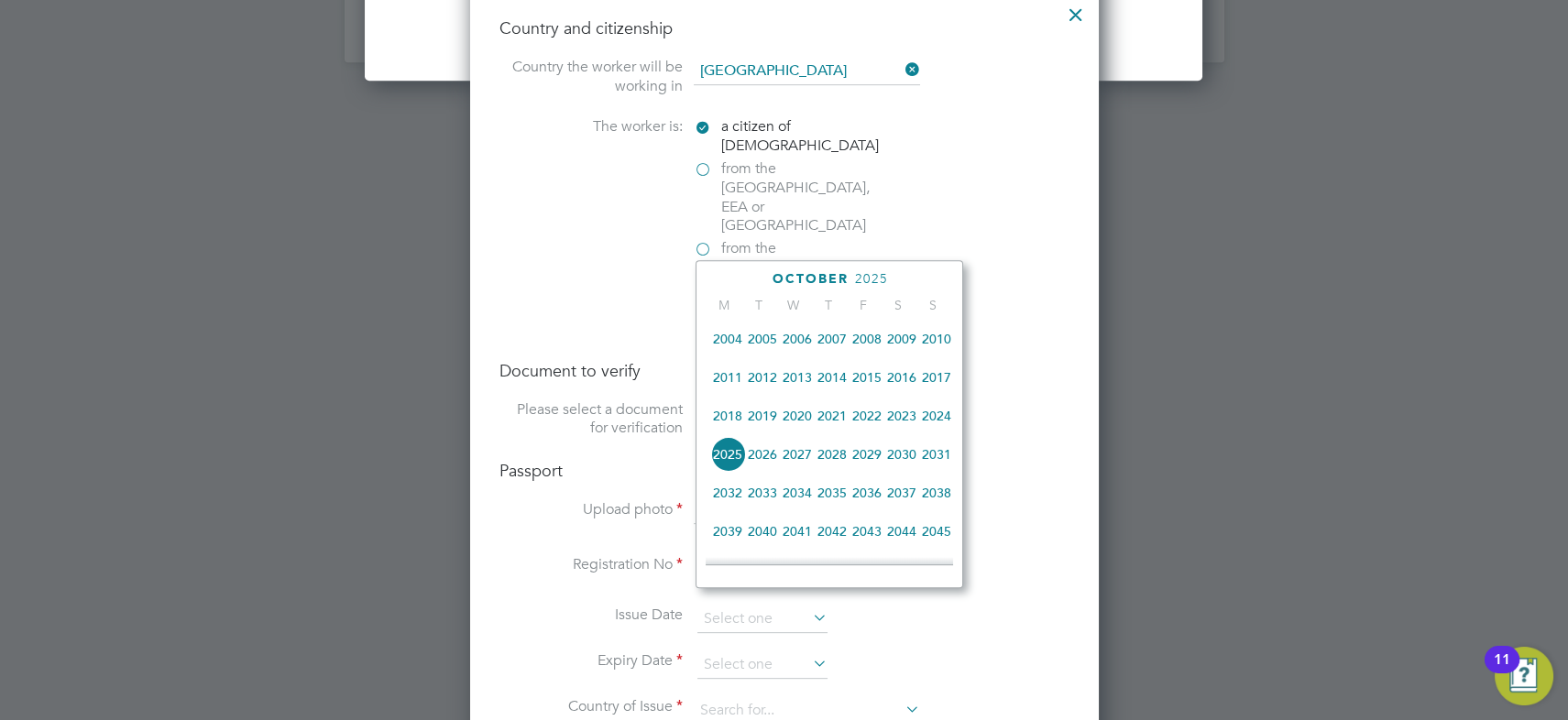
click at [842, 500] on span "2035" at bounding box center [832, 493] width 35 height 35
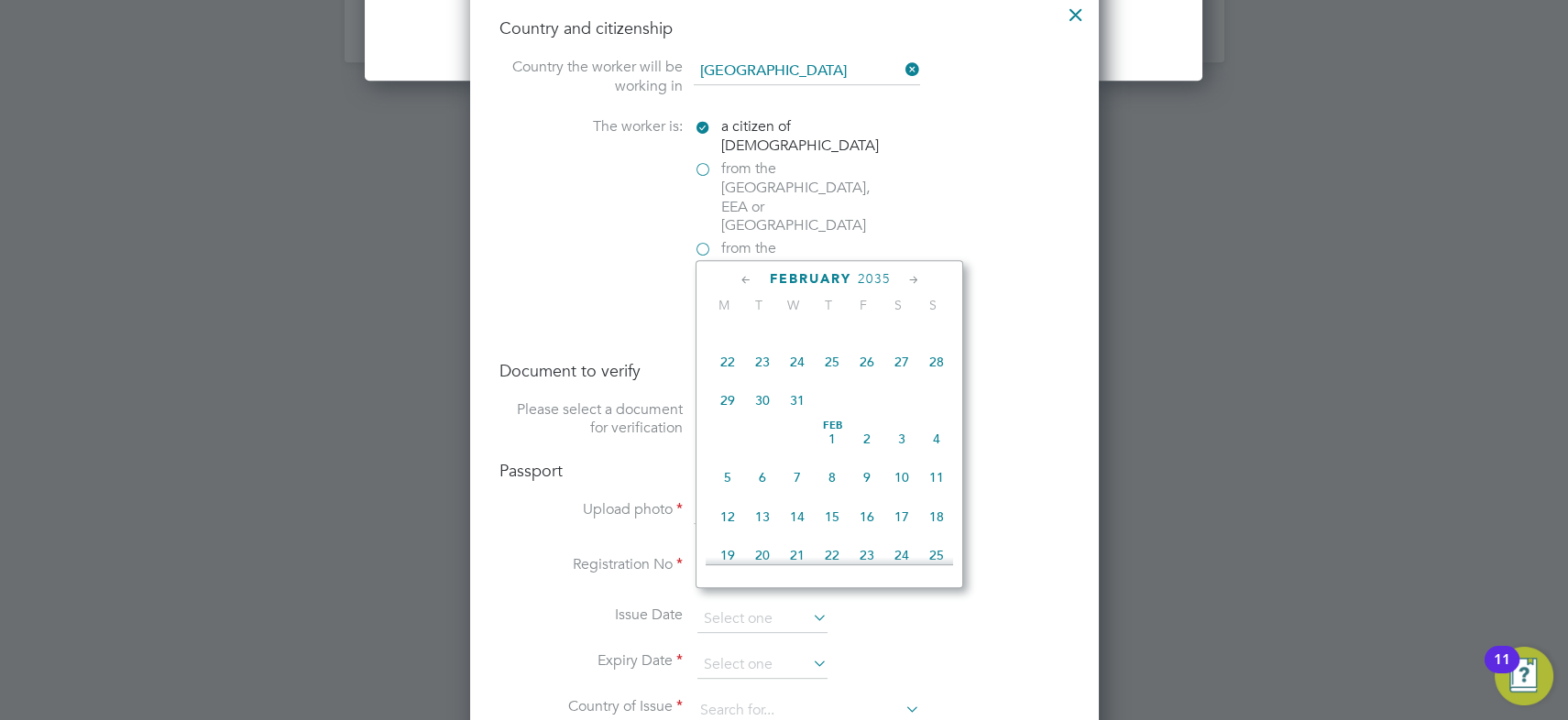
scroll to position [324, 0]
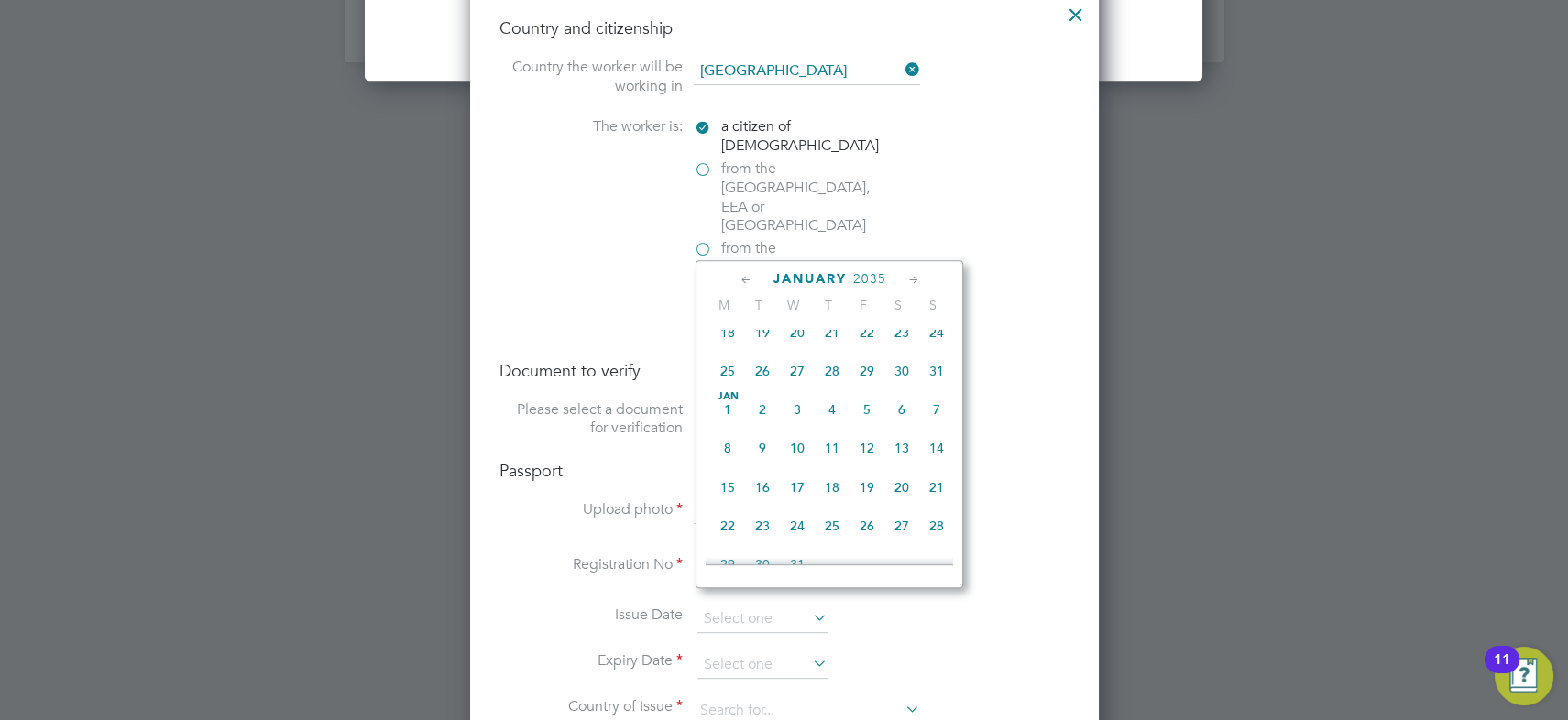
click at [802, 410] on span "3" at bounding box center [797, 409] width 35 height 35
type input "03 Jan 2035"
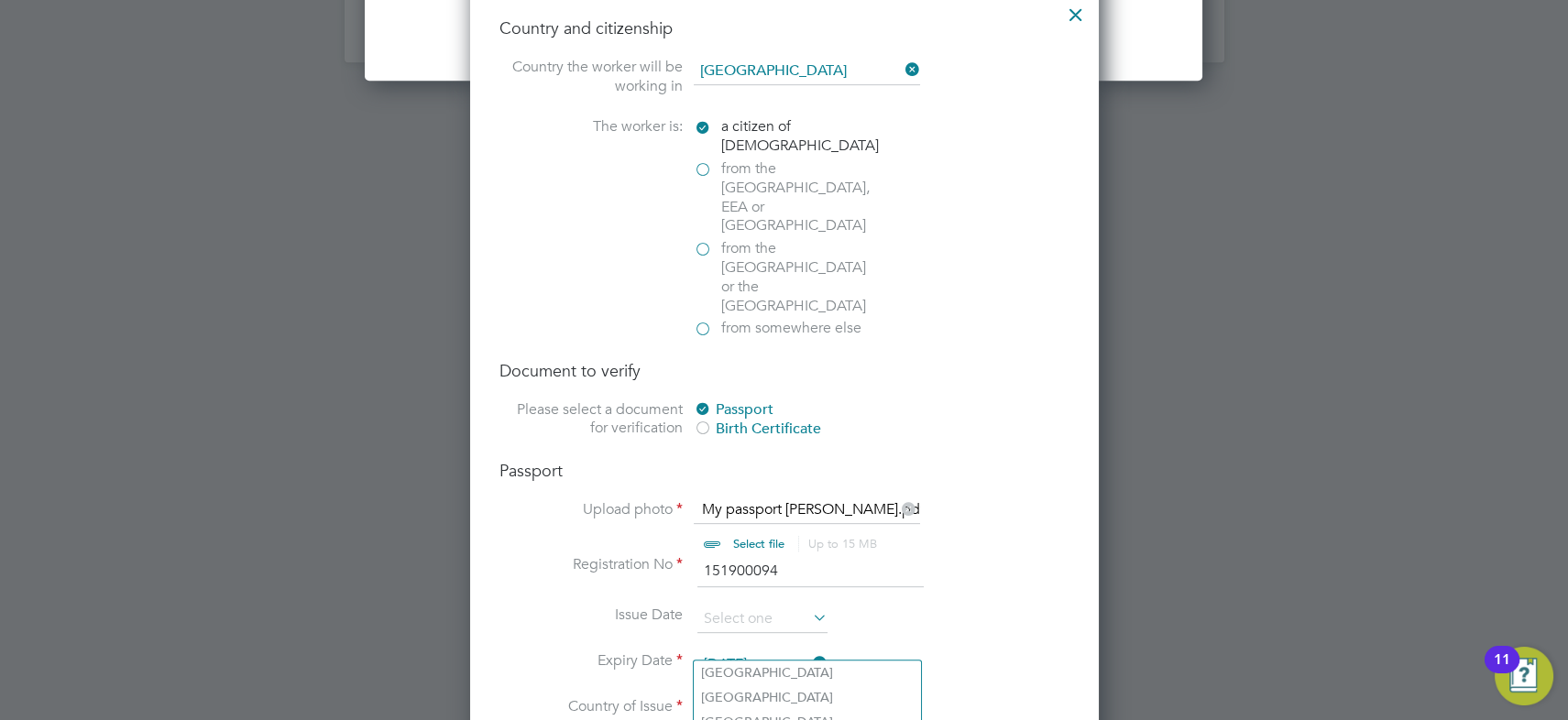
click at [788, 697] on input at bounding box center [806, 710] width 226 height 28
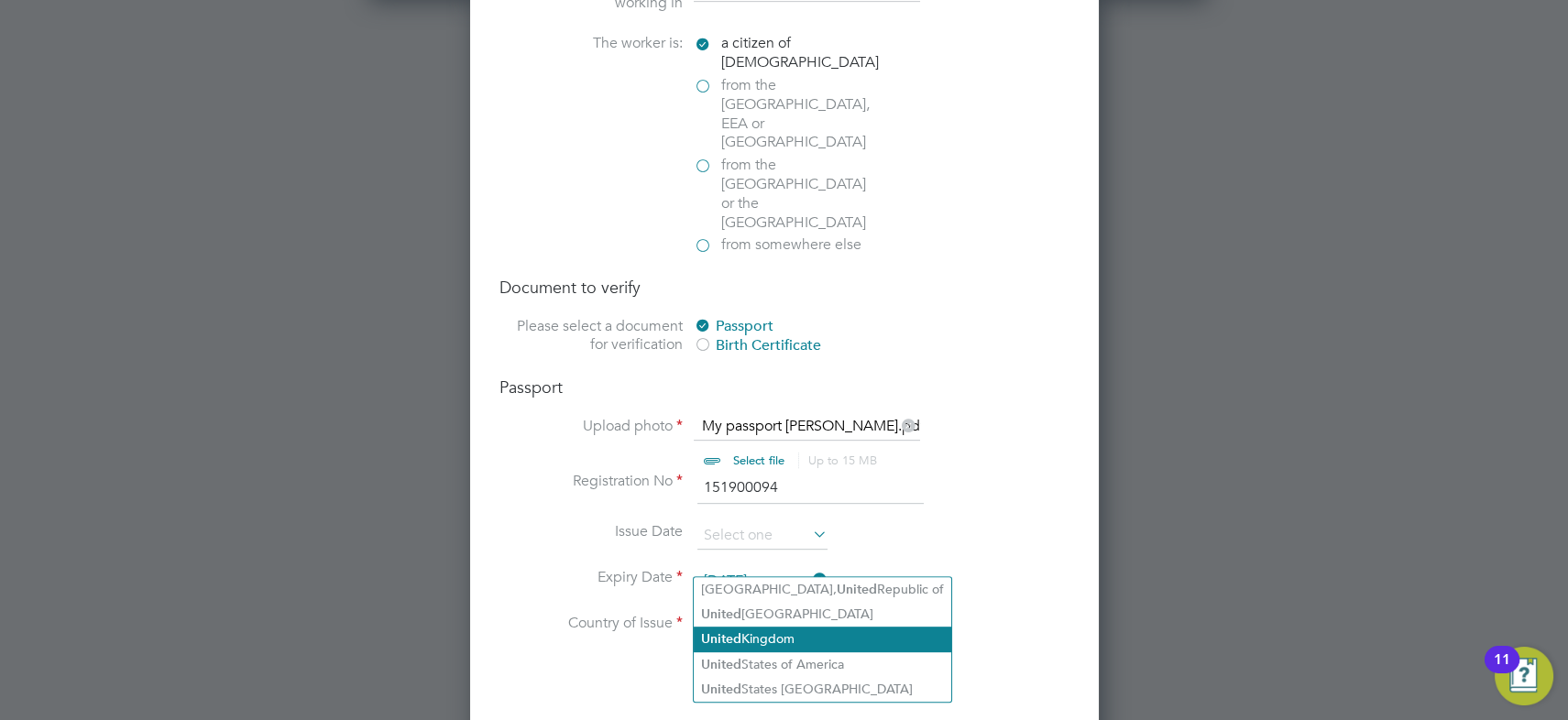
click at [796, 639] on li "United Kingdom" at bounding box center [822, 639] width 257 height 25
type input "United Kingdom"
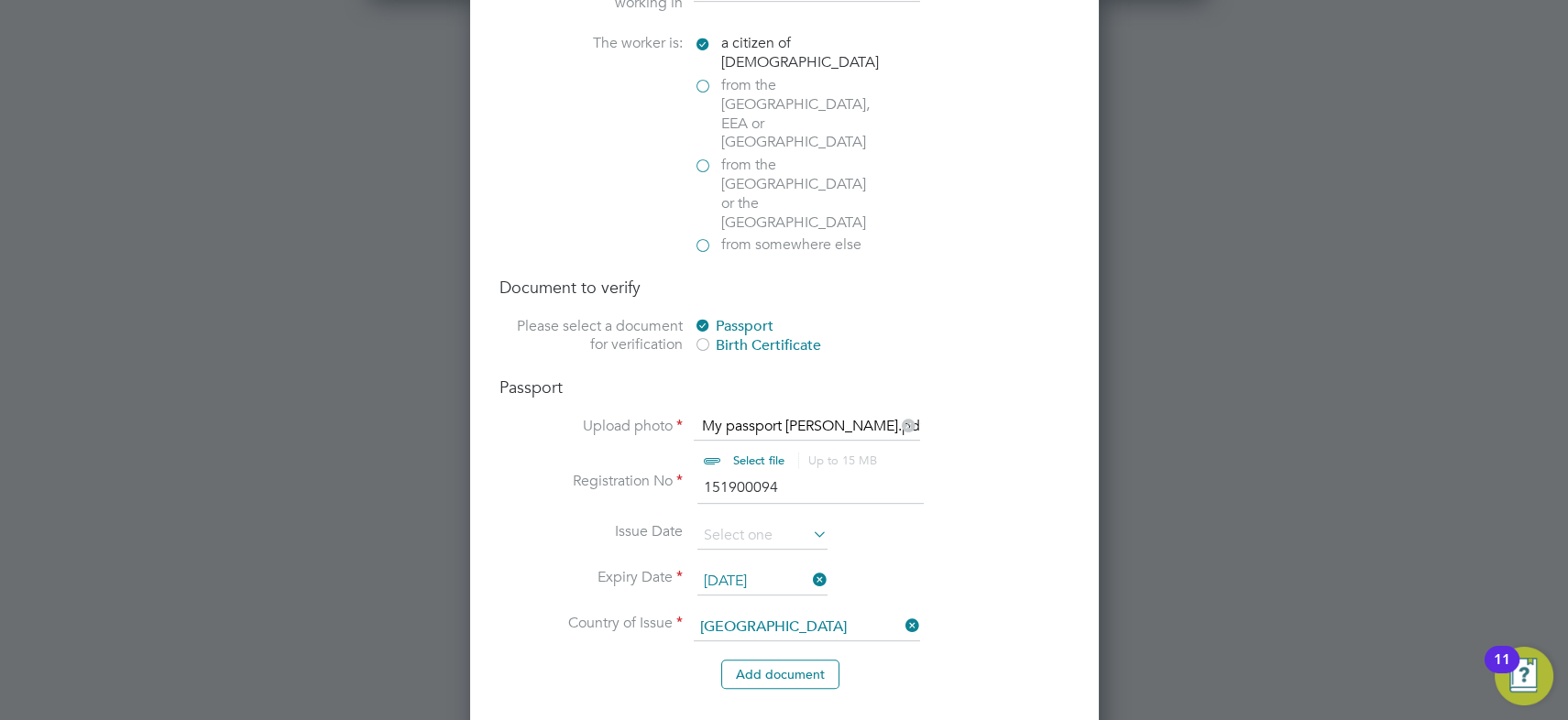
click at [946, 522] on li "Issue Date" at bounding box center [785, 545] width 570 height 46
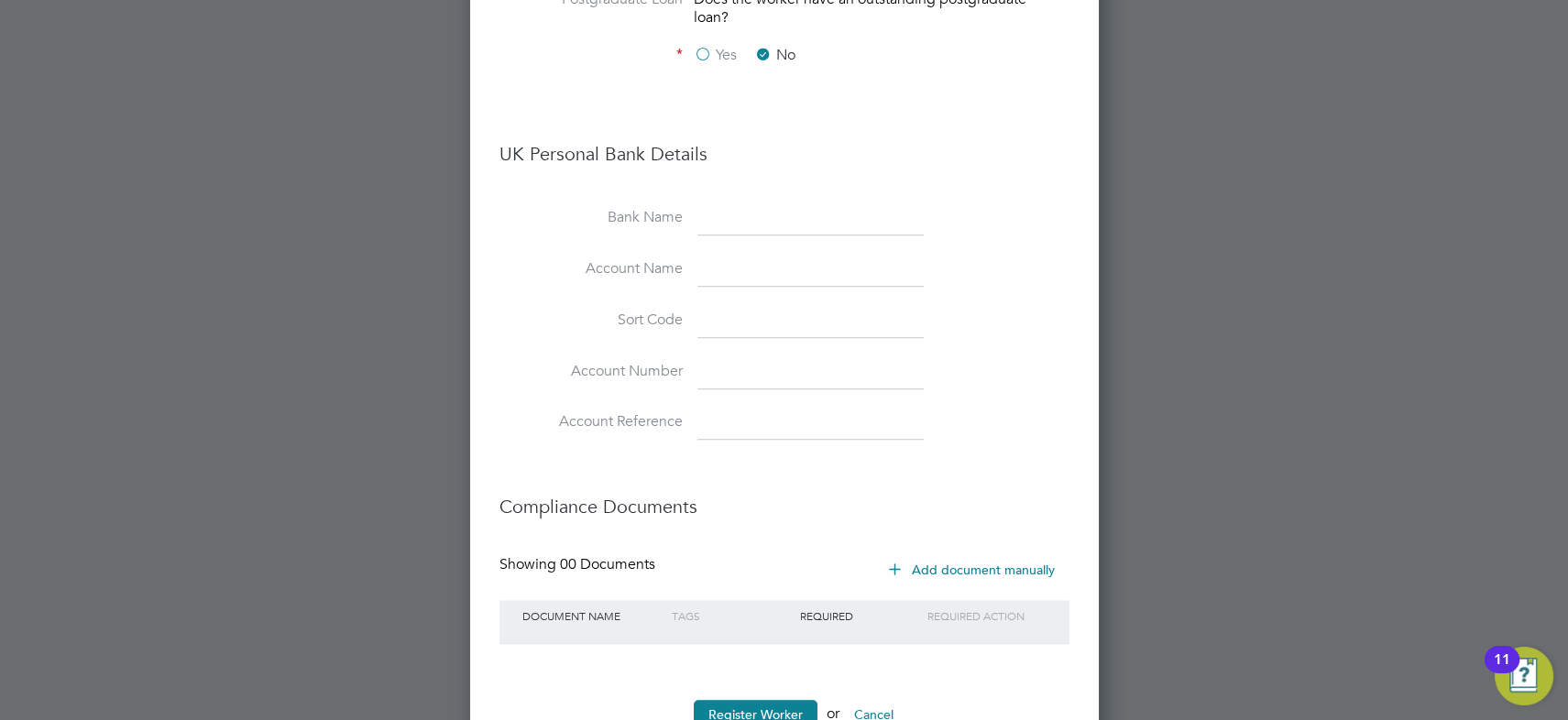
scroll to position [3921, 0]
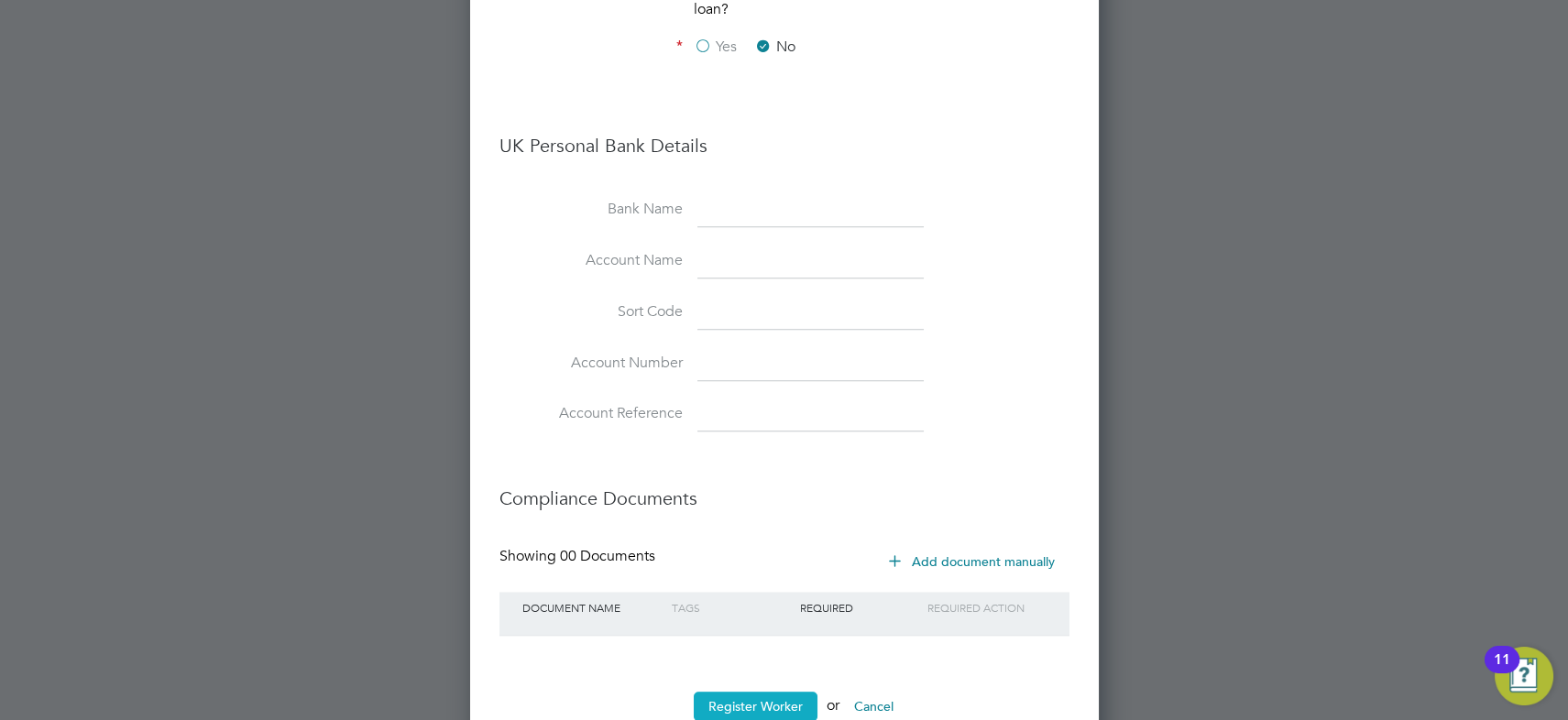
click at [776, 691] on button "Register Worker" at bounding box center [755, 706] width 123 height 29
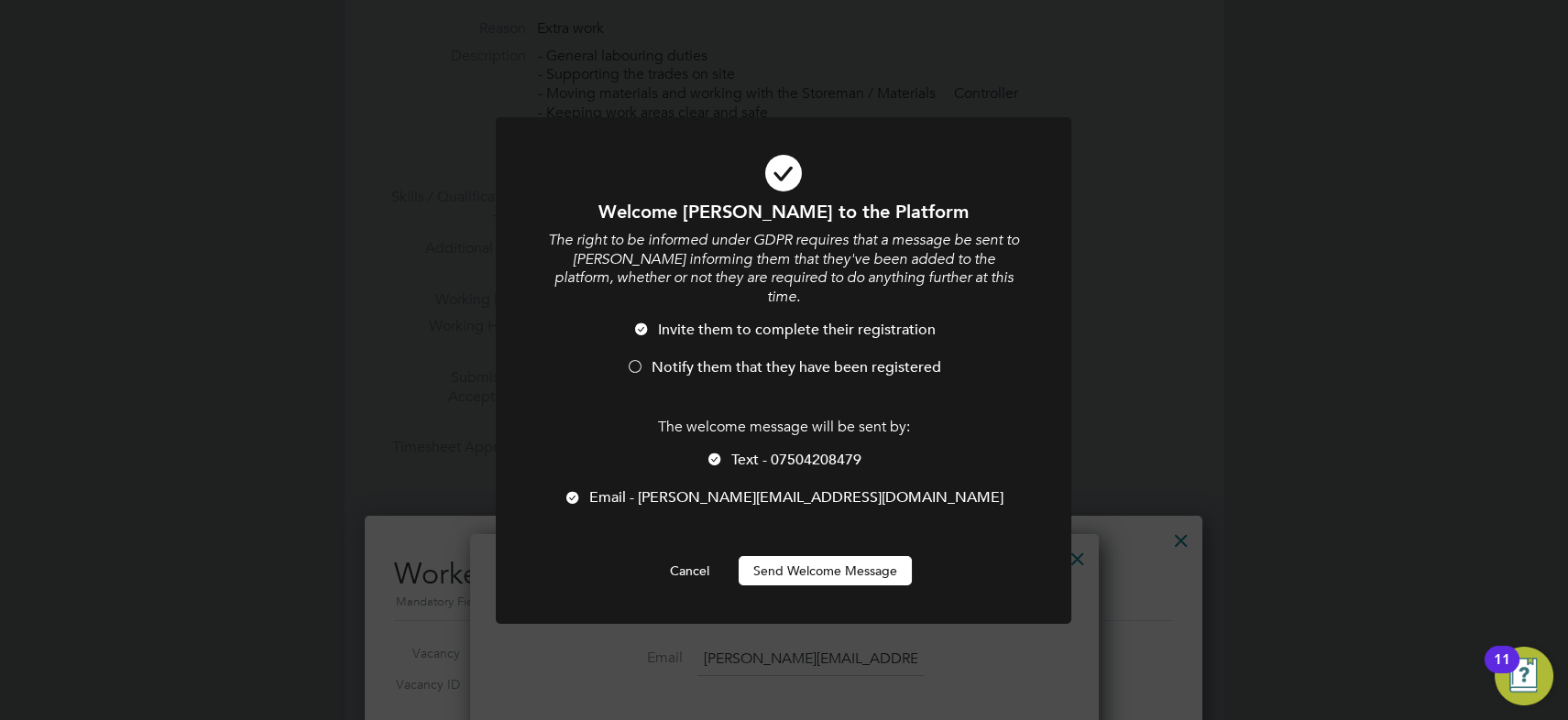
click at [675, 358] on span "Notify them that they have been registered" at bounding box center [797, 367] width 290 height 18
click at [774, 450] on span "Text - 07504208479" at bounding box center [796, 459] width 130 height 18
click at [806, 556] on button "Send Welcome Message" at bounding box center [825, 571] width 173 height 29
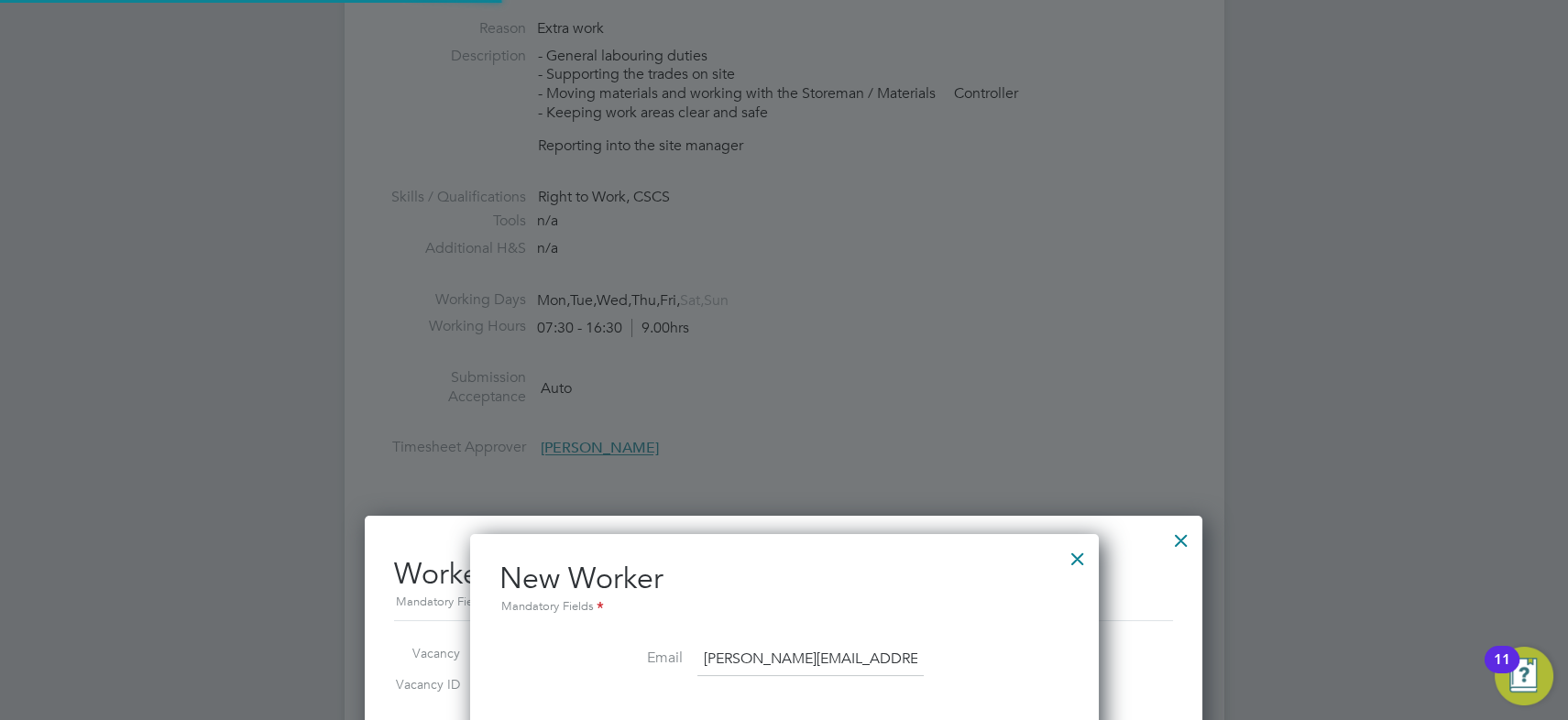
scroll to position [9, 10]
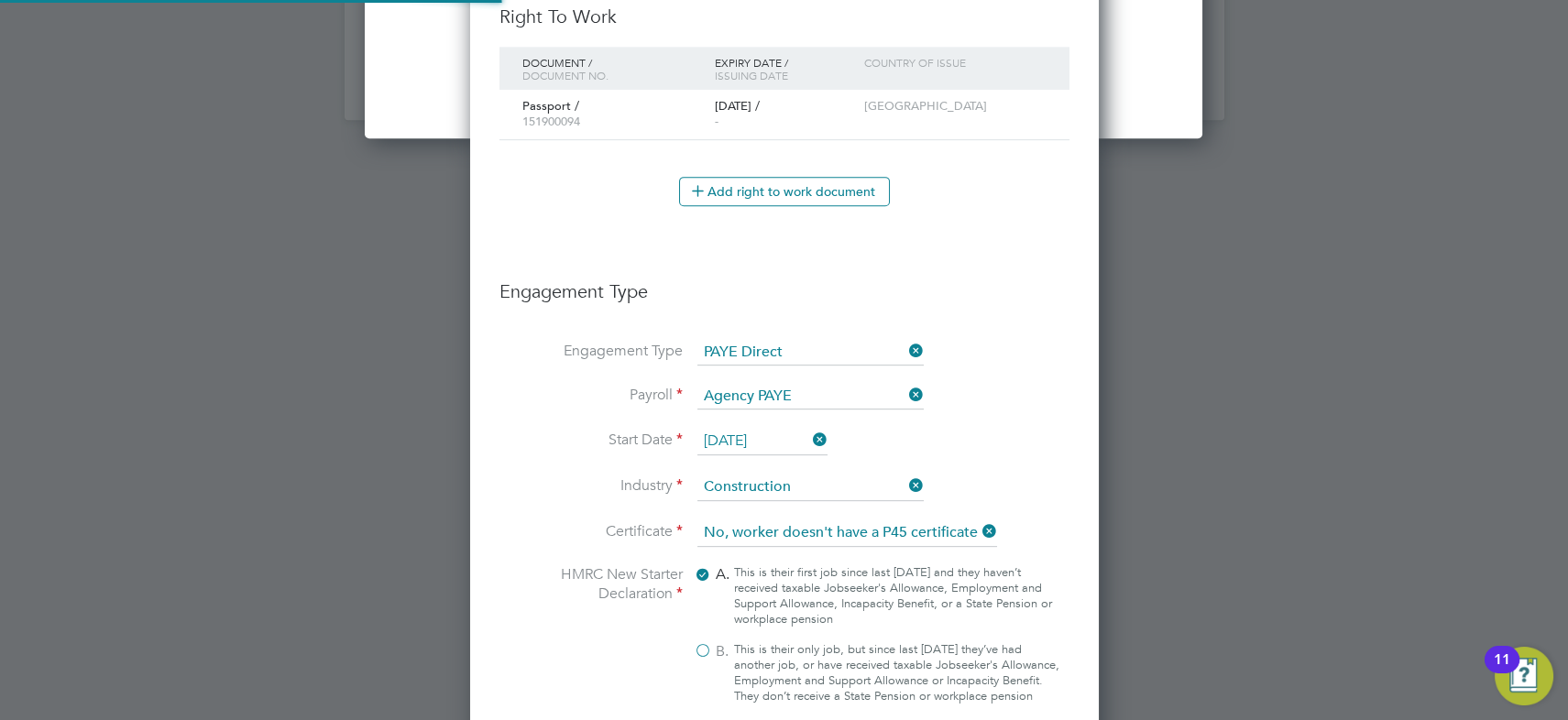
type input "Mohamed Abubkr (HQ00077972)"
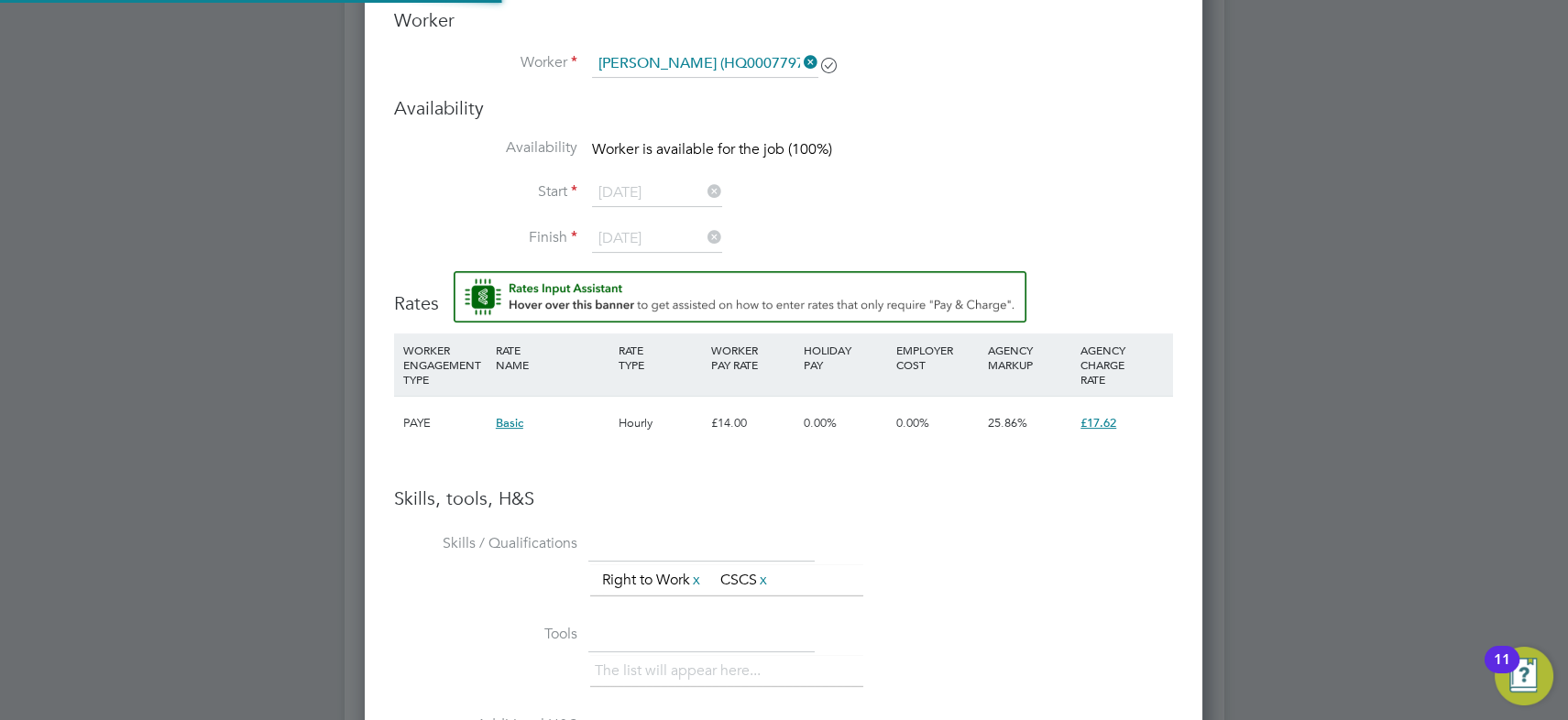
scroll to position [1165, 0]
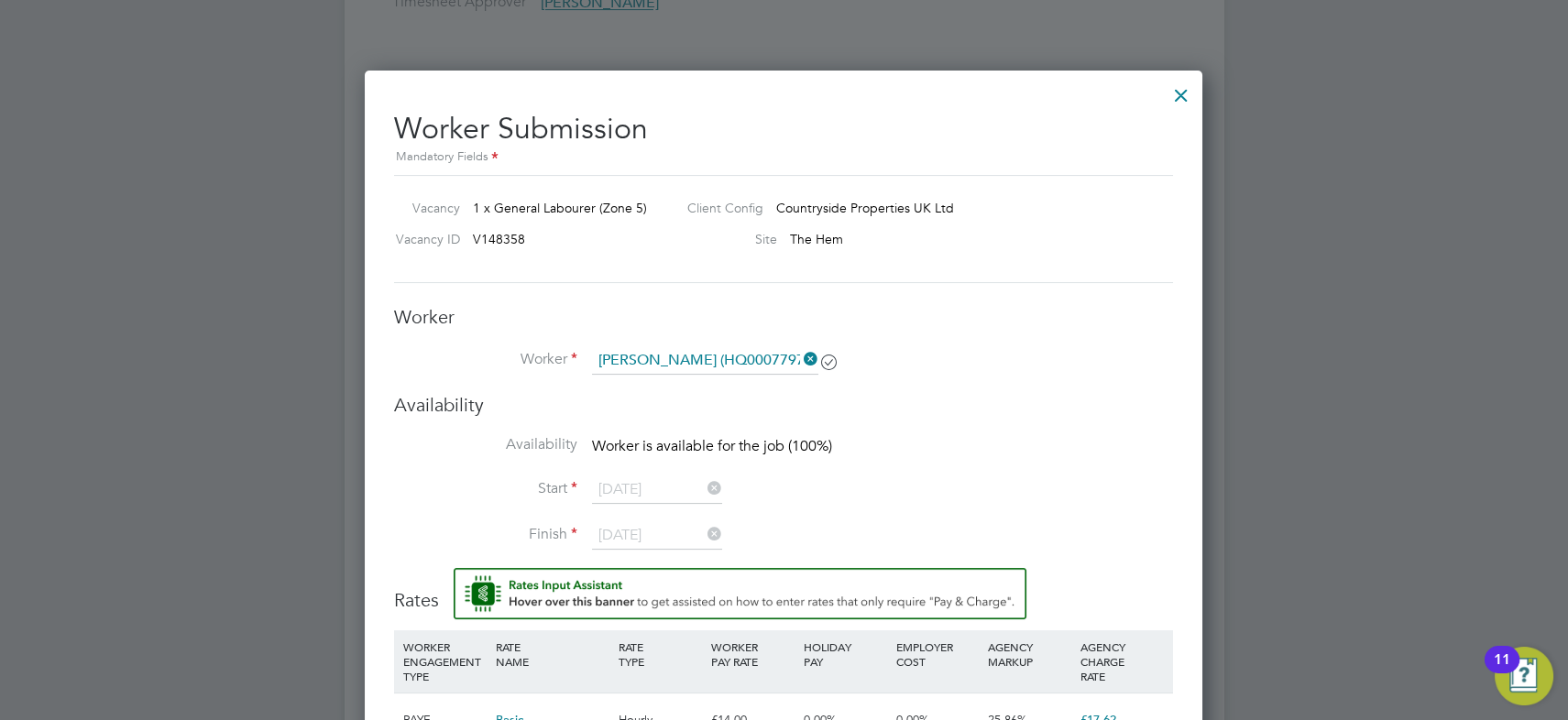
click at [800, 357] on icon at bounding box center [800, 359] width 0 height 26
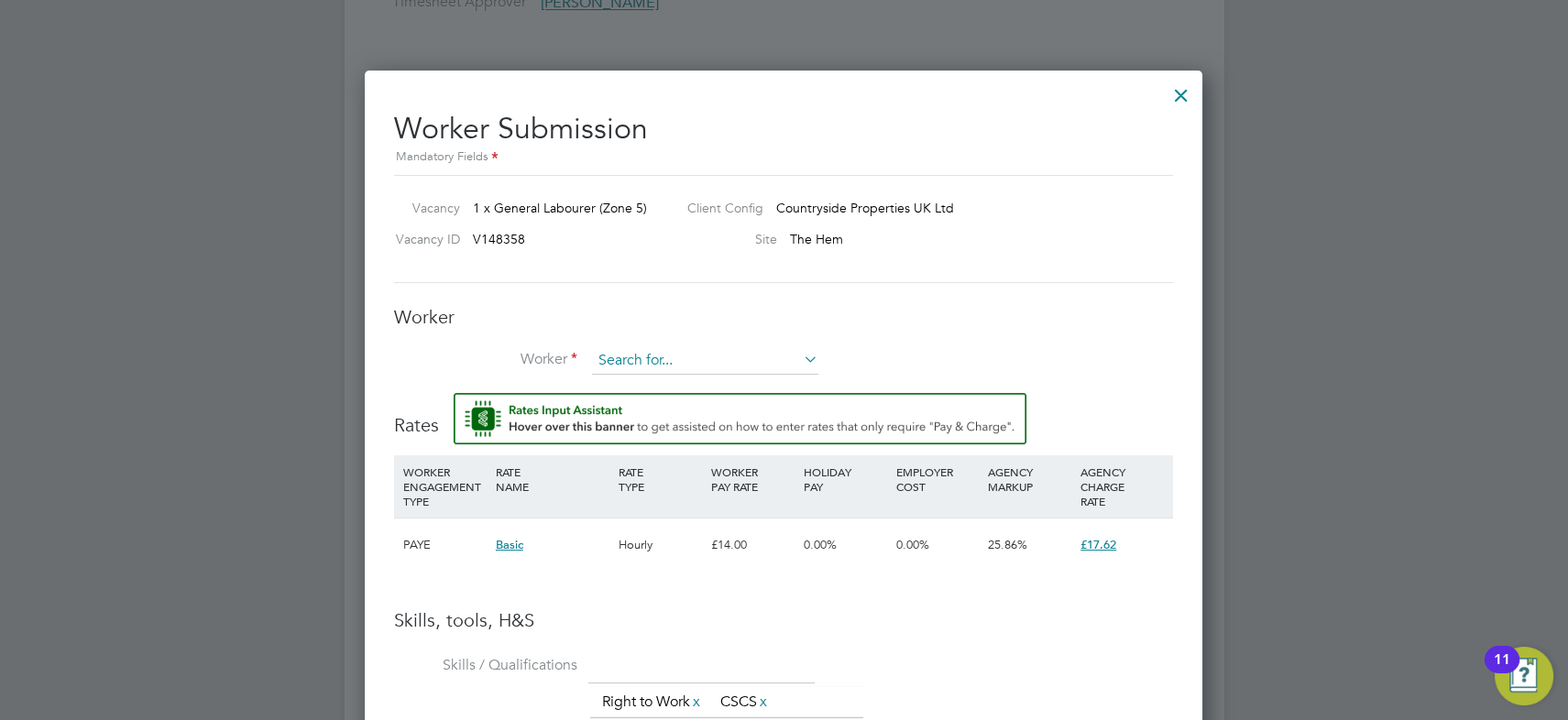
click at [715, 363] on input at bounding box center [705, 361] width 226 height 28
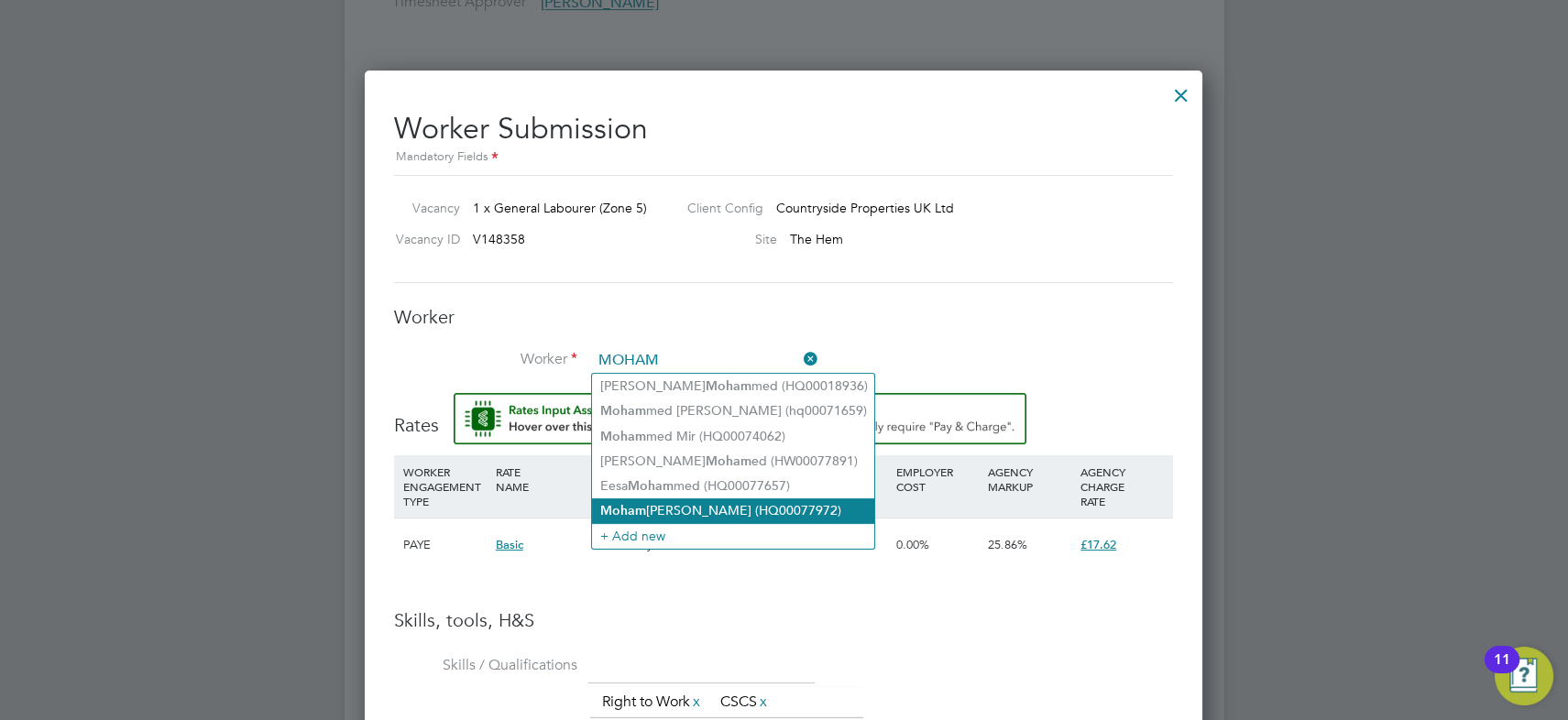
click at [705, 502] on li "Moham ed Abubkr (HQ00077972)" at bounding box center [733, 511] width 282 height 25
type input "Mohamed Abubkr (HQ00077972)"
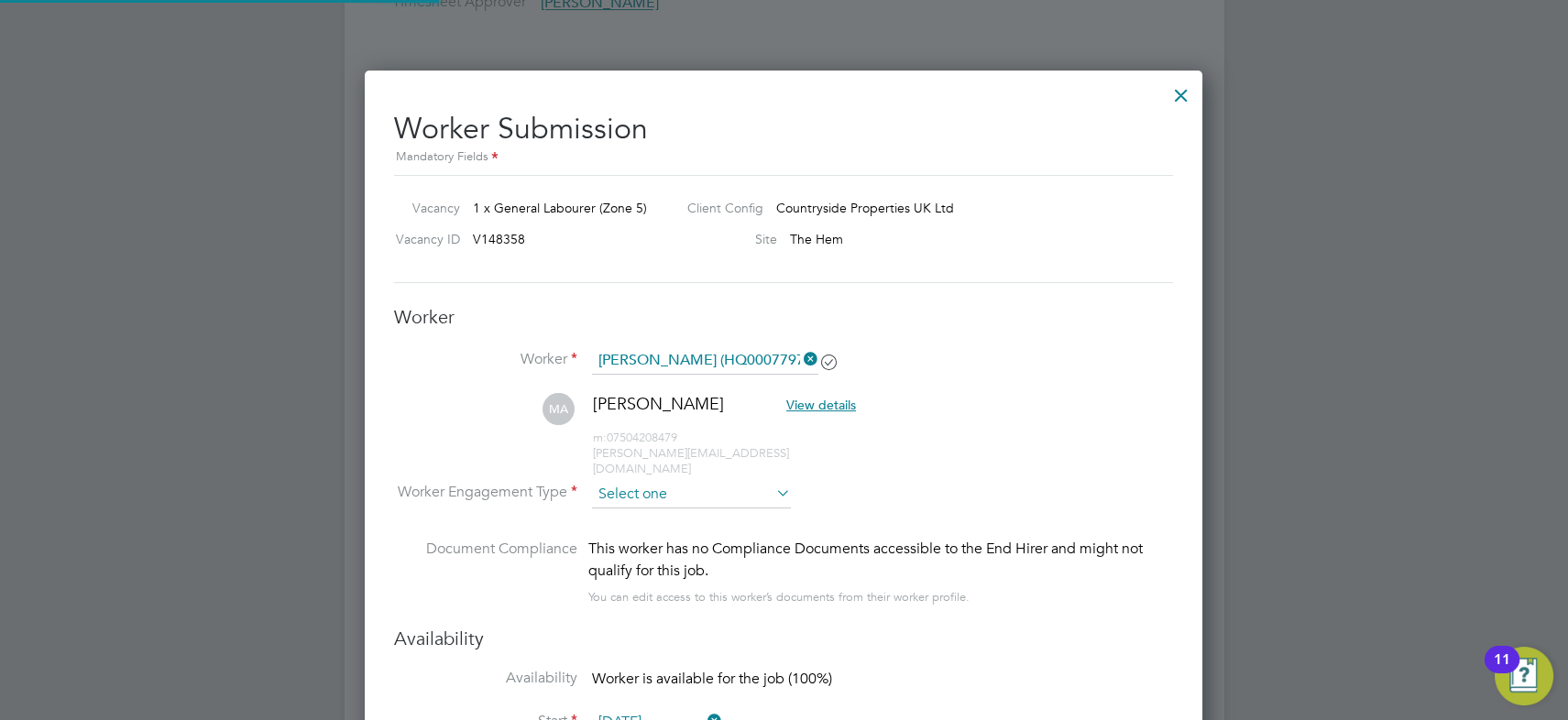
scroll to position [1581, 839]
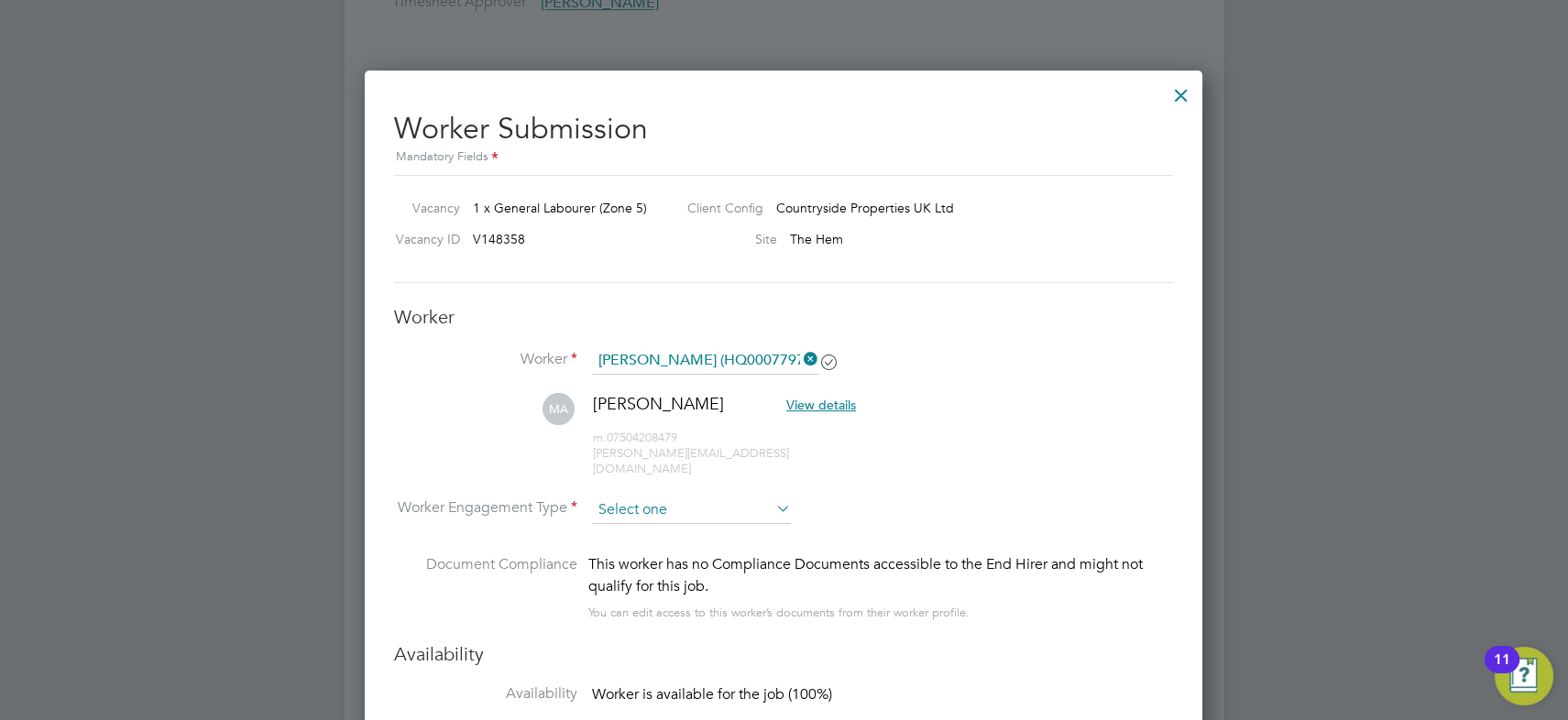
click at [672, 497] on input at bounding box center [692, 510] width 199 height 28
click at [665, 535] on li "PAYE" at bounding box center [692, 542] width 199 height 24
type input "PAYE"
click at [894, 466] on li "MA Mohamed Abubkr View details m: 07504208479 mohamed-rimo-uk@hotmail.com" at bounding box center [783, 444] width 779 height 103
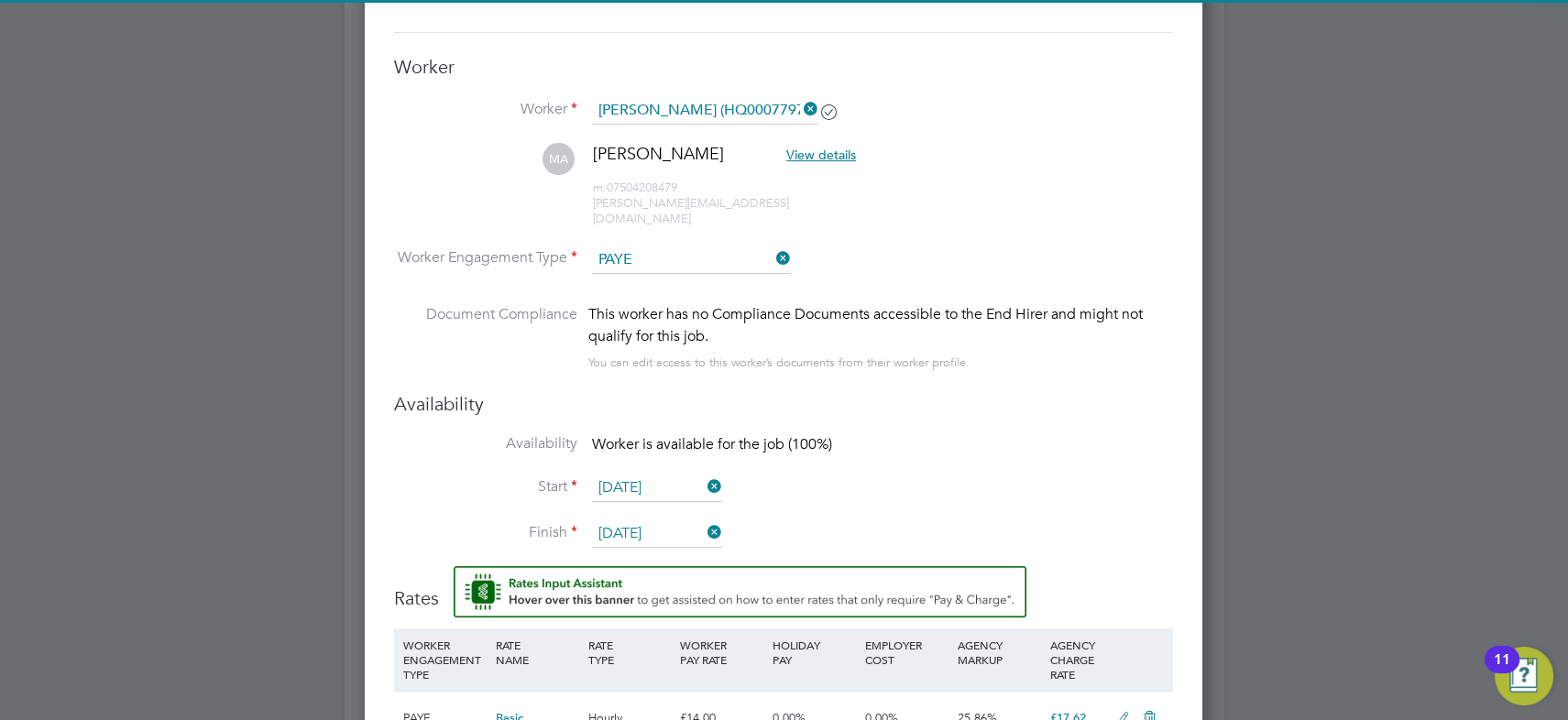
scroll to position [1499, 0]
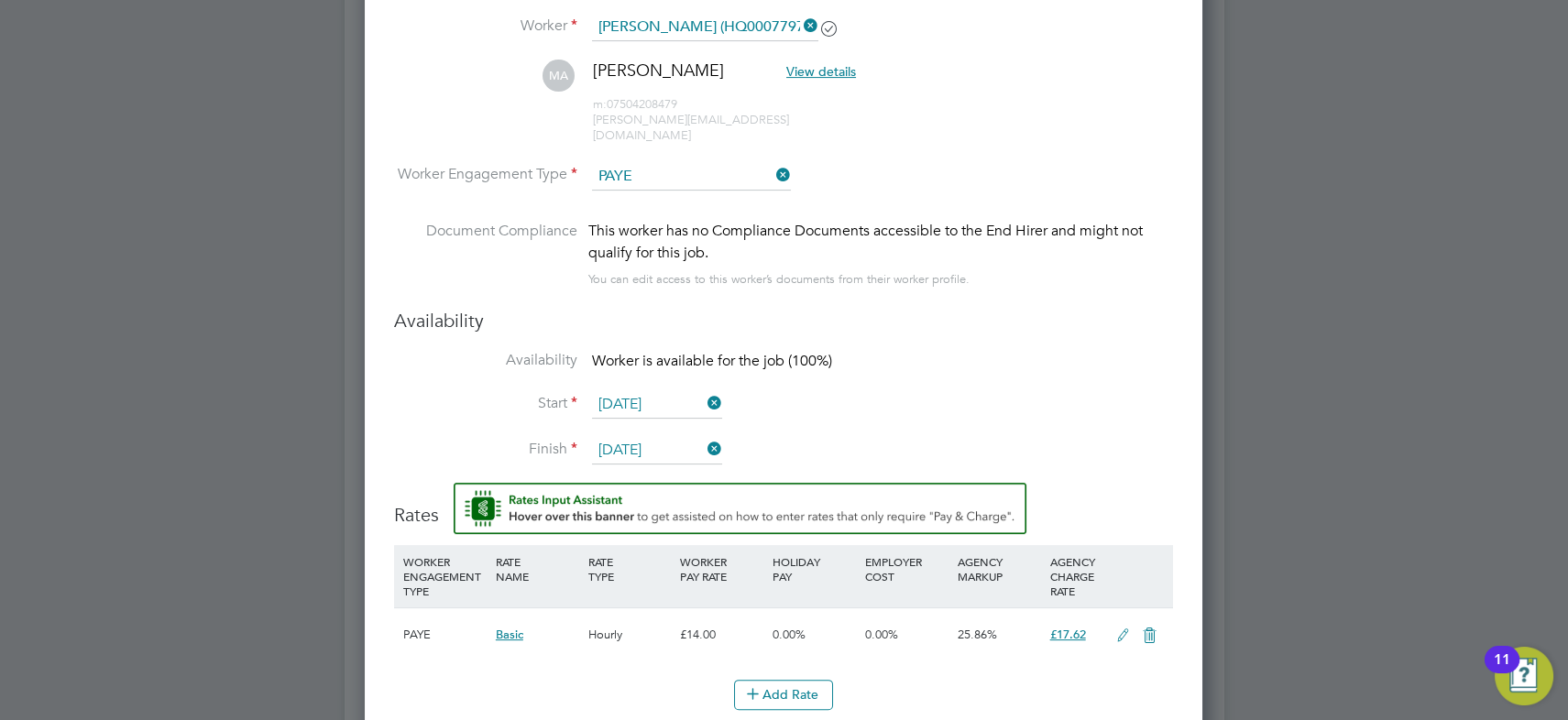
click at [704, 390] on icon at bounding box center [704, 402] width 0 height 26
click at [704, 436] on icon at bounding box center [704, 449] width 0 height 26
click at [678, 391] on input at bounding box center [657, 404] width 130 height 28
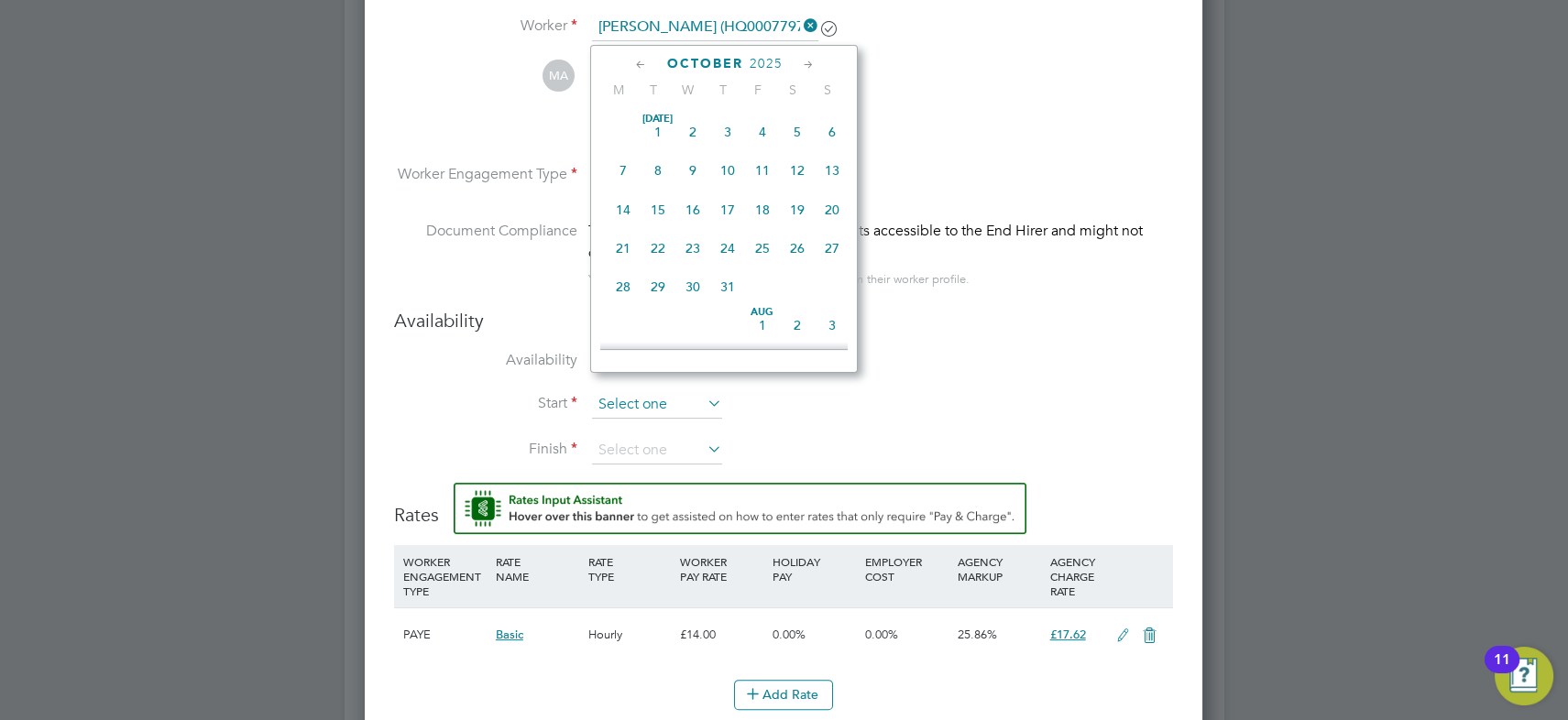
scroll to position [506, 0]
click at [651, 170] on span "30" at bounding box center [657, 167] width 35 height 35
type input "30 Sep 2025"
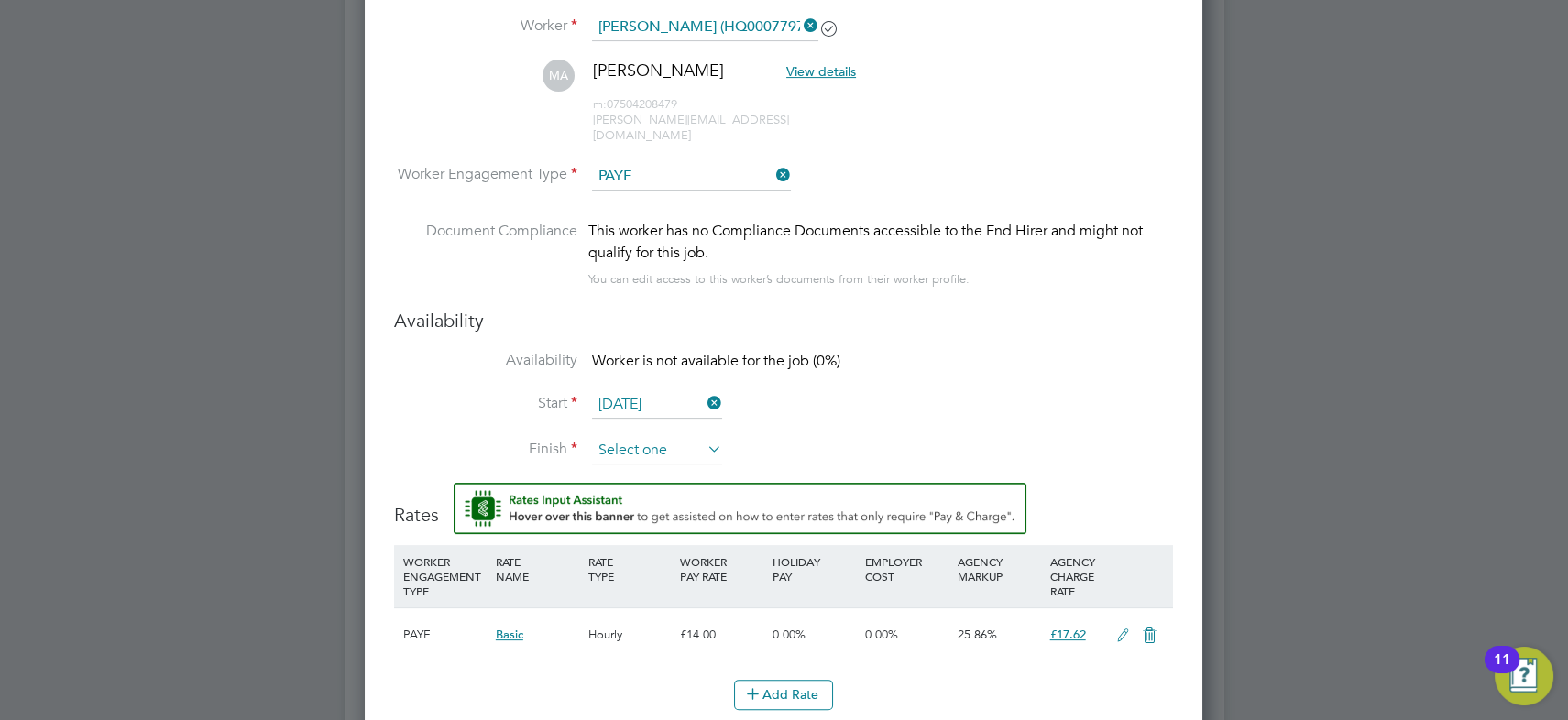
click at [661, 437] on input at bounding box center [657, 450] width 130 height 28
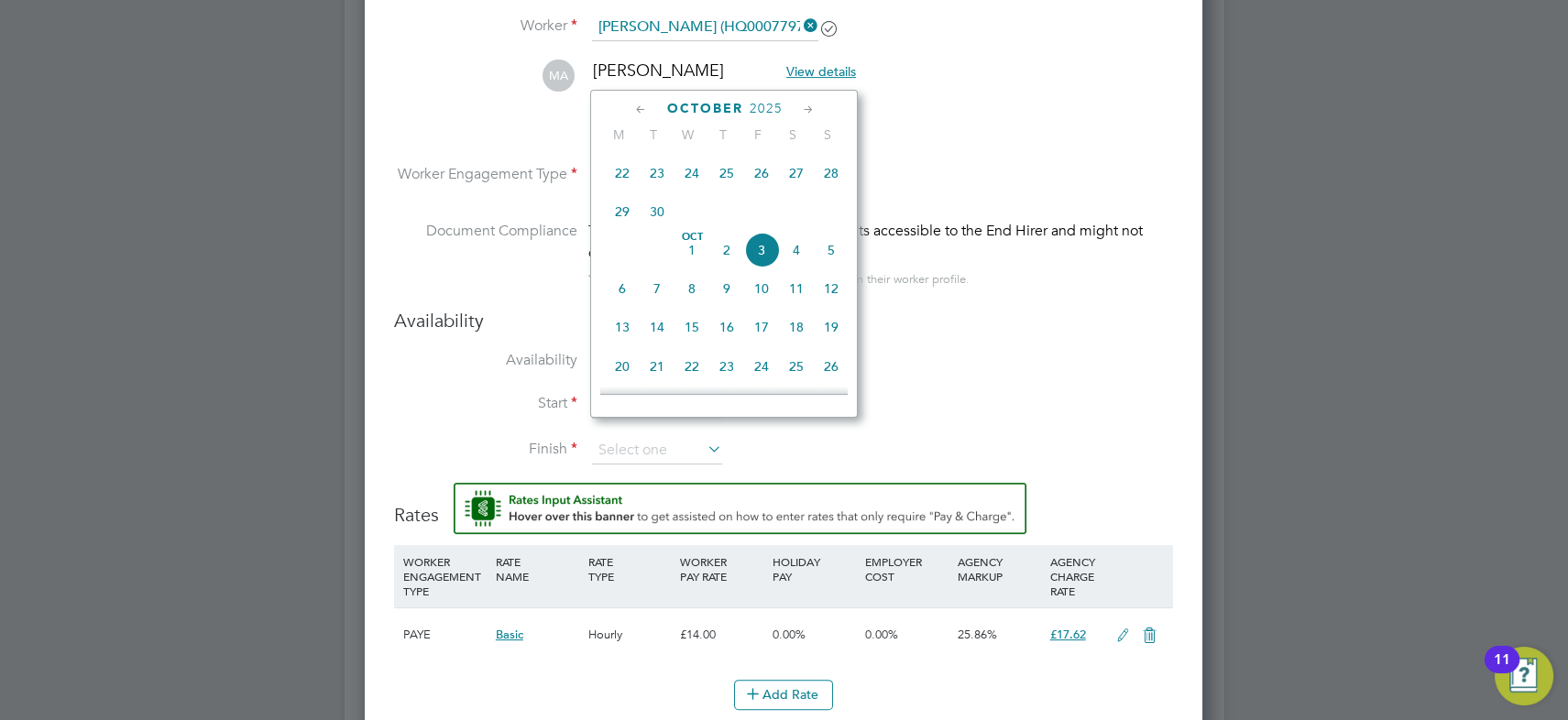
click at [833, 252] on span "5" at bounding box center [831, 250] width 35 height 35
type input "05 Oct 2025"
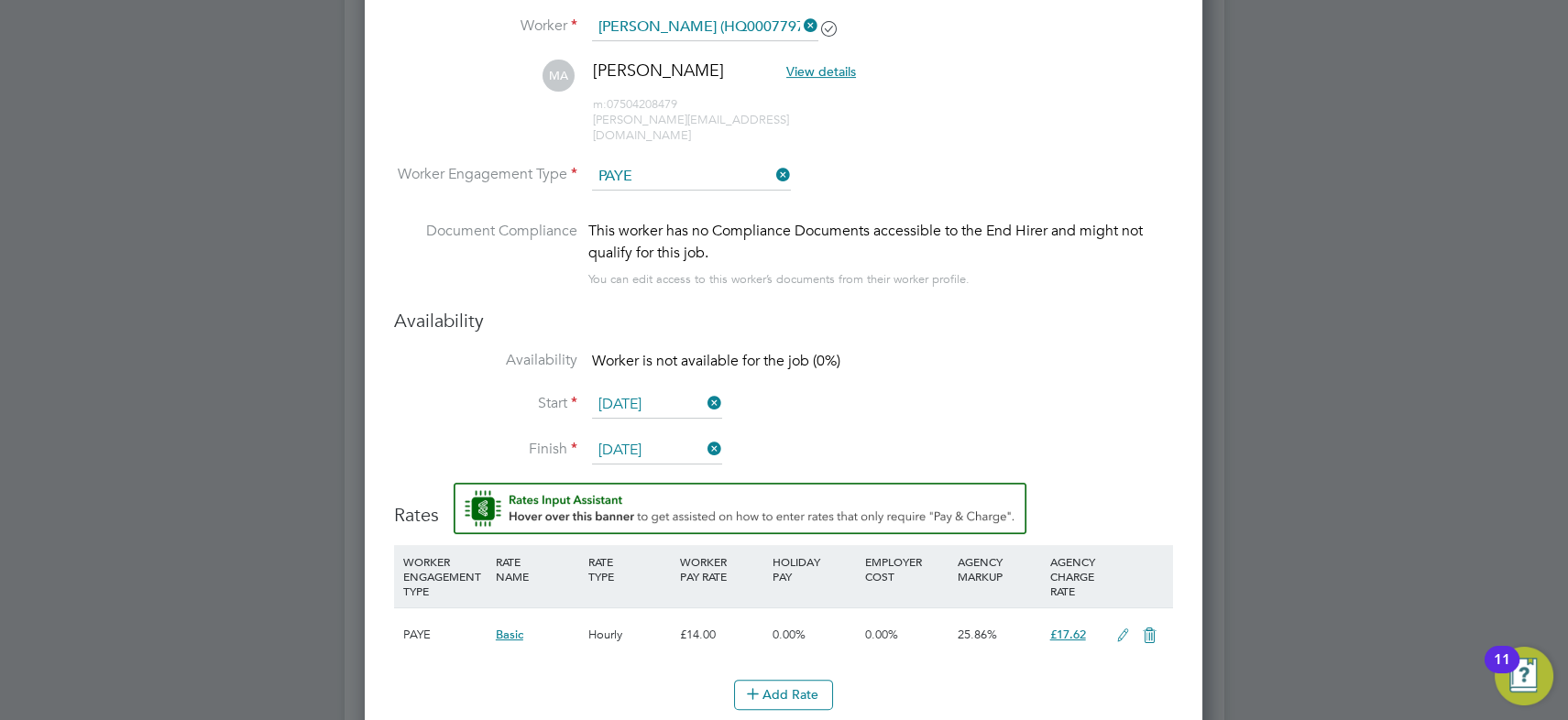
click at [932, 351] on li "Availability Worker is not available for the job (0%)" at bounding box center [783, 371] width 779 height 41
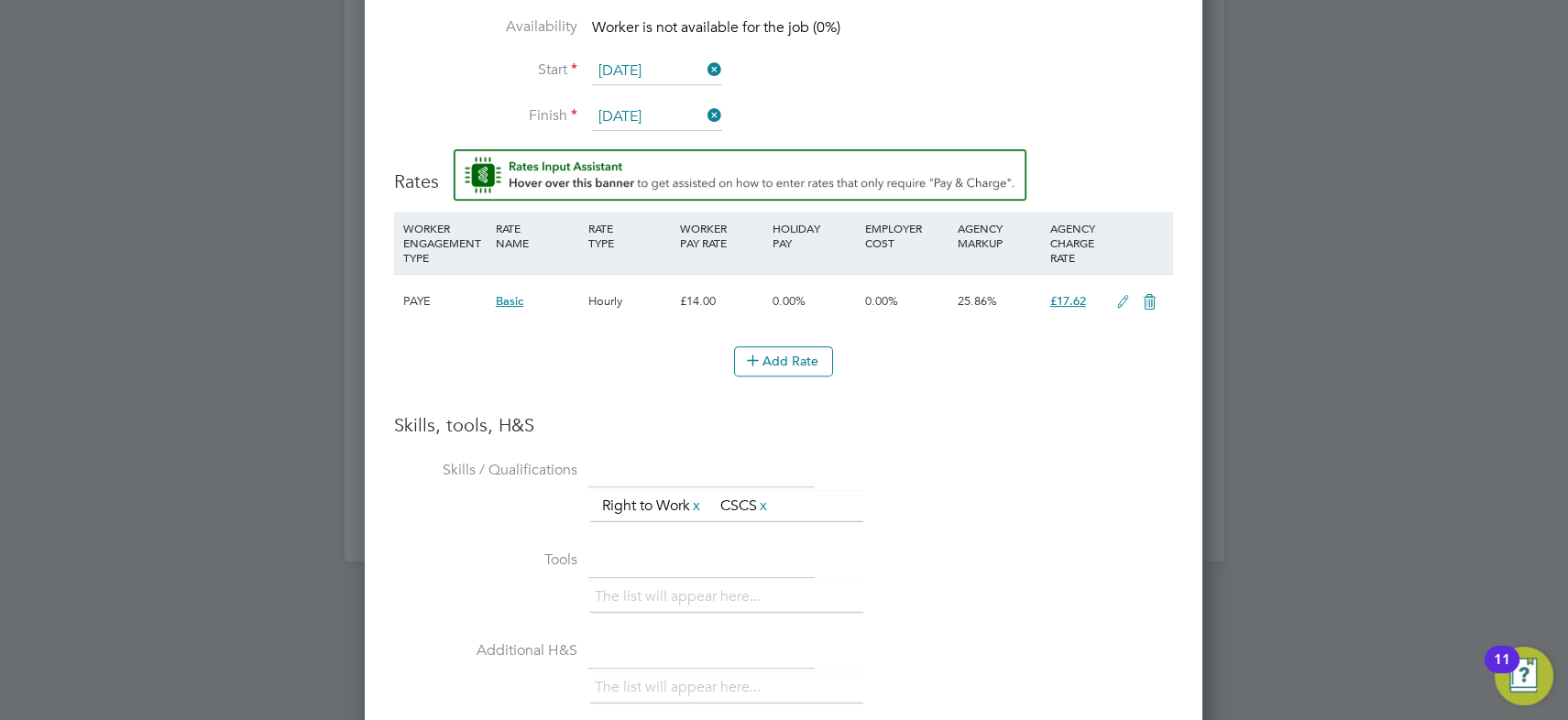
click at [1122, 295] on icon at bounding box center [1123, 301] width 23 height 14
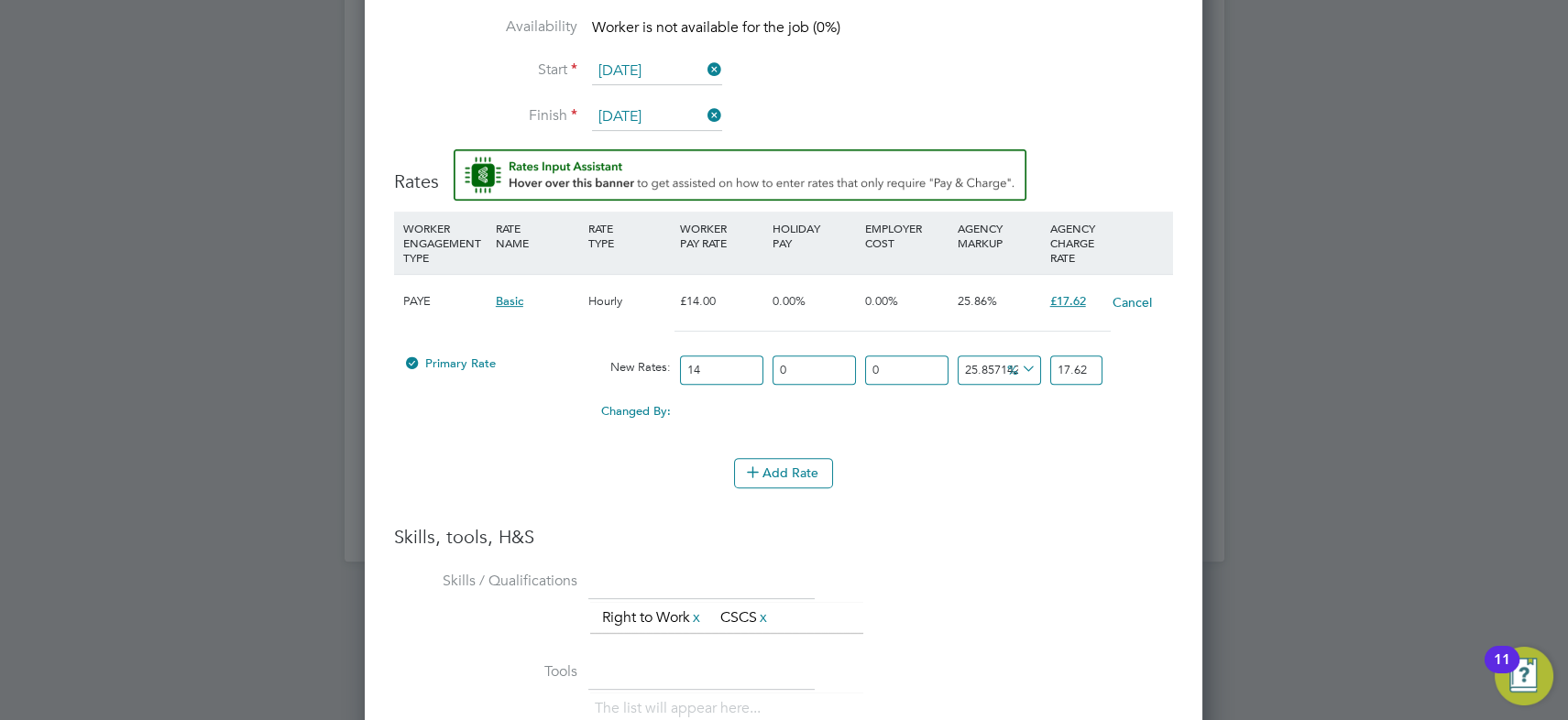
drag, startPoint x: 713, startPoint y: 351, endPoint x: 504, endPoint y: 347, distance: 209.0
click at [504, 347] on div "Primary Rate New Rates: 14 0 n/a 0 n/a 25.857142857142858 0 % 17.62" at bounding box center [783, 371] width 779 height 48
type input "1"
type input "1.2585714285714287"
type input "16"
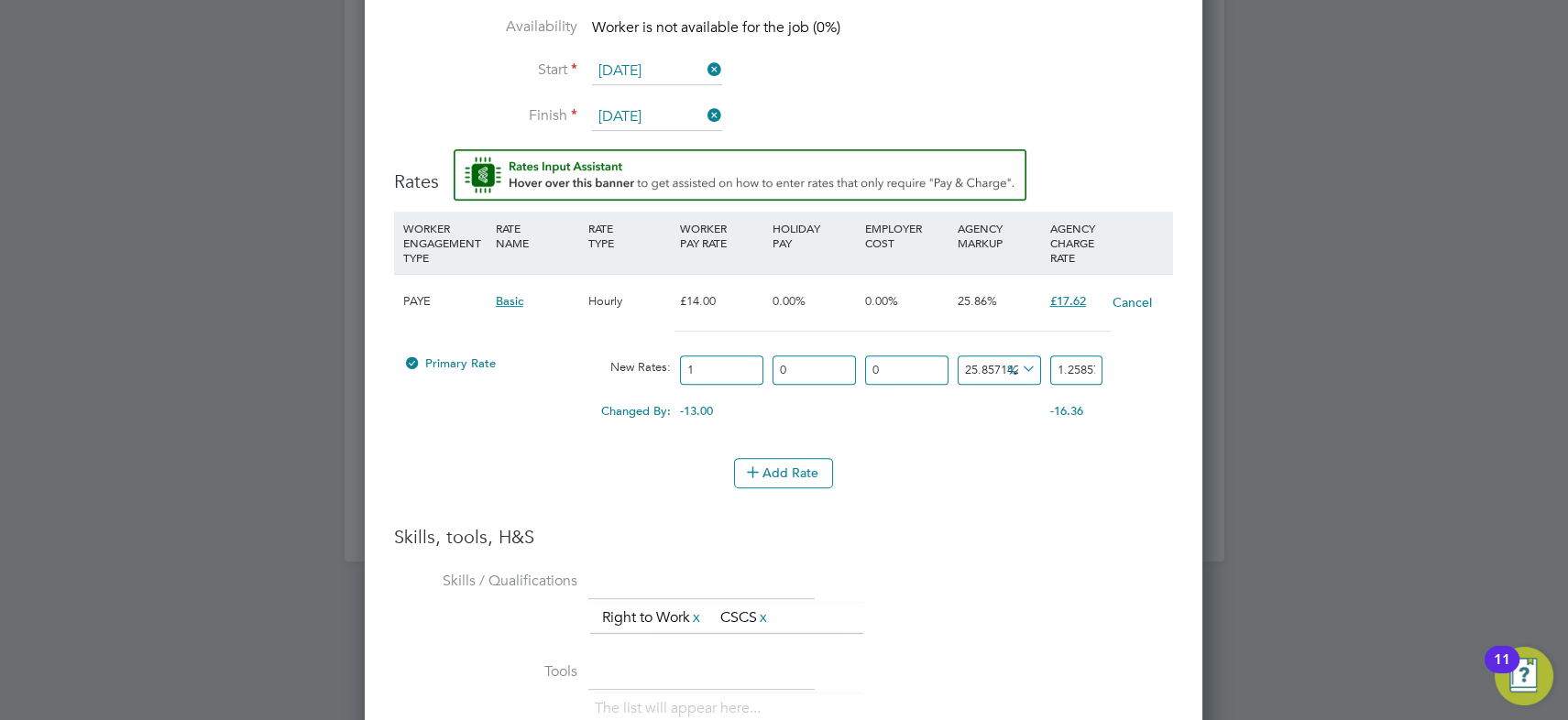
type input "20.13714285714286"
type input "16.2"
type input "20.388857142857145"
type input "16.21"
type input "20.401442857142857"
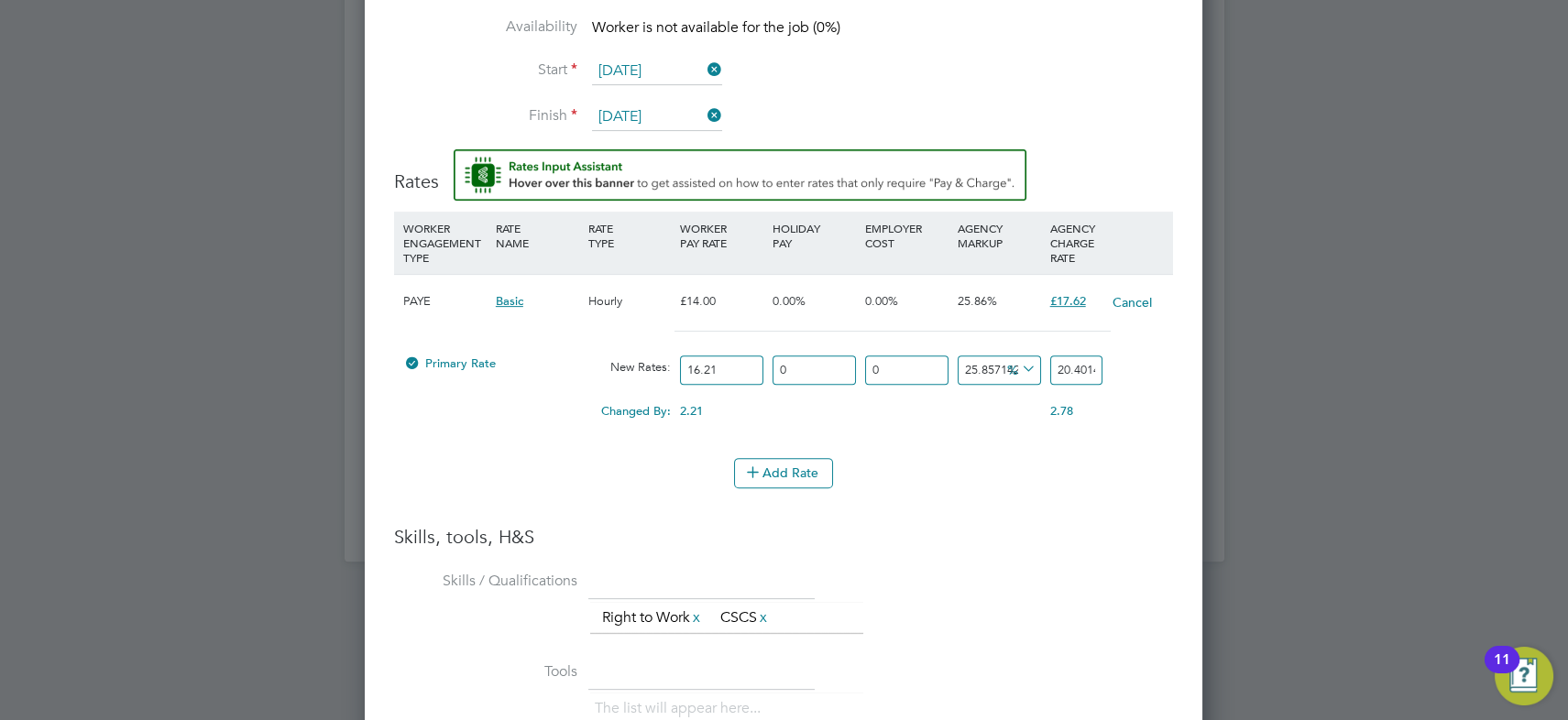
type input "16.21"
type input "-93.83096853793954"
type input "1"
type input "11.042566317088218"
type input "18"
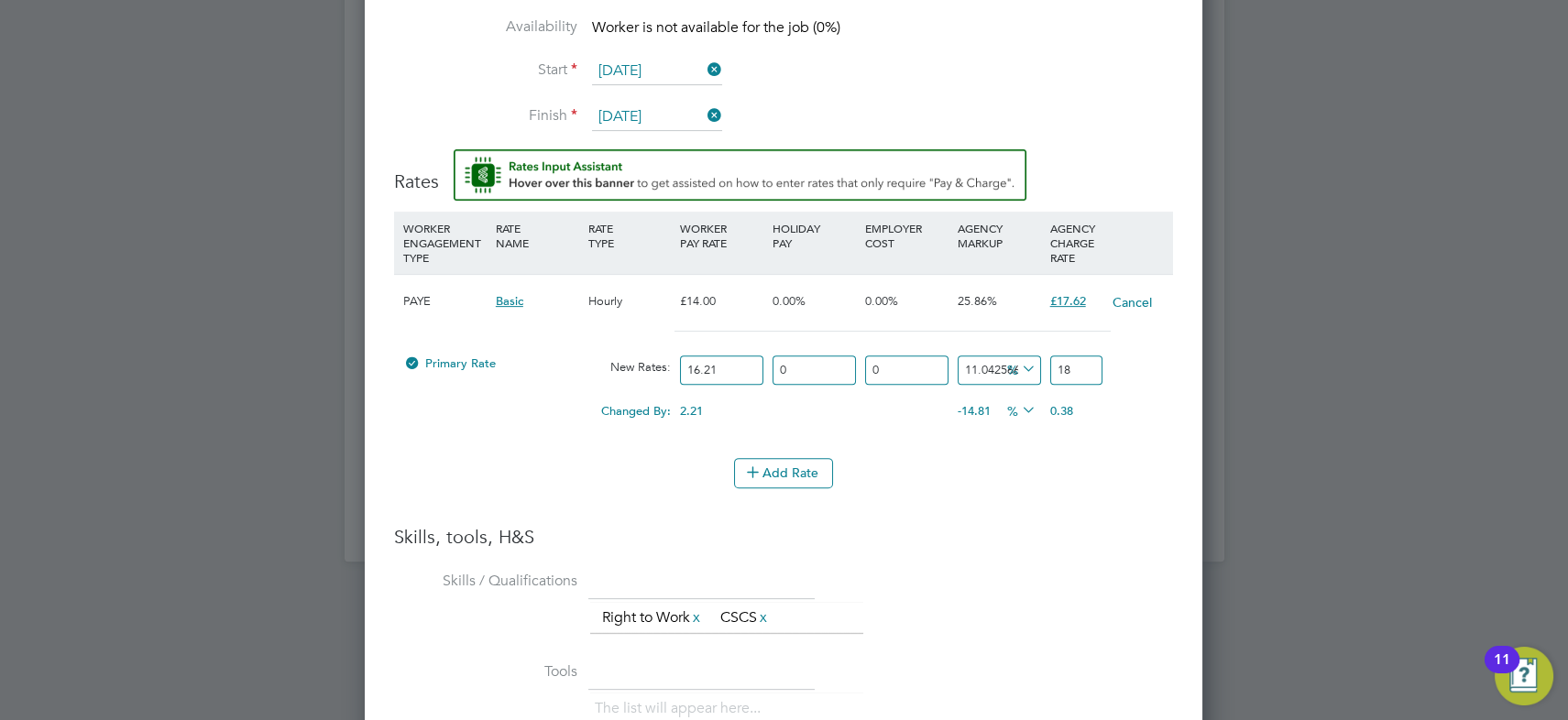
type input "15.360888340530536"
type input "18.7"
type input "15.854410857495374"
type input "18.78"
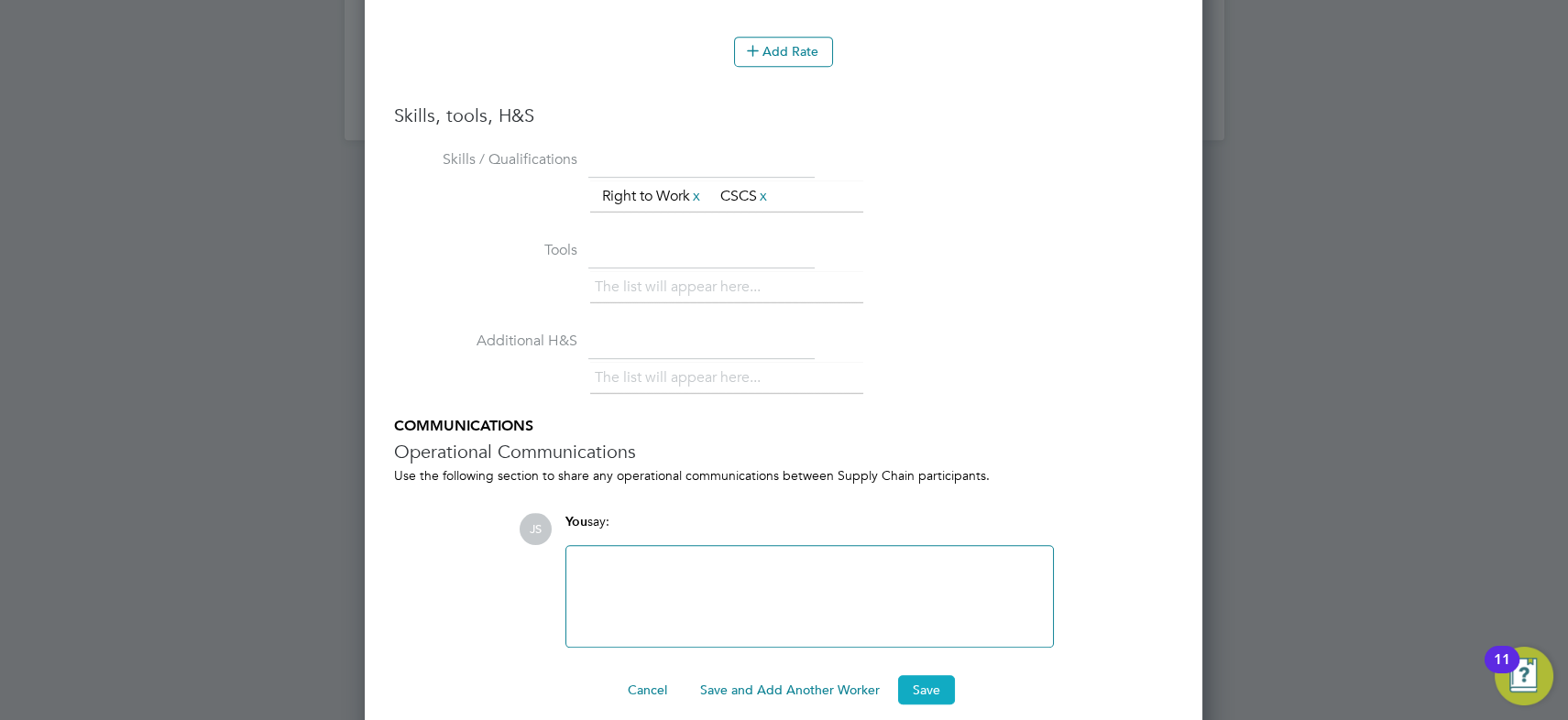
click at [931, 675] on button "Save" at bounding box center [927, 689] width 57 height 29
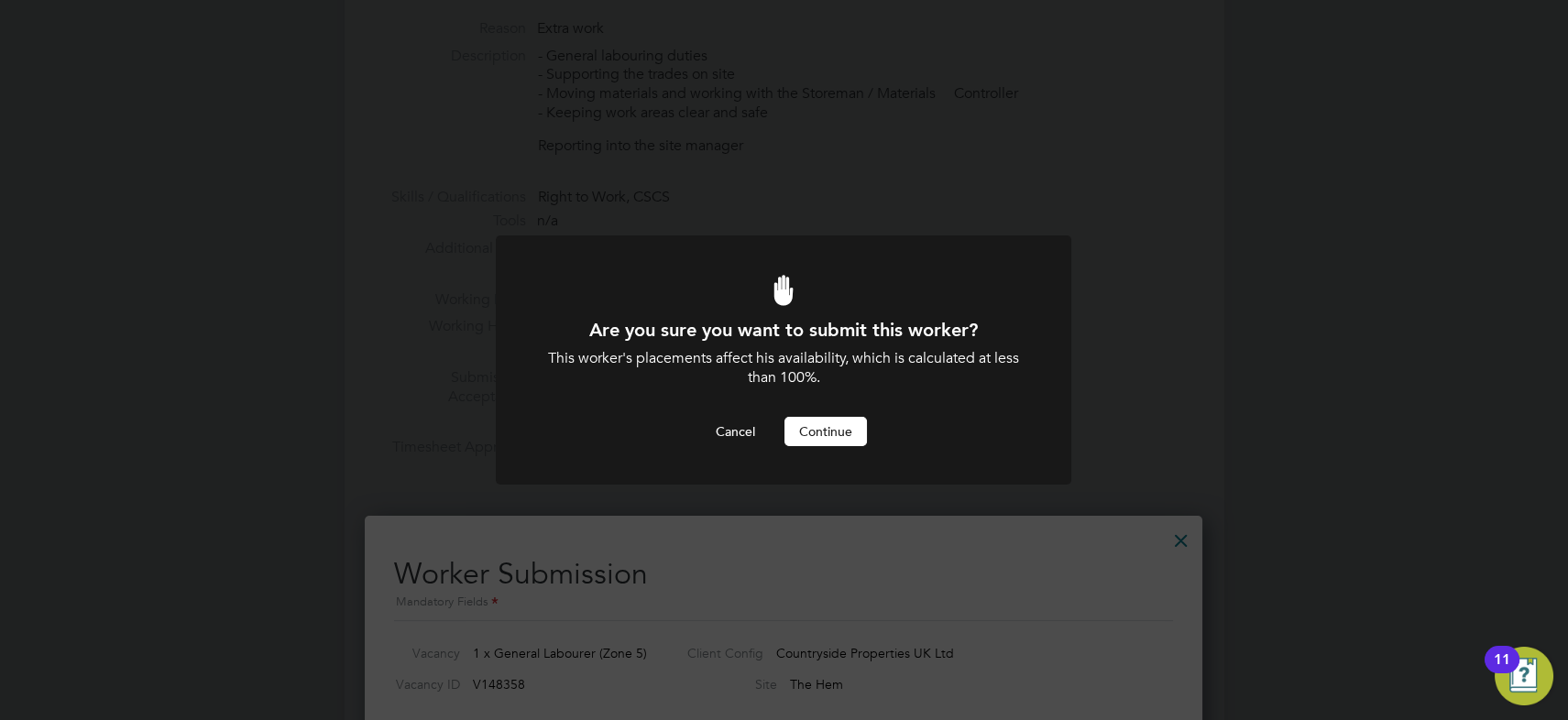
click at [823, 432] on button "Continue" at bounding box center [826, 431] width 83 height 29
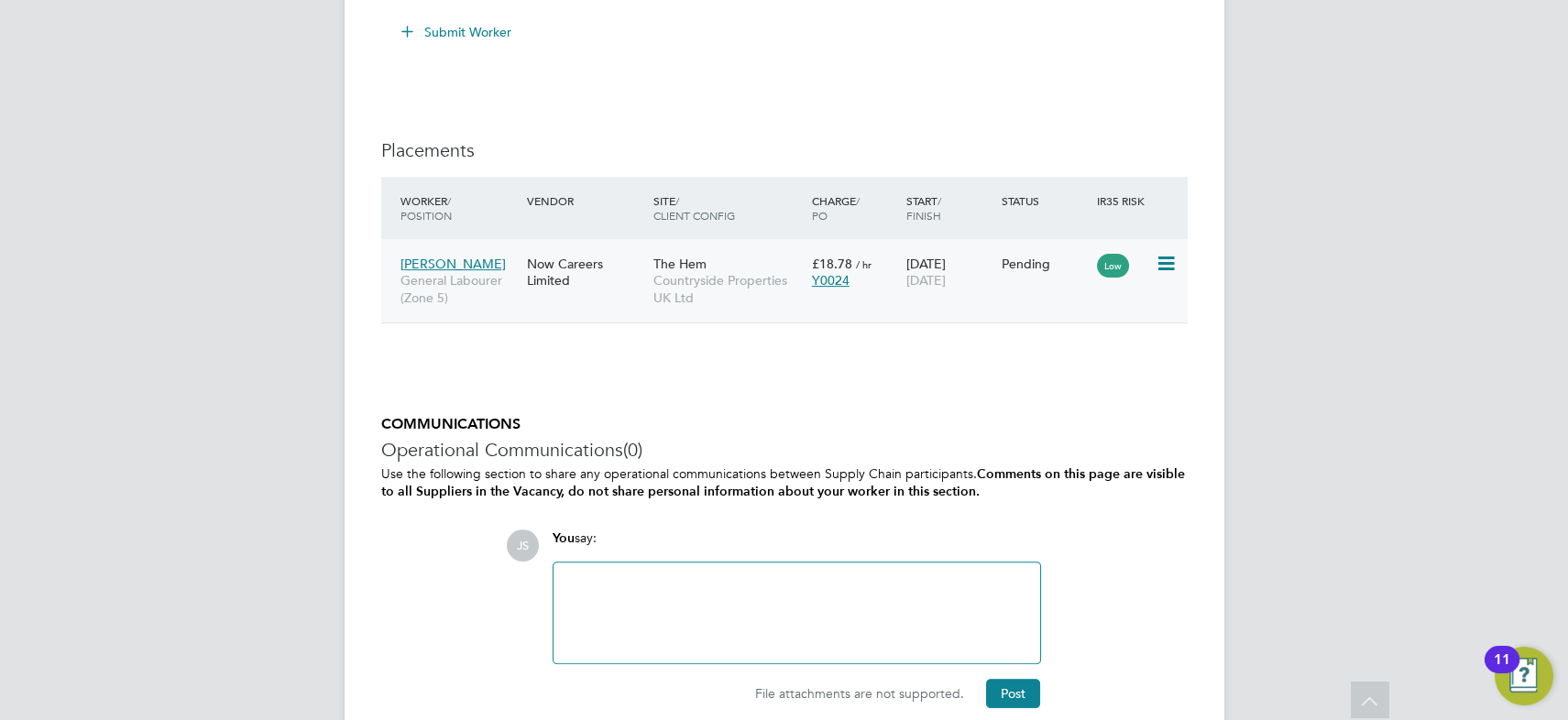
click at [1159, 260] on icon at bounding box center [1164, 264] width 18 height 22
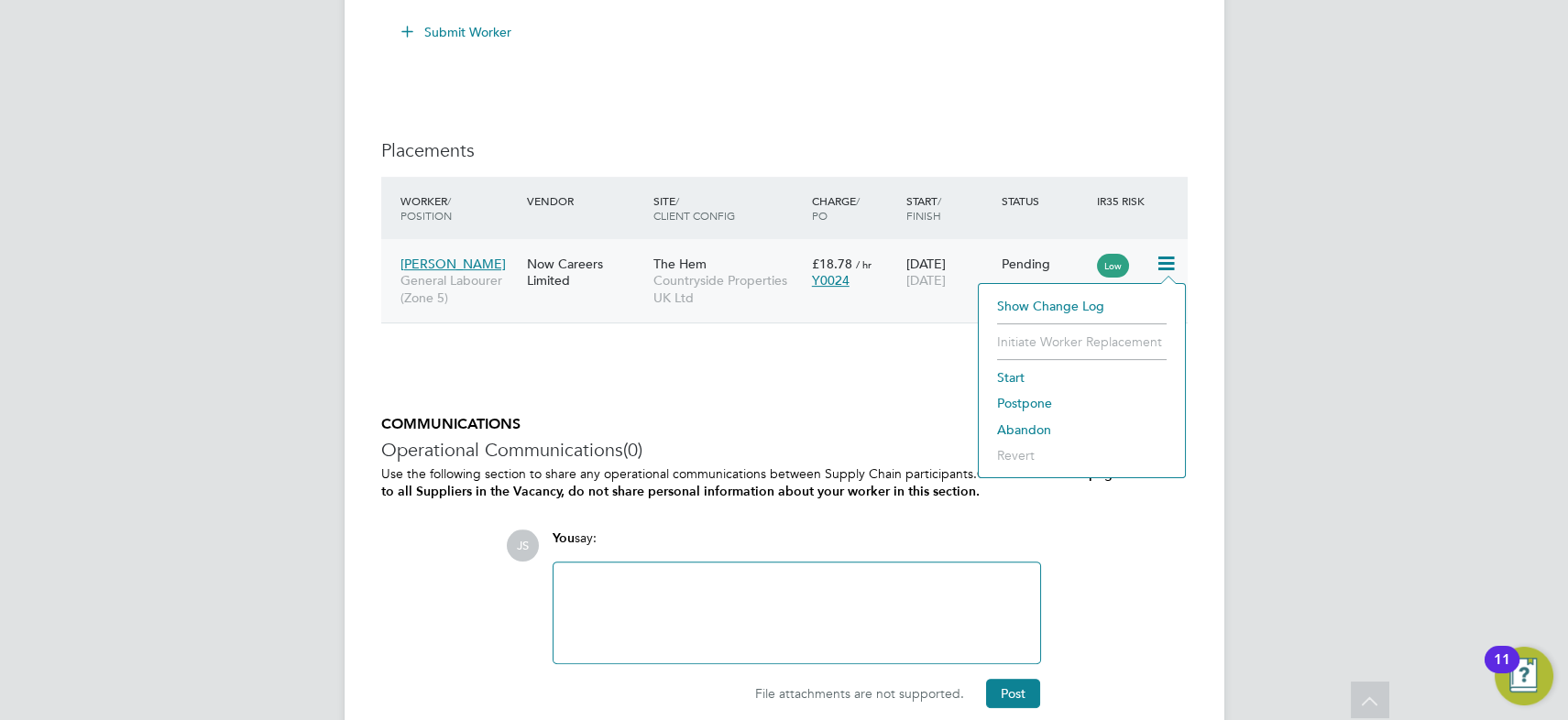
click at [1013, 373] on li "Start" at bounding box center [1082, 377] width 188 height 26
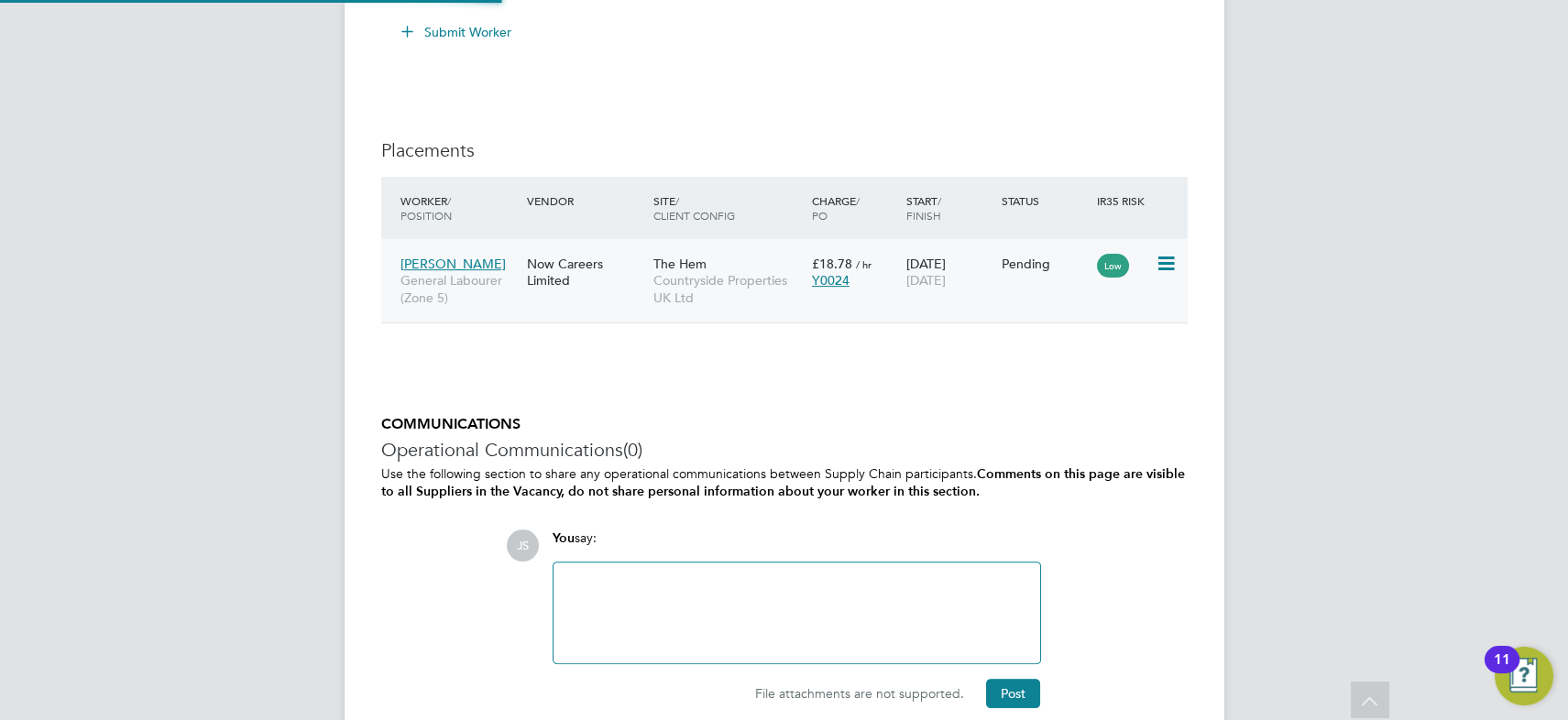
type input "[PERSON_NAME]"
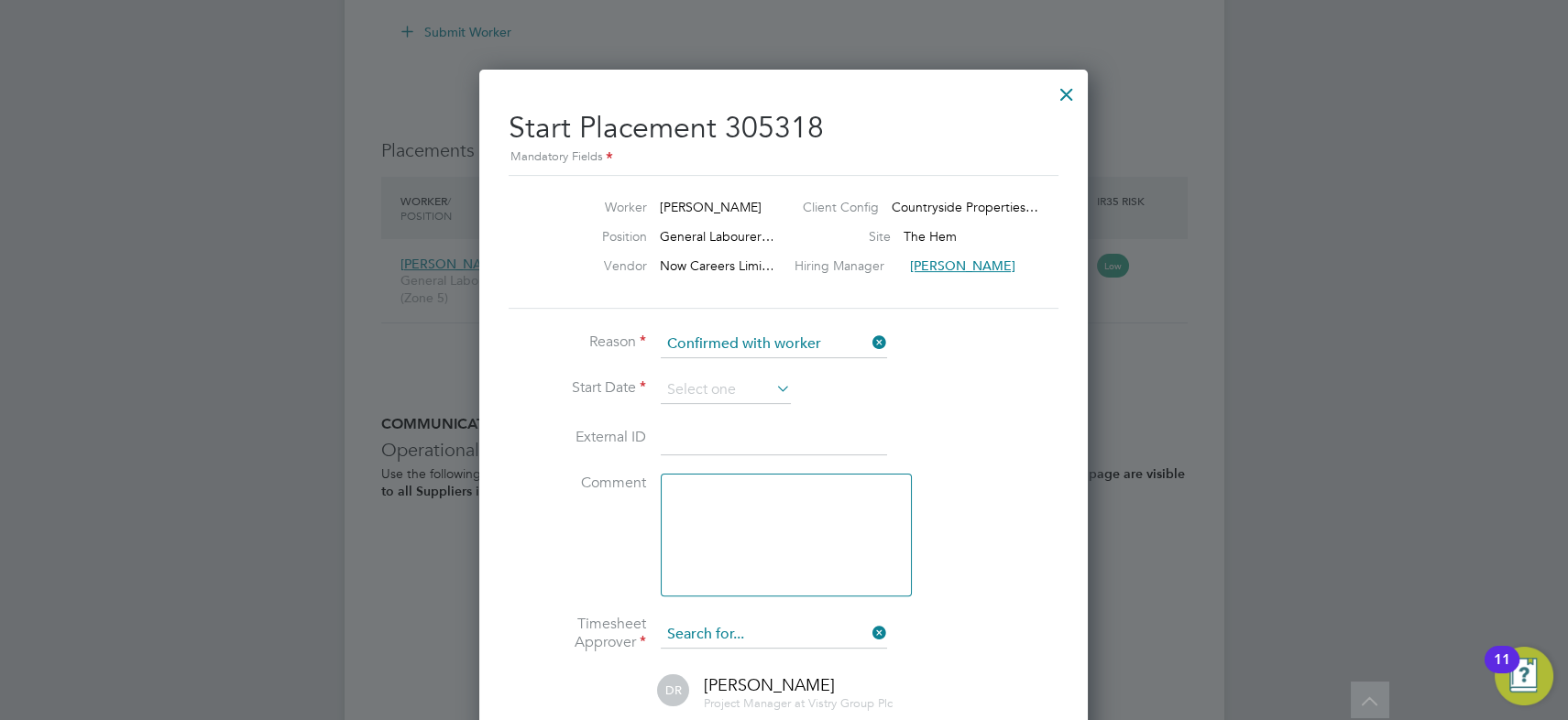
click at [780, 621] on input at bounding box center [773, 634] width 226 height 28
click at [757, 650] on li "Brett Bull" at bounding box center [774, 658] width 227 height 25
type input "Brett Bull"
click at [738, 382] on input at bounding box center [725, 390] width 130 height 28
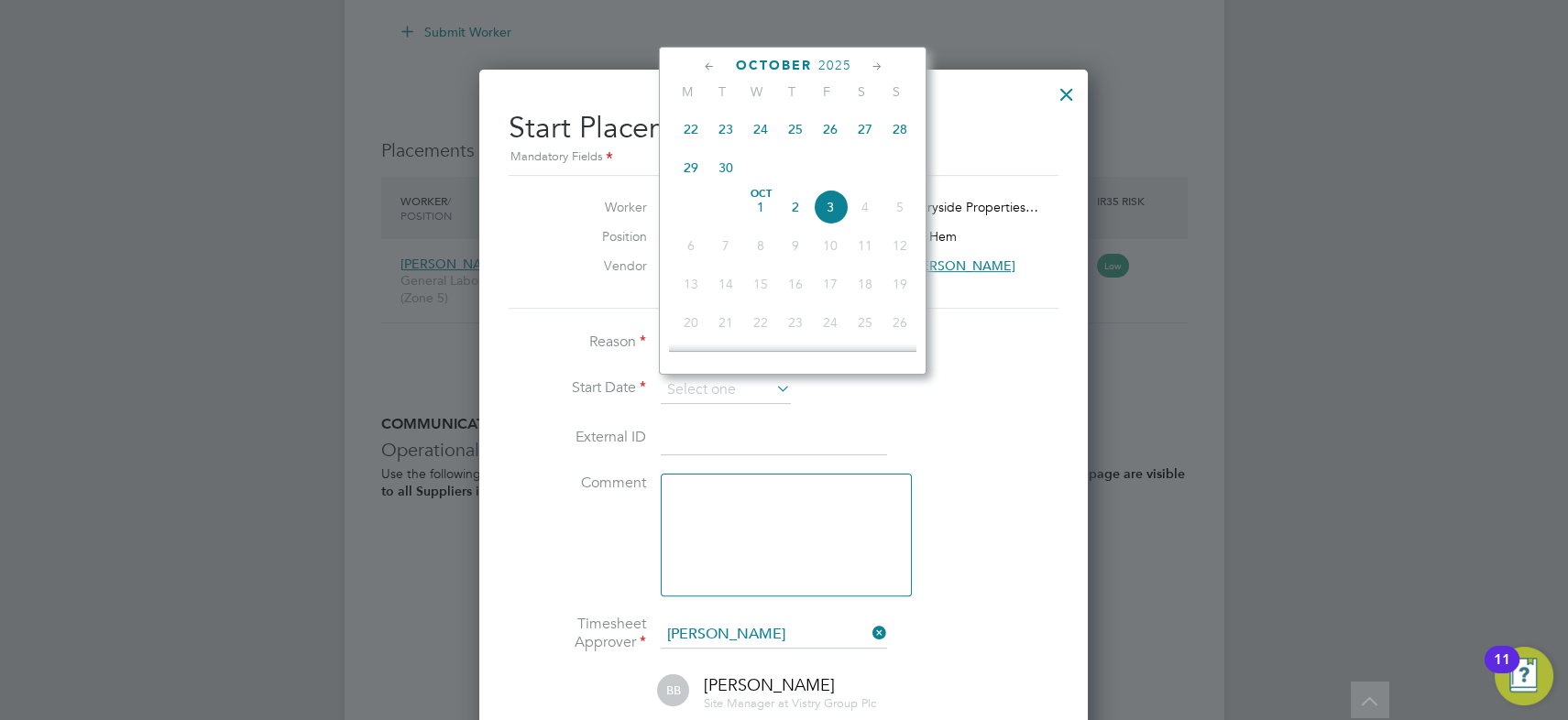
click at [721, 162] on span "30" at bounding box center [726, 167] width 35 height 35
type input "30 Sep 2025"
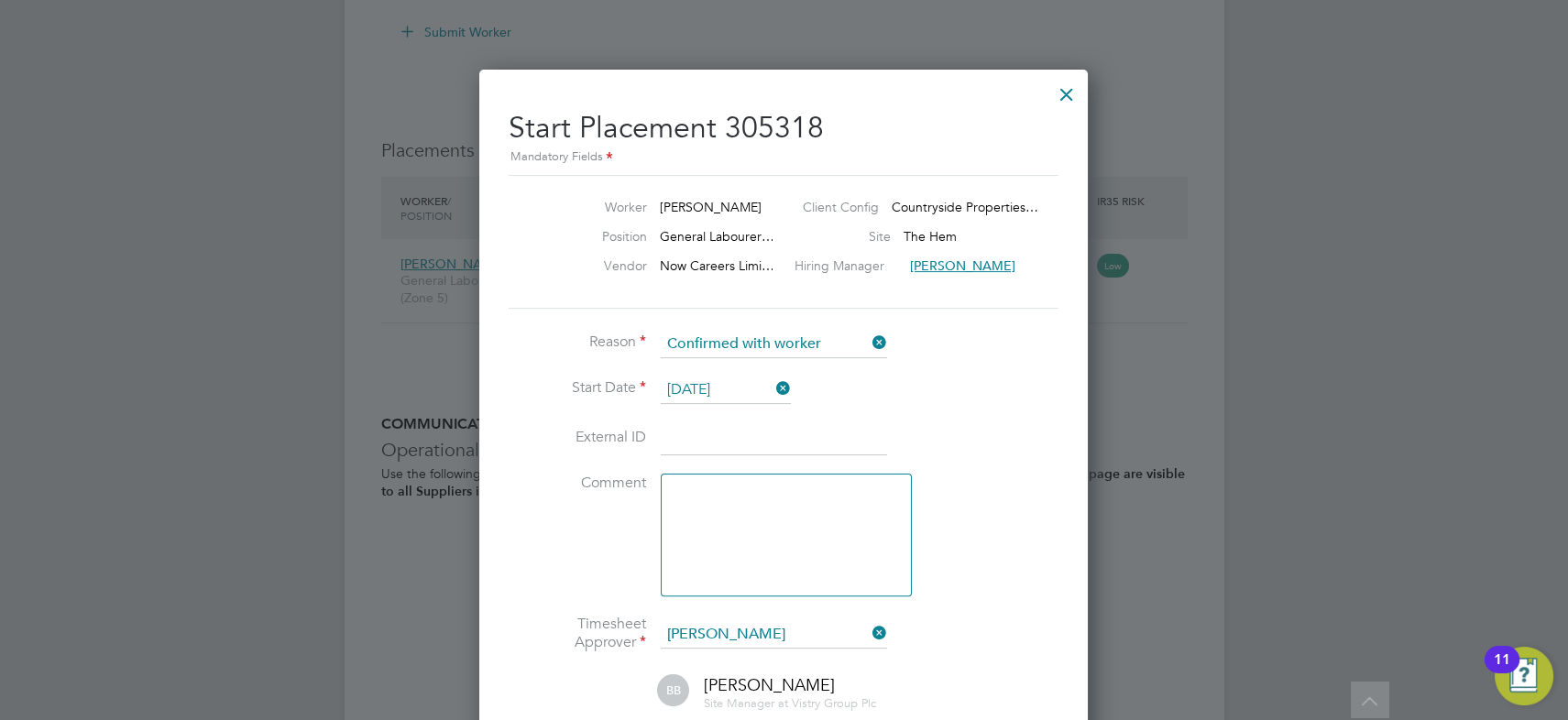
click at [1002, 456] on li "External ID" at bounding box center [783, 448] width 550 height 51
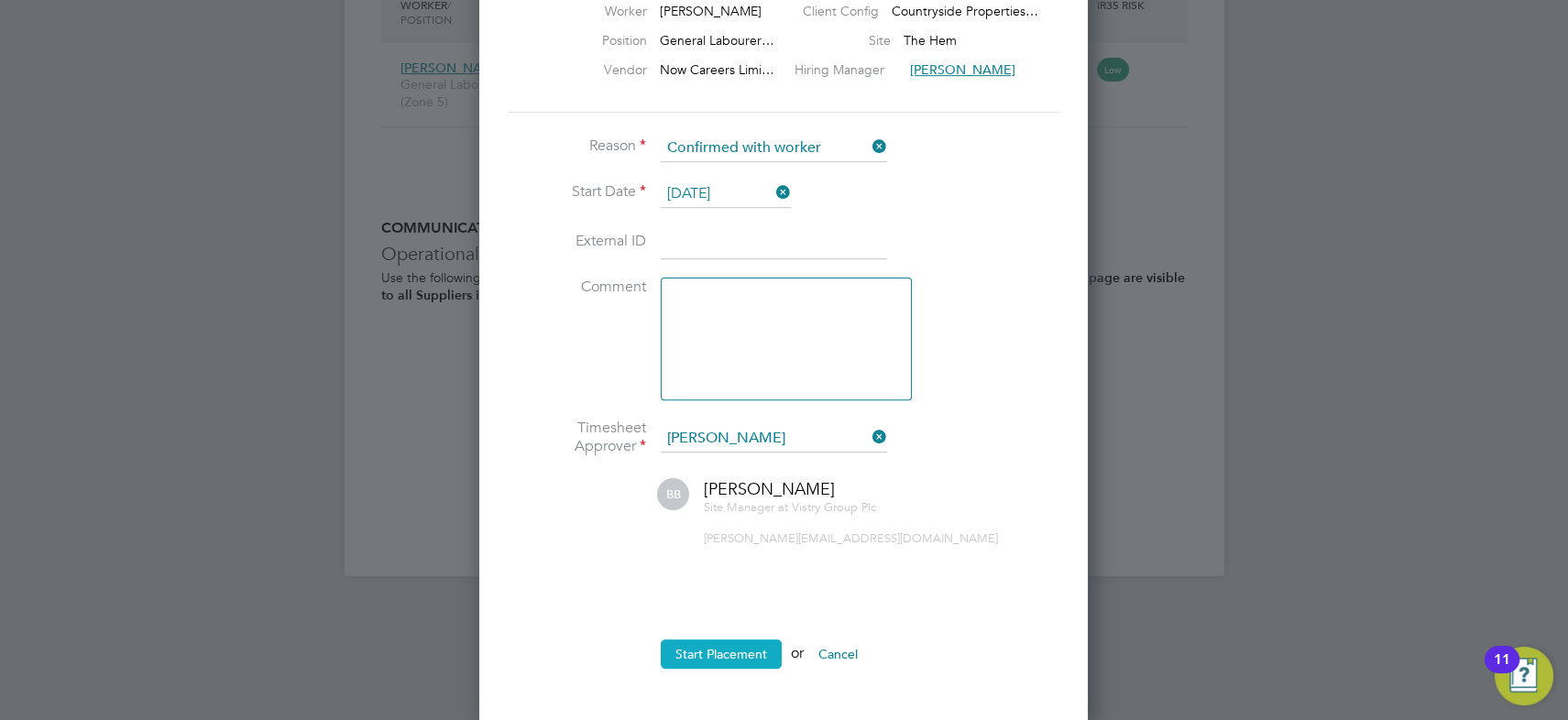
click at [737, 651] on button "Start Placement" at bounding box center [721, 654] width 121 height 29
